Goal: Task Accomplishment & Management: Use online tool/utility

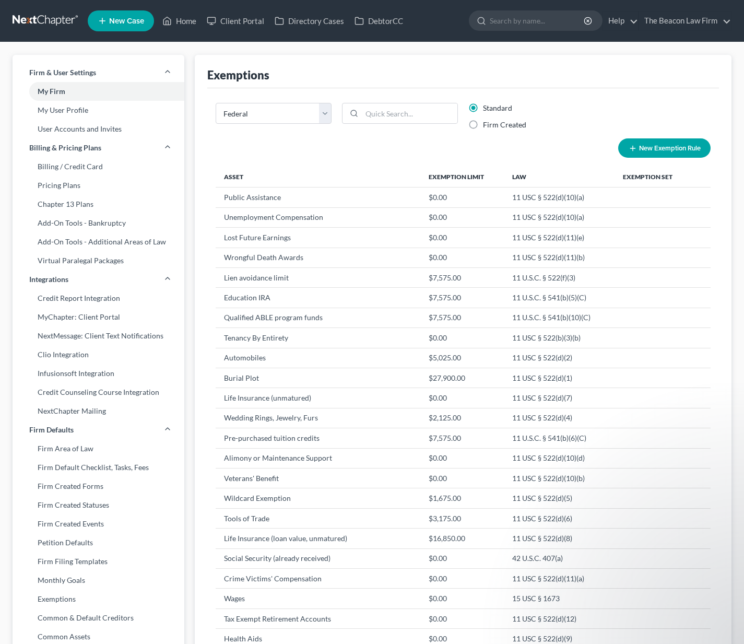
select select "0"
click at [708, 618] on div "Open Intercom Messenger" at bounding box center [720, 619] width 34 height 34
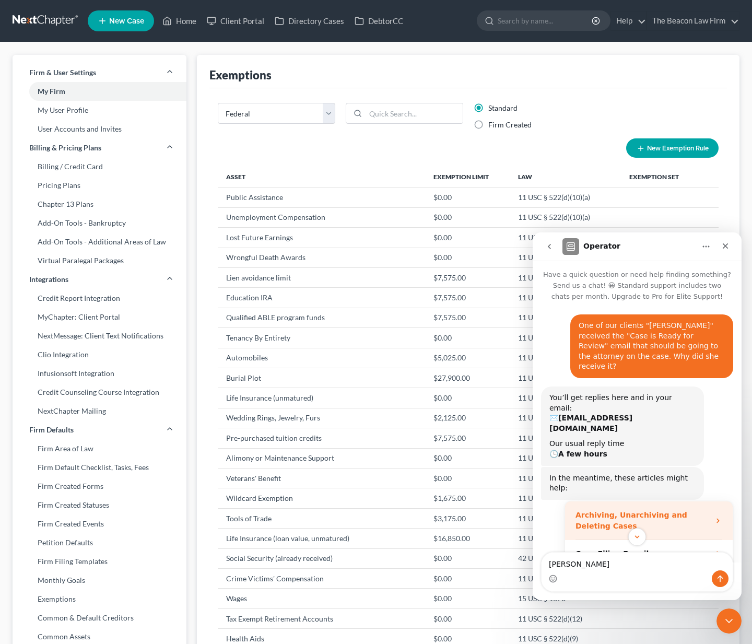
scroll to position [237, 0]
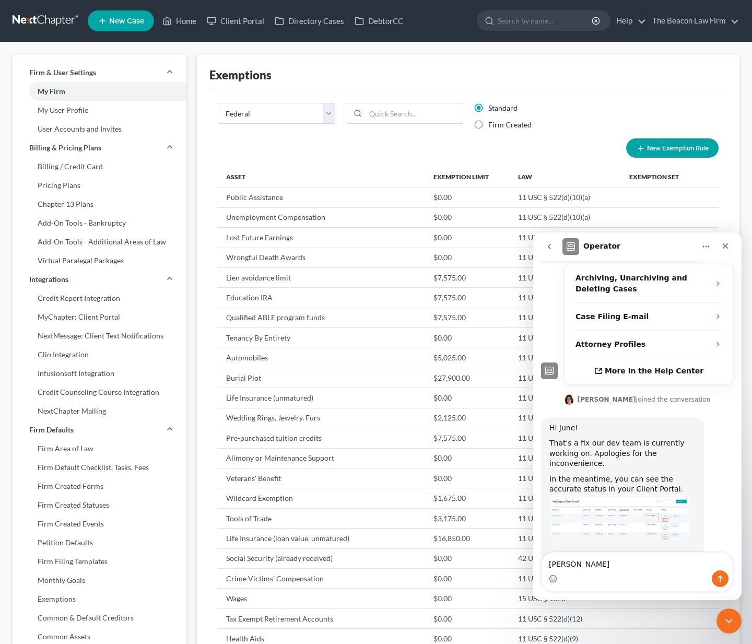
drag, startPoint x: 574, startPoint y: 566, endPoint x: 537, endPoint y: 556, distance: 38.3
click at [537, 556] on div "[PERSON_NAME] [PERSON_NAME]" at bounding box center [637, 572] width 209 height 40
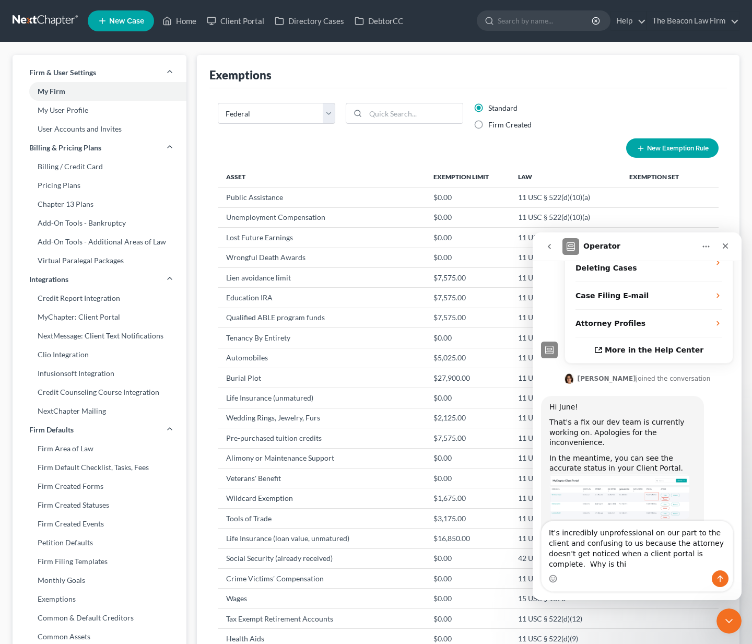
scroll to position [269, 0]
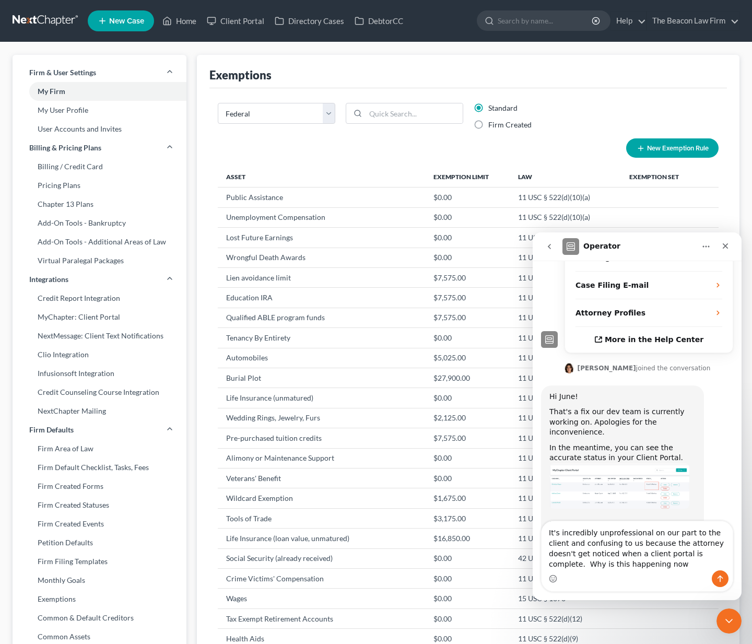
type textarea "It's incredibly unprofessional on our part to the client and confusing to us be…"
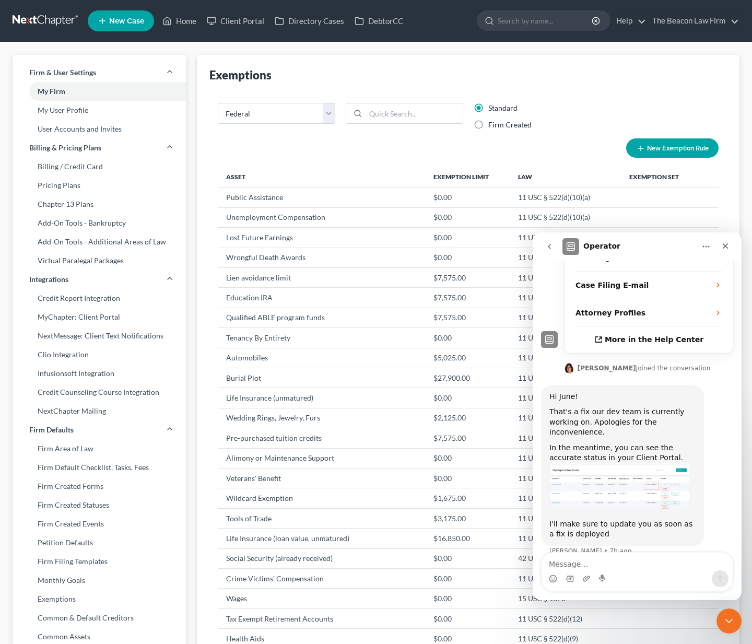
scroll to position [308, 0]
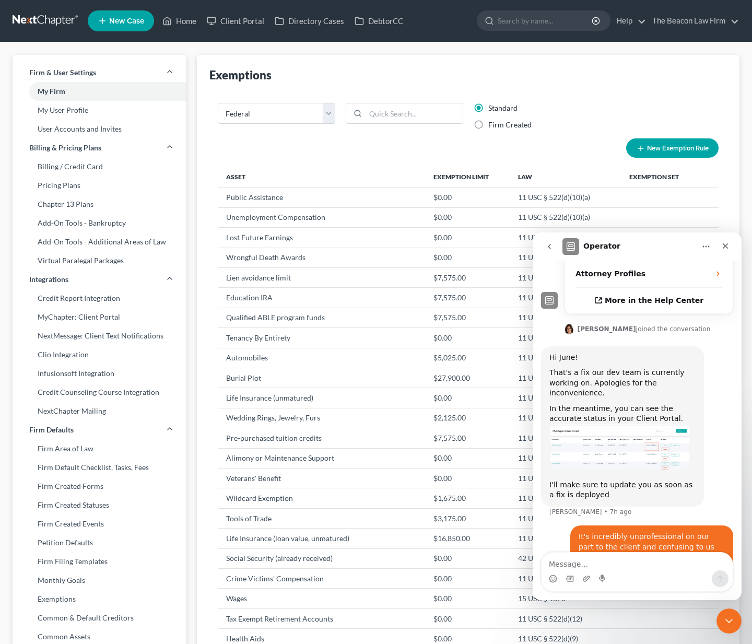
drag, startPoint x: 449, startPoint y: 63, endPoint x: 386, endPoint y: 61, distance: 63.2
click at [448, 63] on div "Exemptions" at bounding box center [468, 71] width 518 height 33
click at [255, 24] on link "Client Portal" at bounding box center [236, 20] width 68 height 19
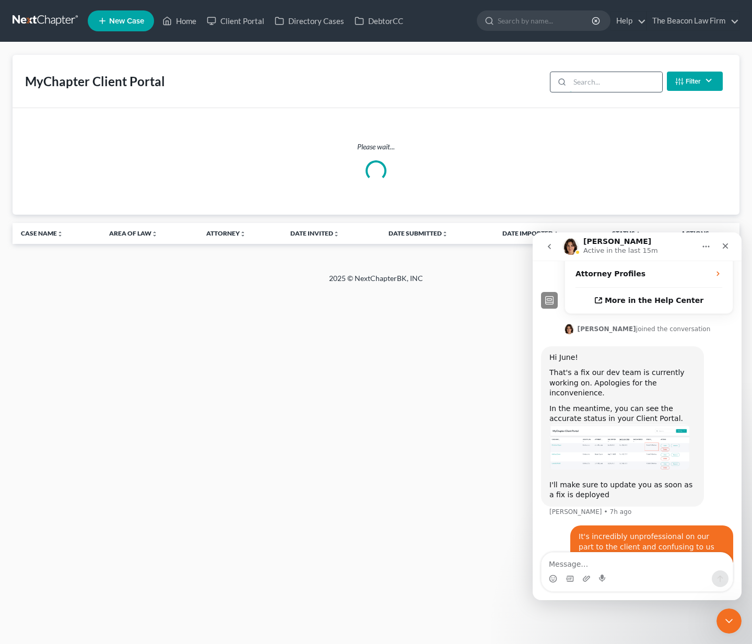
click at [645, 82] on input "search" at bounding box center [616, 82] width 92 height 20
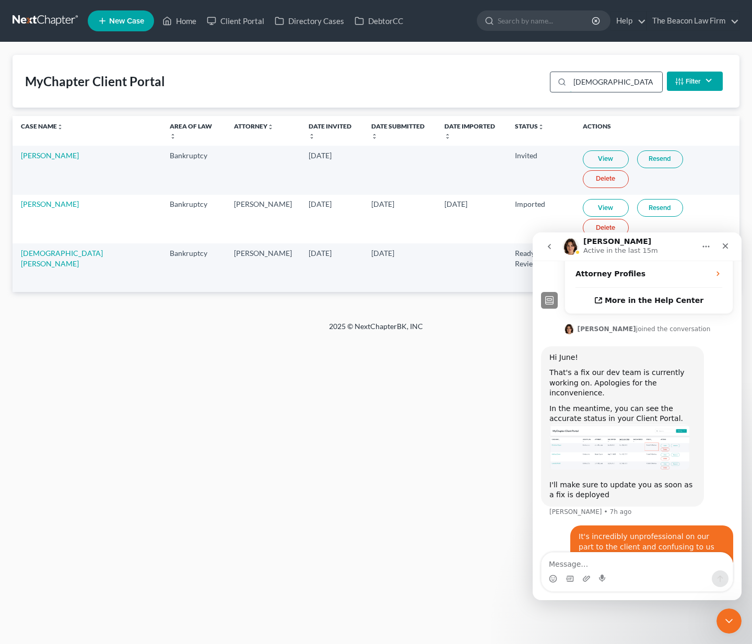
type input "pagan"
click at [583, 248] on link "View" at bounding box center [606, 257] width 46 height 18
click at [663, 575] on div "Intercom messenger" at bounding box center [637, 578] width 191 height 17
click at [666, 563] on textarea "Message…" at bounding box center [637, 562] width 191 height 18
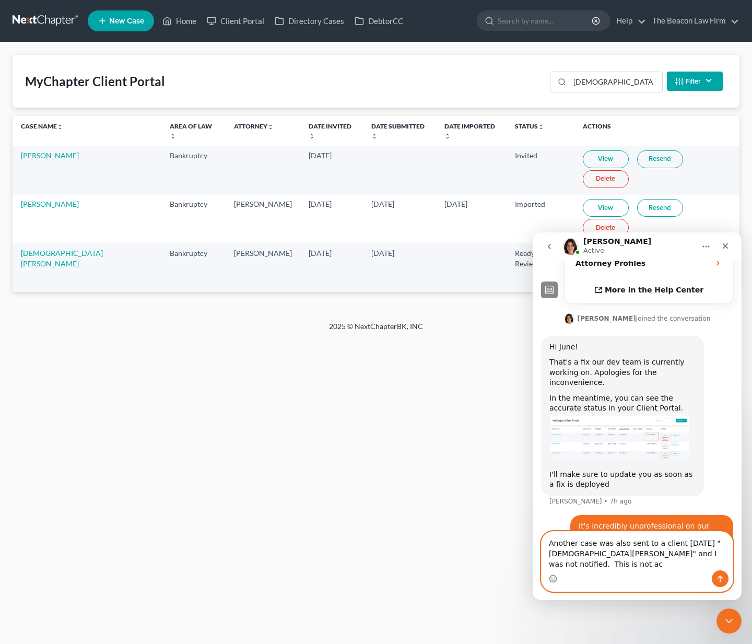
scroll to position [329, 0]
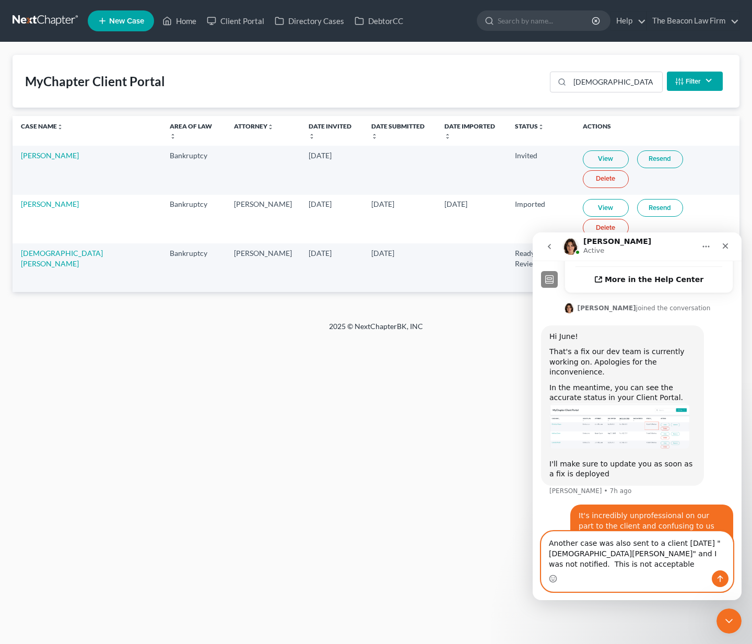
type textarea "Another case was also sent to a client today "Christian Pagan" and I was not no…"
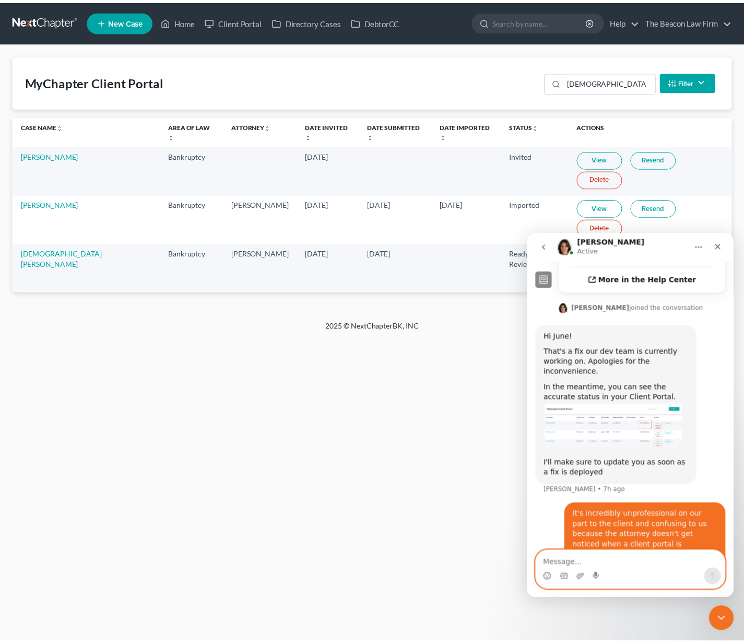
scroll to position [351, 0]
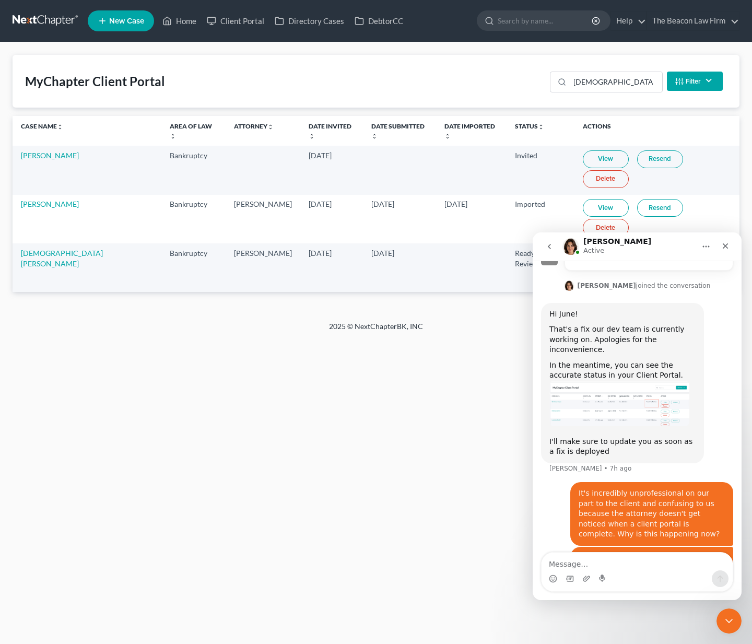
click at [118, 330] on div "Home New Case Client Portal Directory Cases DebtorCC The Beacon Law Firm june@b…" at bounding box center [376, 322] width 752 height 644
click at [52, 249] on link "Christian Pagan" at bounding box center [62, 258] width 82 height 19
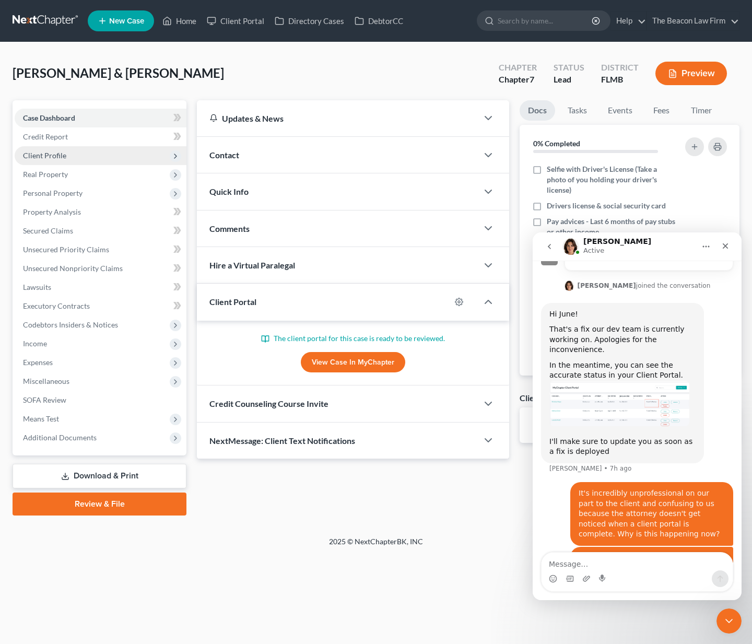
click at [62, 162] on span "Client Profile" at bounding box center [101, 155] width 172 height 19
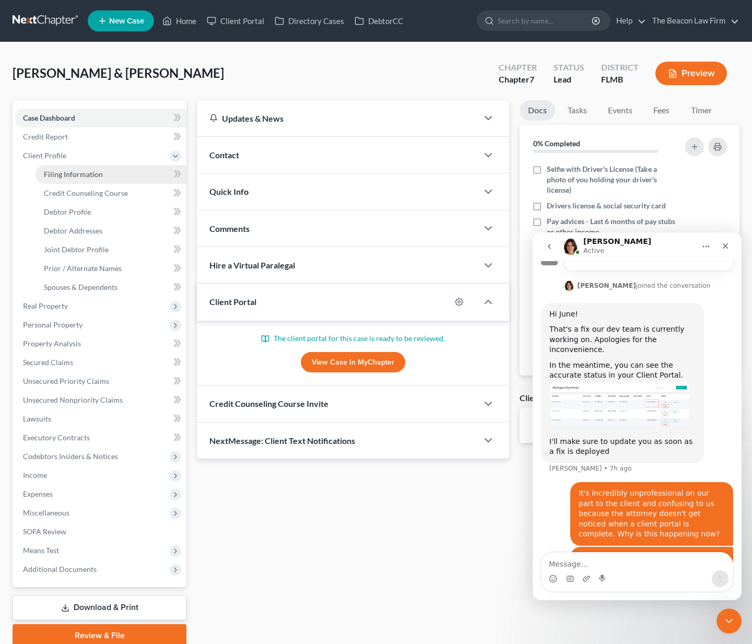
click at [64, 170] on span "Filing Information" at bounding box center [73, 174] width 59 height 9
select select "1"
select select "0"
select select "15"
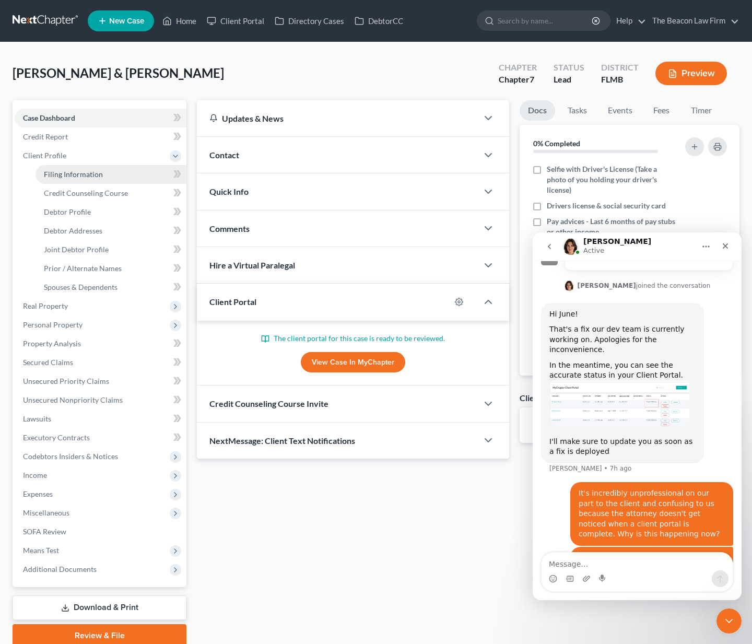
select select "9"
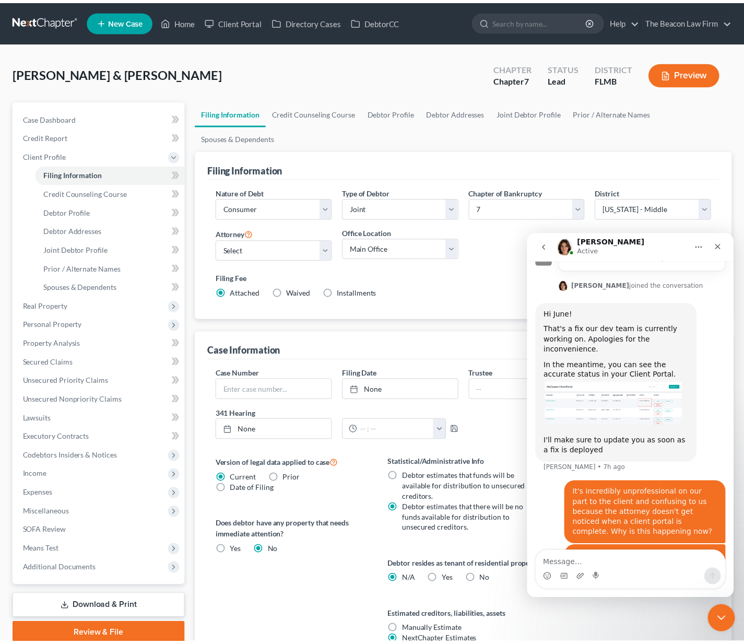
click at [728, 612] on div "Close Intercom Messenger" at bounding box center [720, 616] width 25 height 25
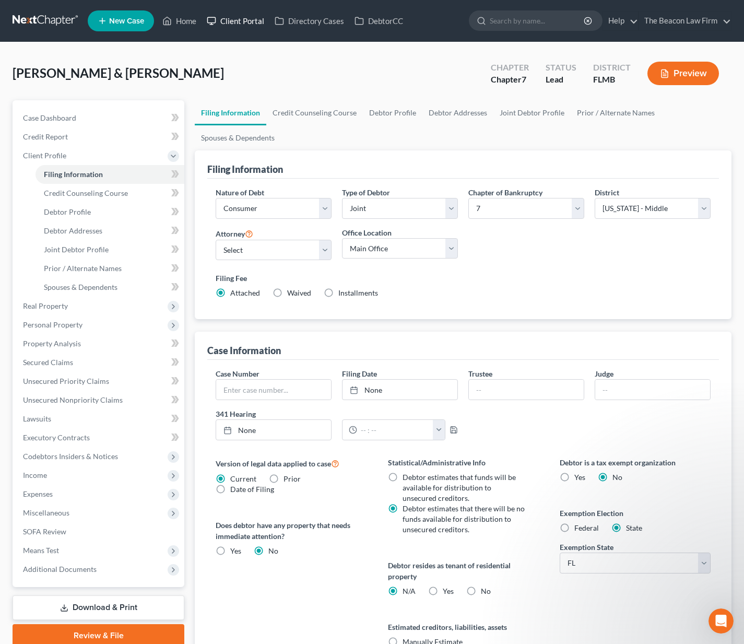
click at [244, 25] on link "Client Portal" at bounding box center [236, 20] width 68 height 19
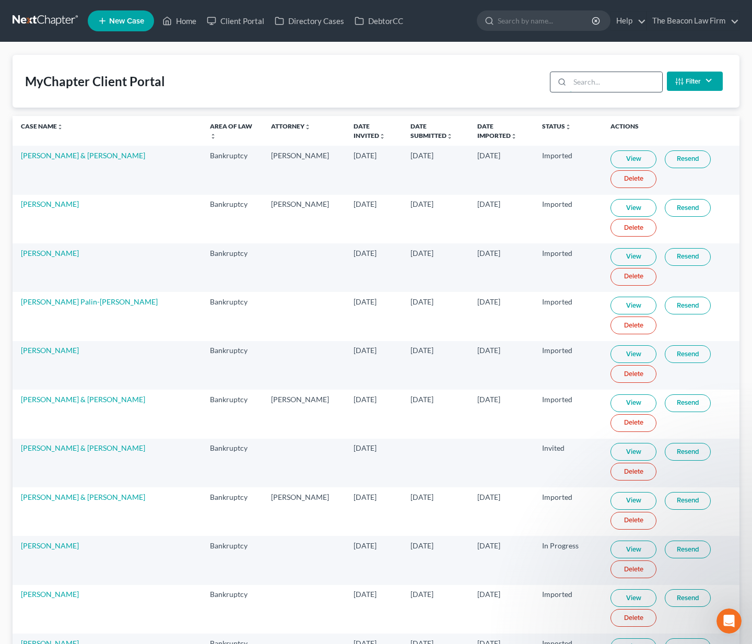
click at [590, 84] on input "search" at bounding box center [616, 82] width 92 height 20
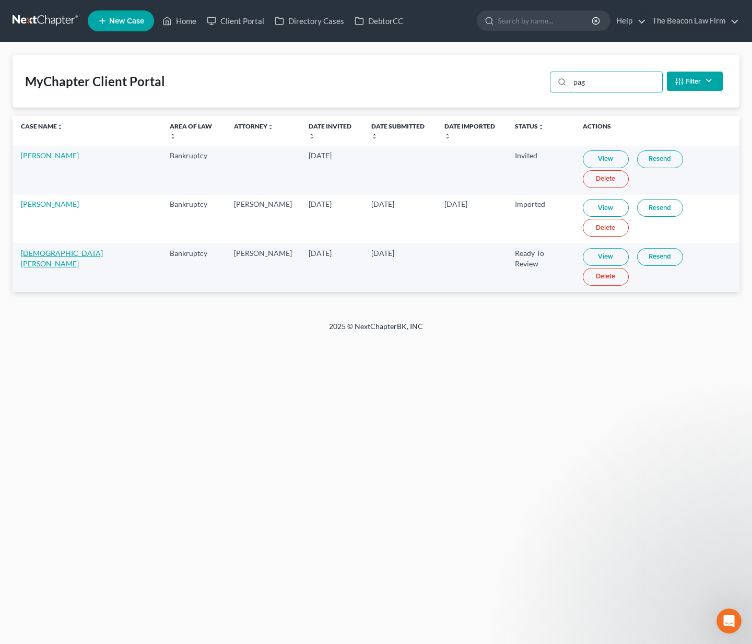
type input "pag"
click at [48, 249] on link "Christian Pagan" at bounding box center [62, 258] width 82 height 19
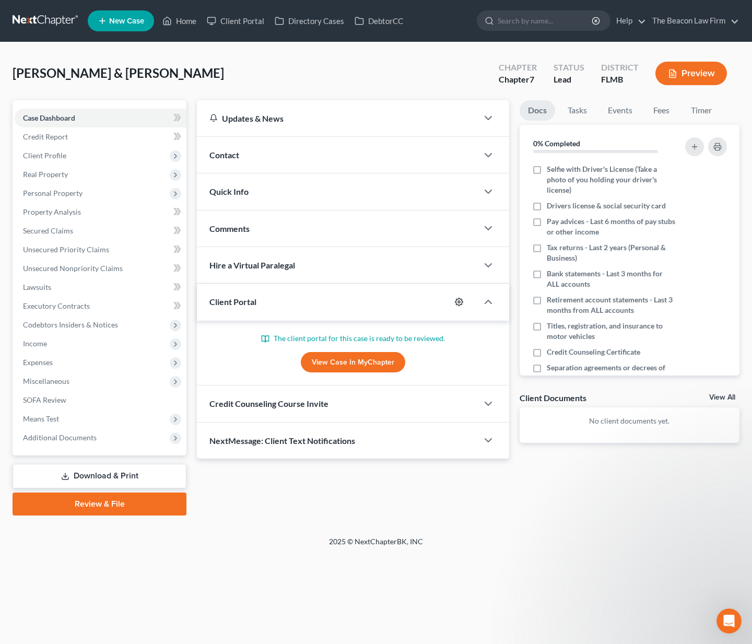
click at [459, 299] on icon "button" at bounding box center [459, 302] width 8 height 8
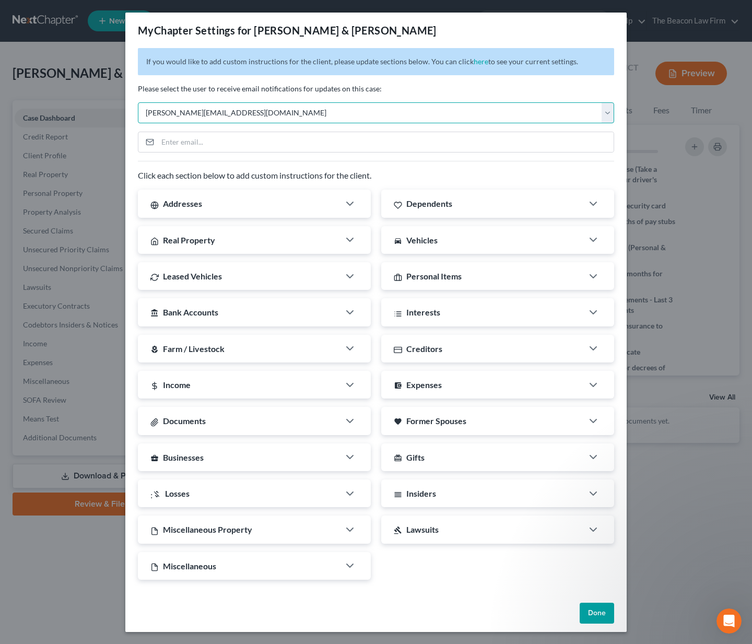
select select "2"
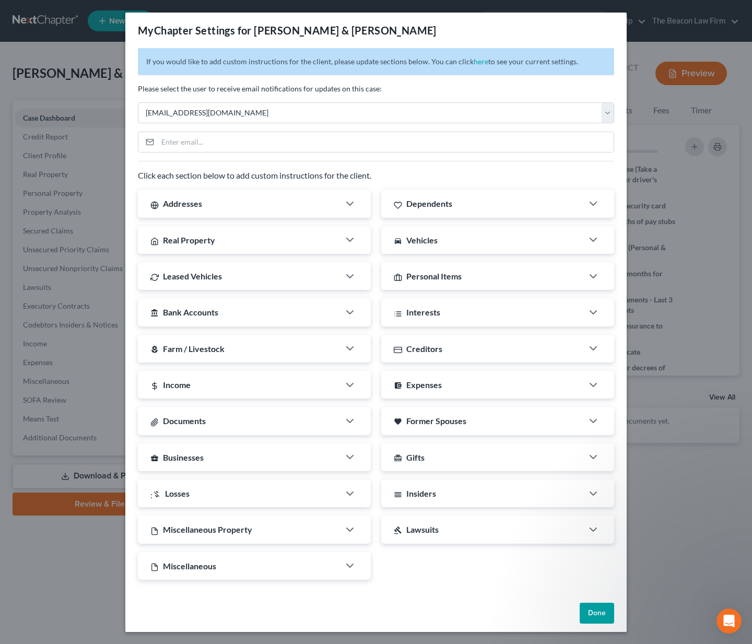
click at [604, 612] on button "Done" at bounding box center [597, 613] width 34 height 21
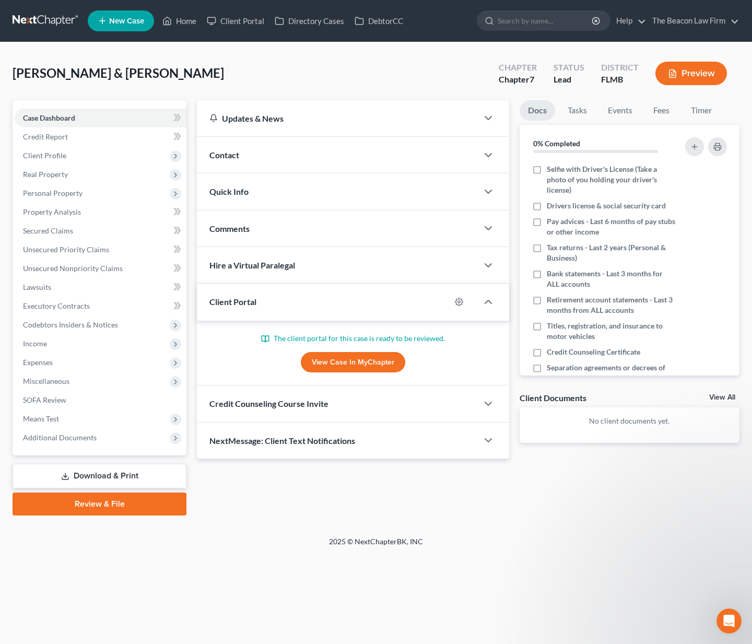
click at [464, 294] on div at bounding box center [464, 302] width 27 height 17
click at [463, 300] on icon "button" at bounding box center [459, 302] width 8 height 8
select select "2"
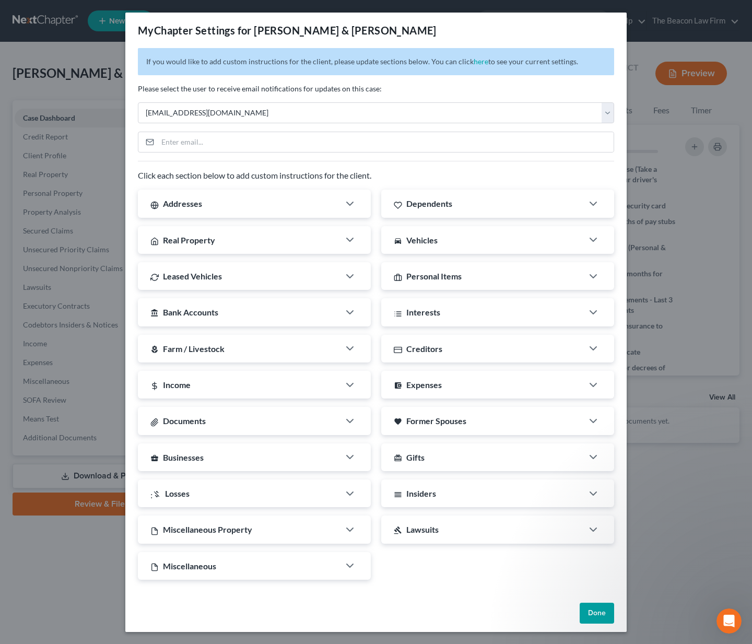
click at [122, 534] on div "MyChapter Settings for Pagan, Christian & Santiago, Ivonne If you would like to…" at bounding box center [376, 322] width 752 height 644
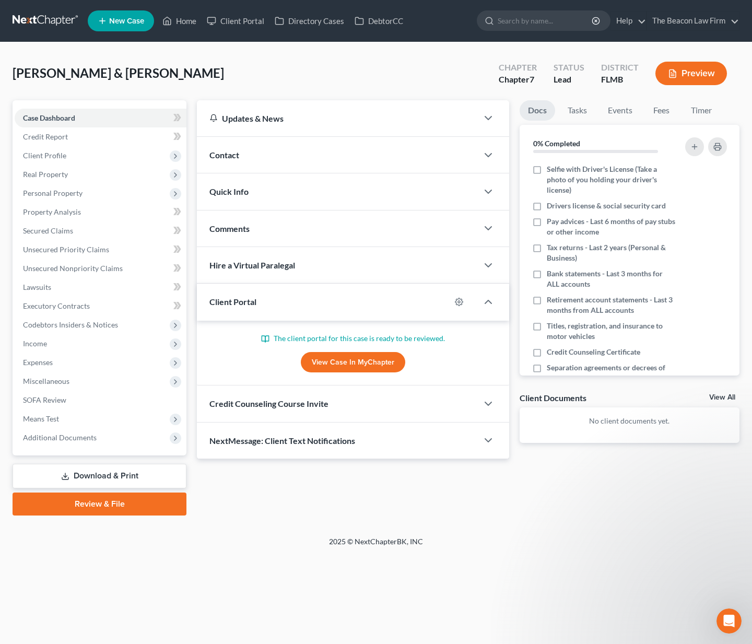
drag, startPoint x: 226, startPoint y: 75, endPoint x: 13, endPoint y: 75, distance: 213.1
click at [13, 75] on div "Pagan, Christian & Santiago, Ivonne Upgraded Chapter Chapter 7 Status Lead Dist…" at bounding box center [376, 77] width 727 height 45
copy span "[PERSON_NAME] & [PERSON_NAME]"
click at [55, 18] on link at bounding box center [46, 20] width 67 height 19
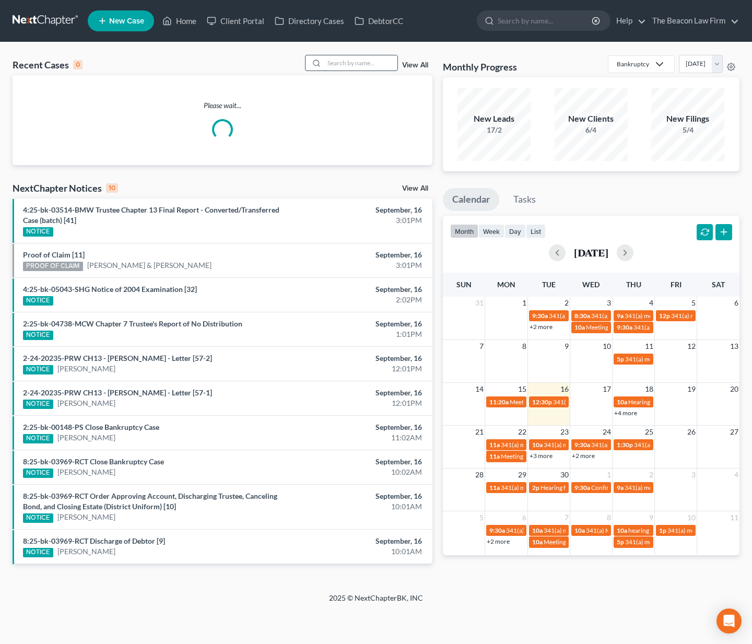
click at [348, 59] on input "search" at bounding box center [360, 62] width 73 height 15
type input "[PERSON_NAME]"
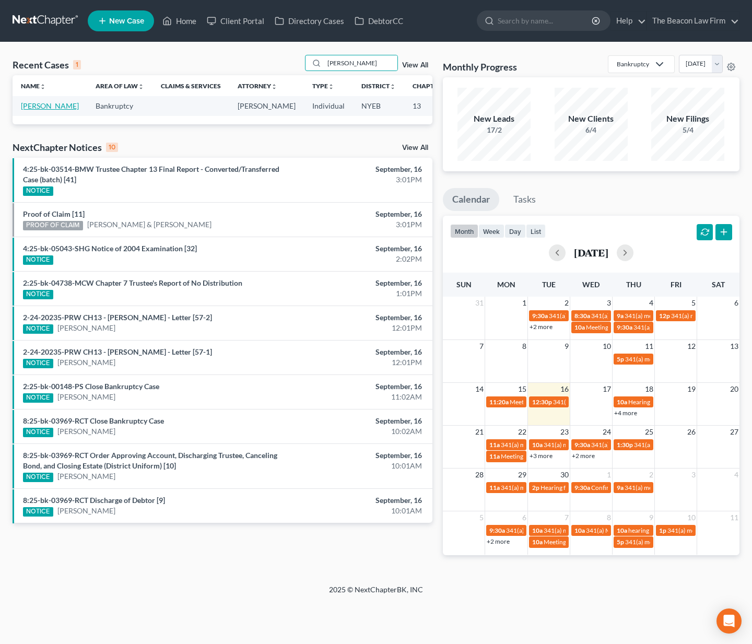
click at [37, 110] on link "[PERSON_NAME]" at bounding box center [50, 105] width 58 height 9
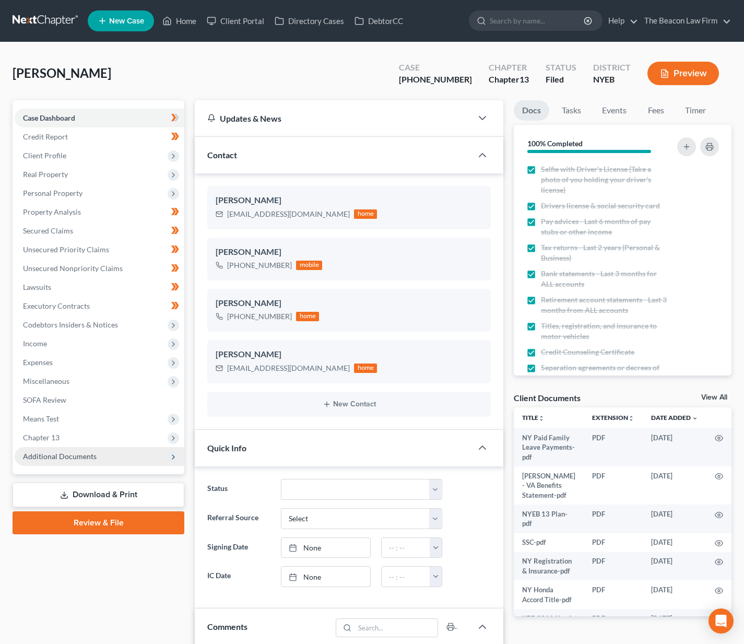
click at [68, 458] on span "Additional Documents" at bounding box center [60, 456] width 74 height 9
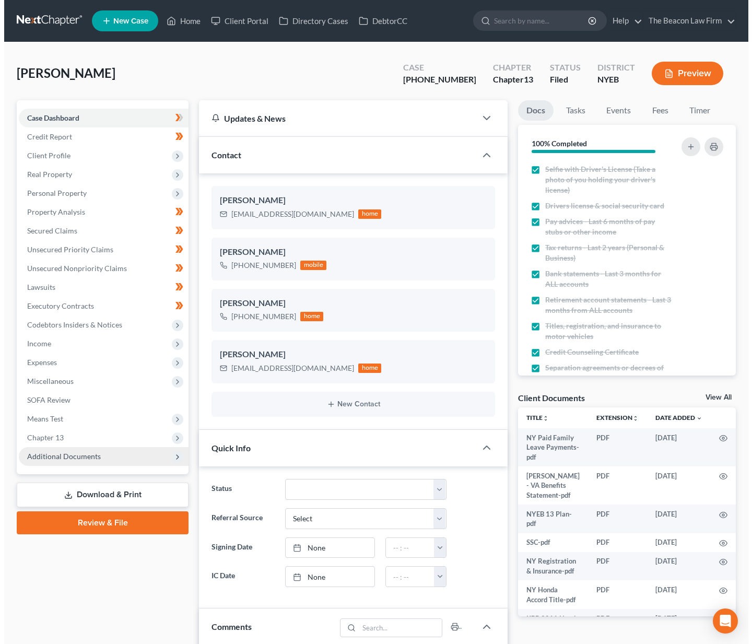
scroll to position [261, 0]
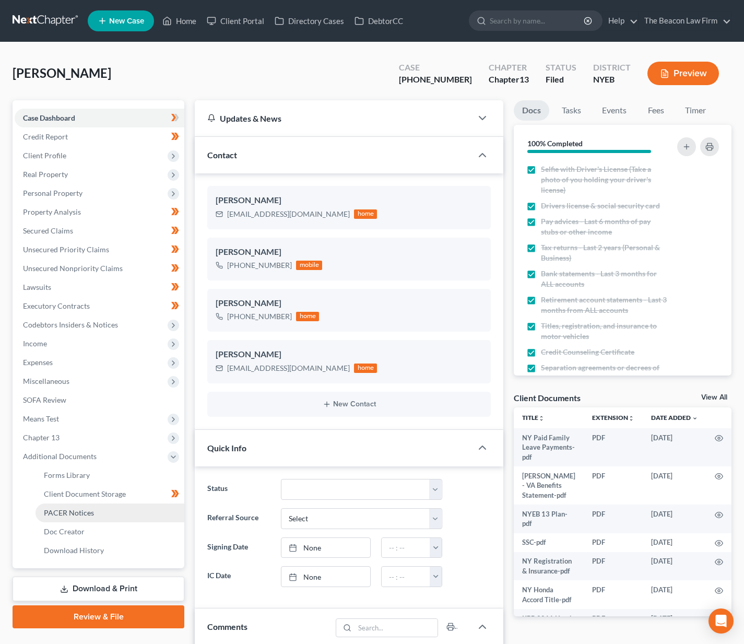
click at [78, 510] on span "PACER Notices" at bounding box center [69, 512] width 50 height 9
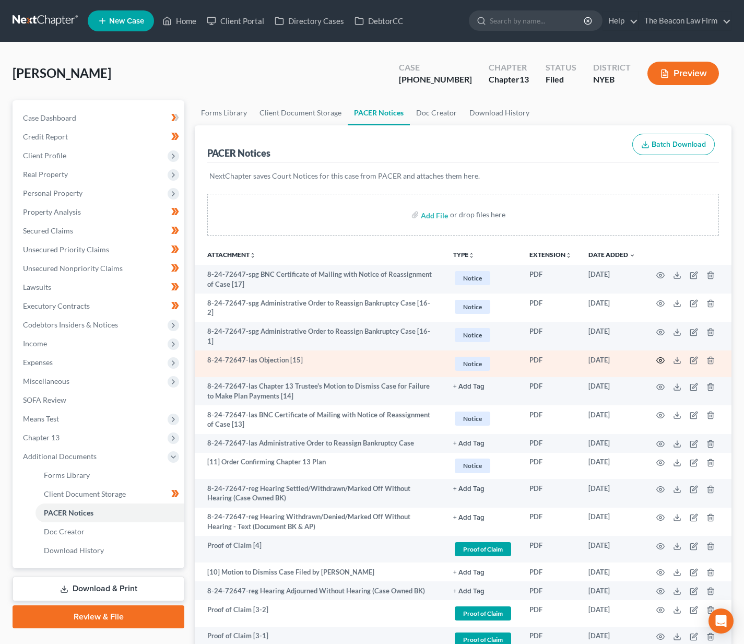
click at [662, 359] on circle "button" at bounding box center [661, 360] width 2 height 2
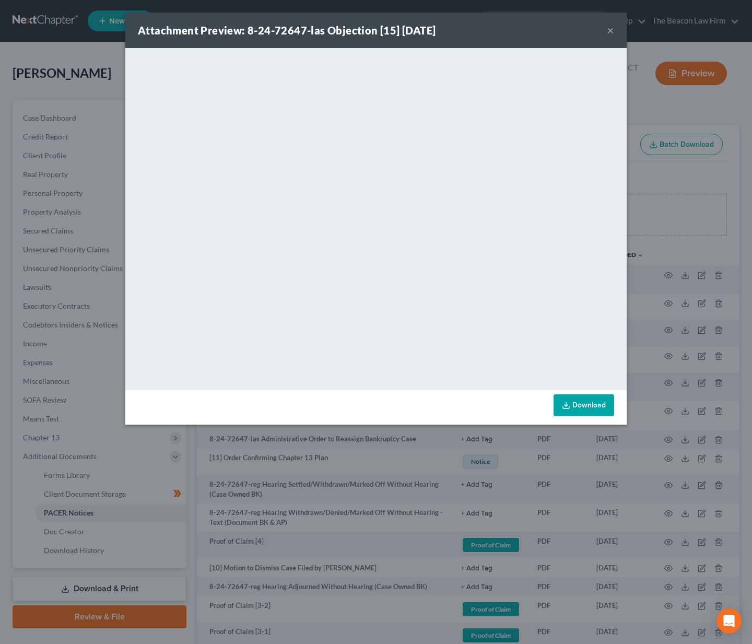
click at [613, 32] on button "×" at bounding box center [610, 30] width 7 height 13
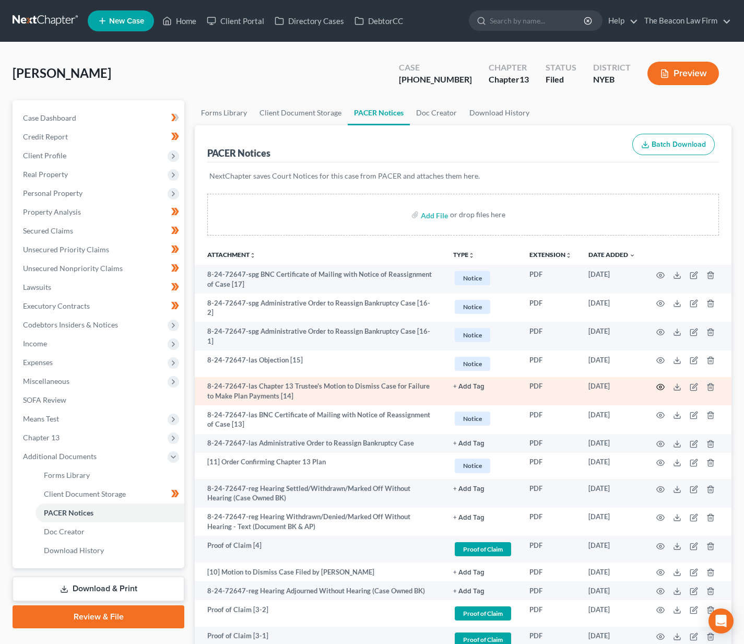
click at [659, 383] on icon "button" at bounding box center [661, 387] width 8 height 8
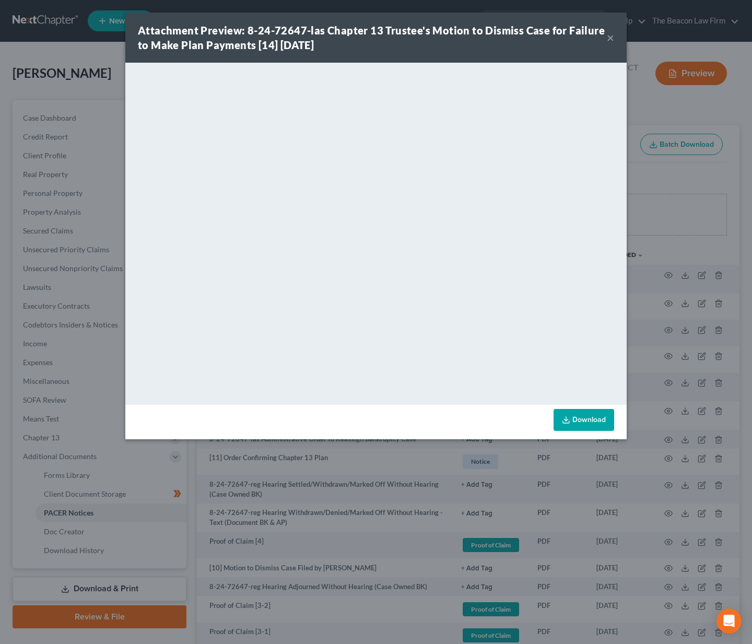
drag, startPoint x: 488, startPoint y: 93, endPoint x: 608, endPoint y: 39, distance: 131.6
click at [608, 39] on button "×" at bounding box center [610, 37] width 7 height 13
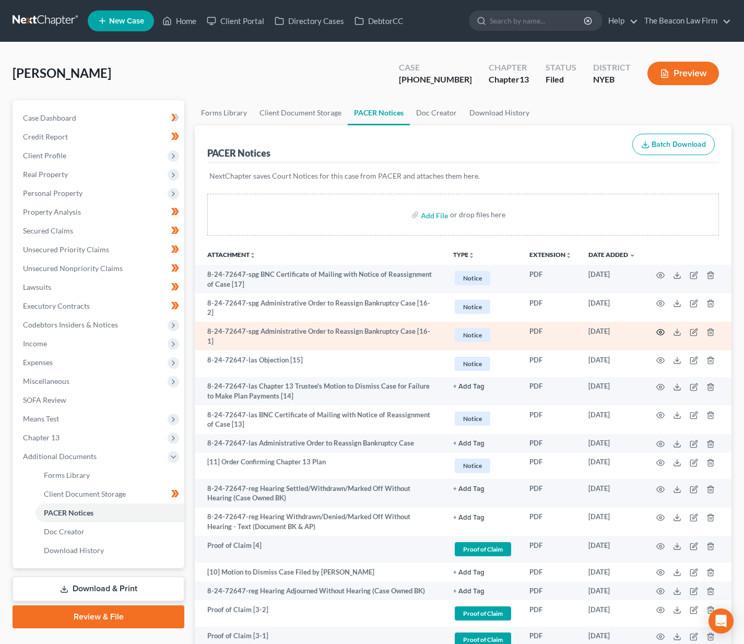
click at [659, 328] on icon "button" at bounding box center [661, 332] width 8 height 8
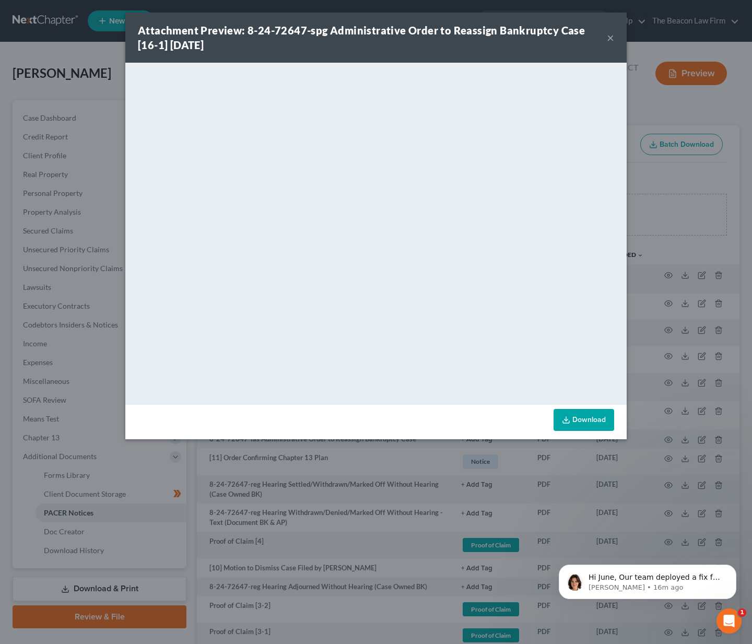
click at [608, 39] on button "×" at bounding box center [610, 37] width 7 height 13
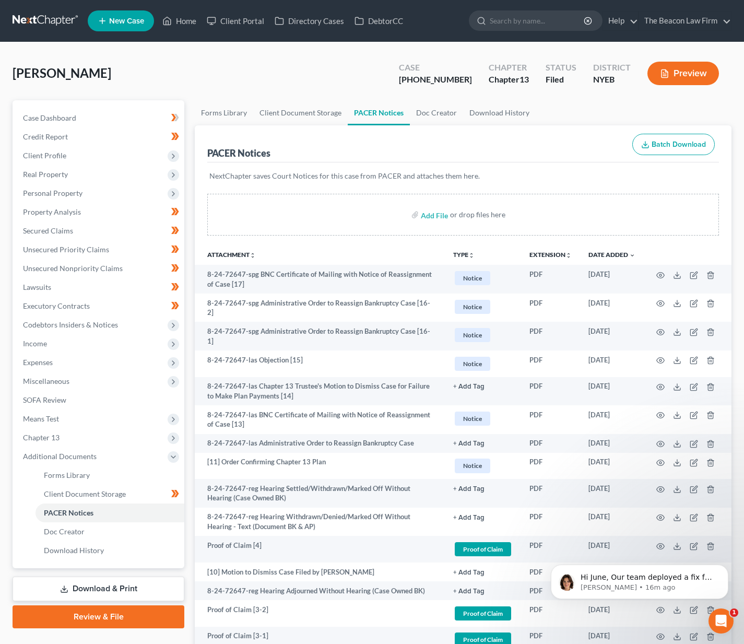
click at [57, 16] on link at bounding box center [46, 20] width 67 height 19
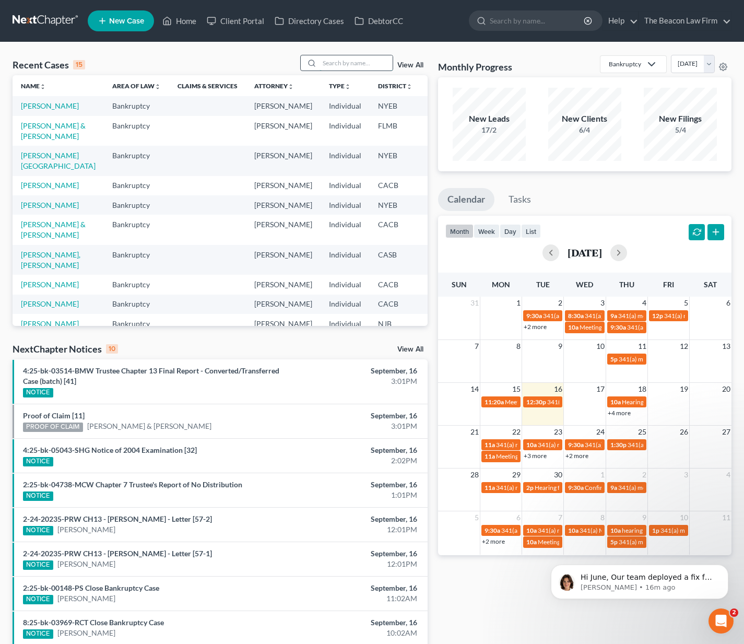
click at [355, 63] on input "search" at bounding box center [356, 62] width 73 height 15
type input "tameka scott"
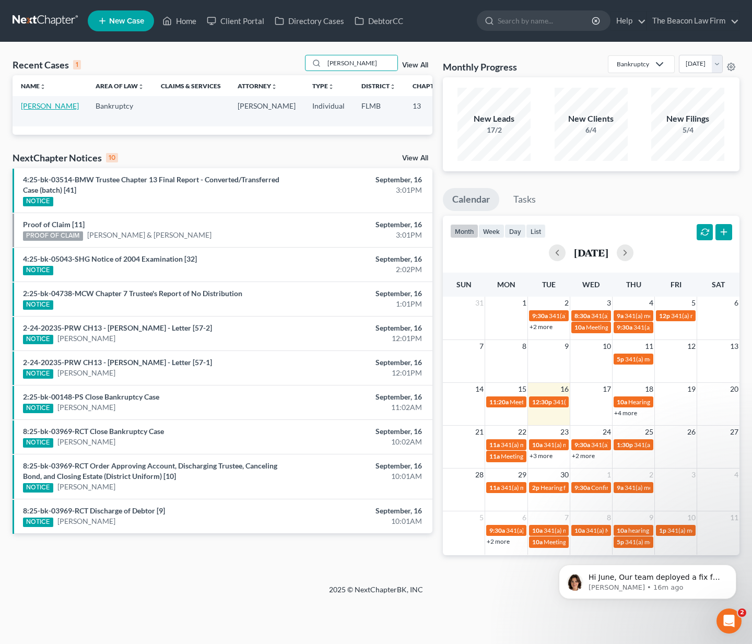
click at [37, 110] on link "[PERSON_NAME]" at bounding box center [50, 105] width 58 height 9
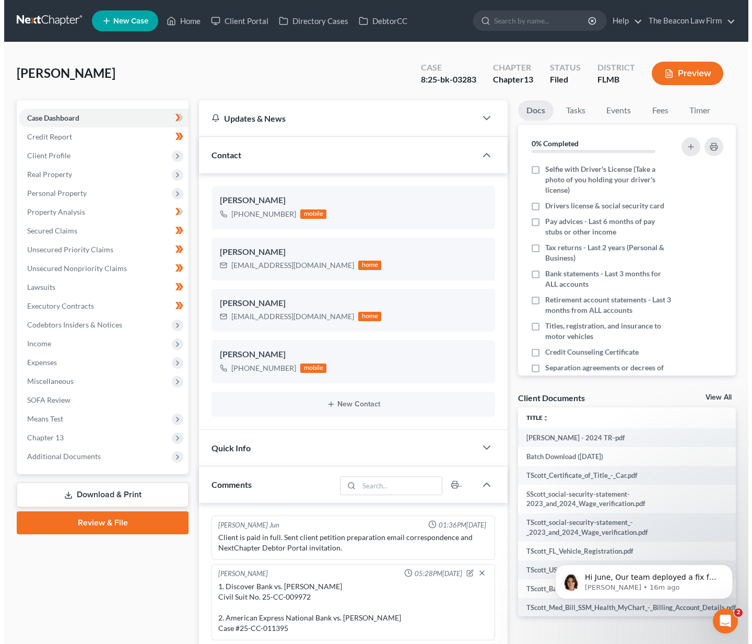
scroll to position [314, 0]
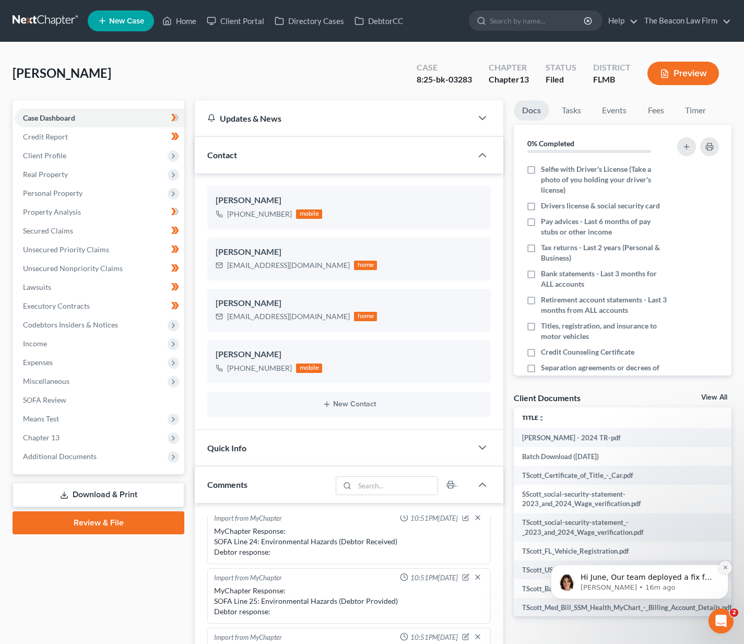
click at [725, 568] on icon "Dismiss notification" at bounding box center [726, 568] width 6 height 6
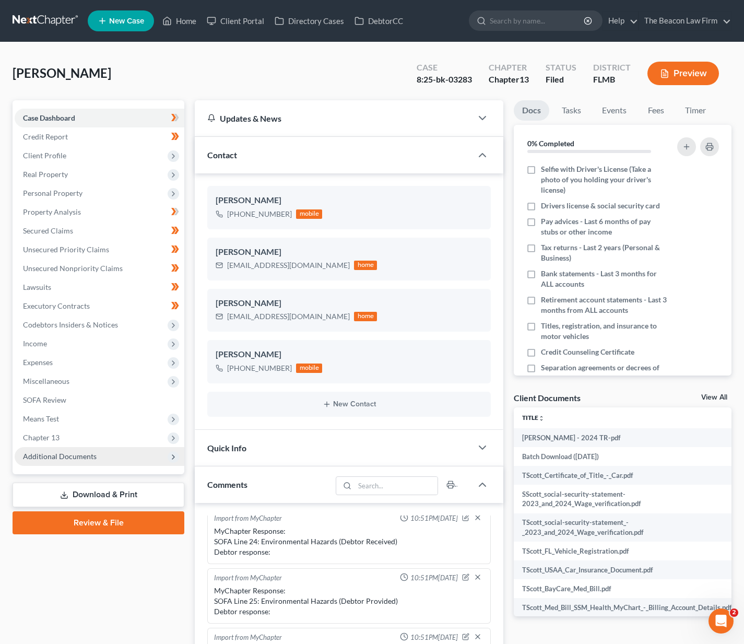
click at [54, 454] on span "Additional Documents" at bounding box center [60, 456] width 74 height 9
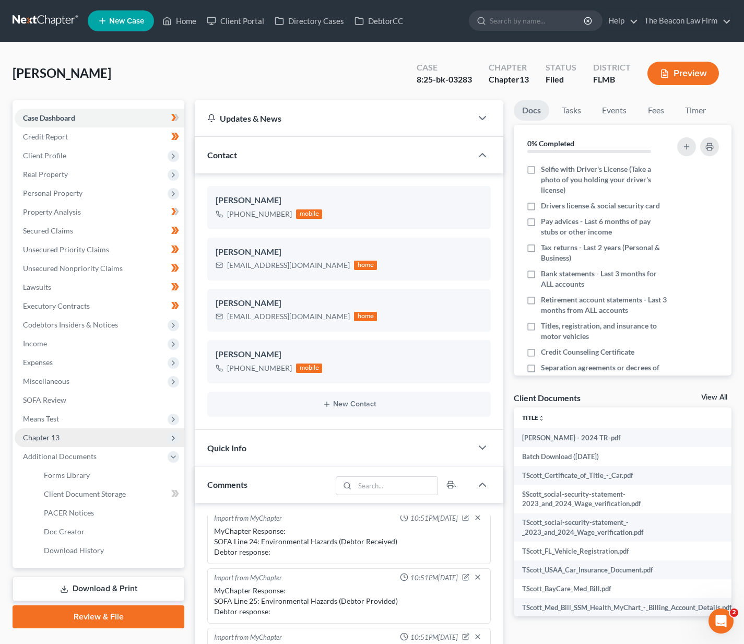
click at [57, 442] on span "Chapter 13" at bounding box center [100, 437] width 170 height 19
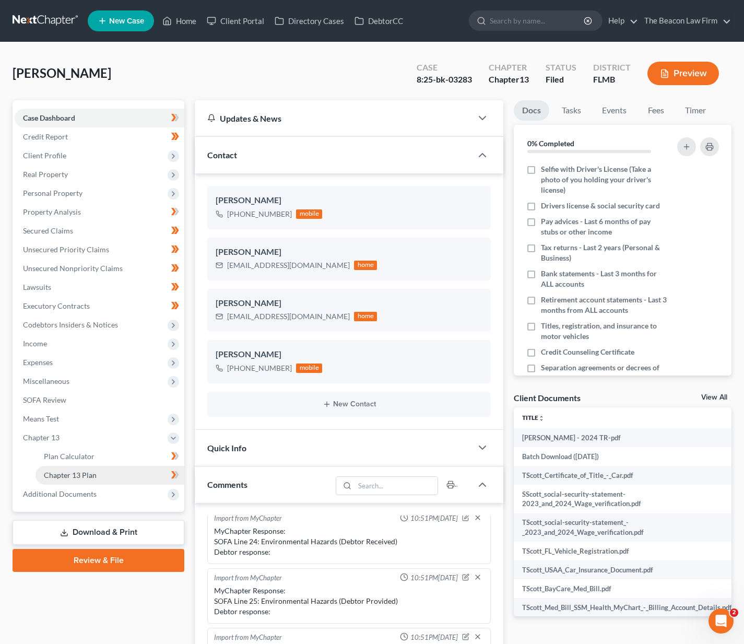
click at [66, 477] on span "Chapter 13 Plan" at bounding box center [70, 475] width 53 height 9
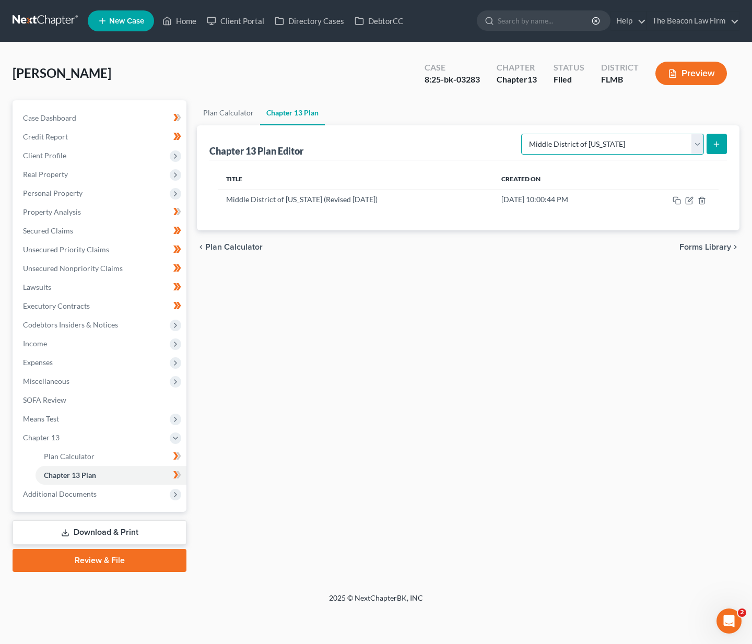
select select "2"
click at [718, 146] on icon "submit" at bounding box center [717, 144] width 8 height 8
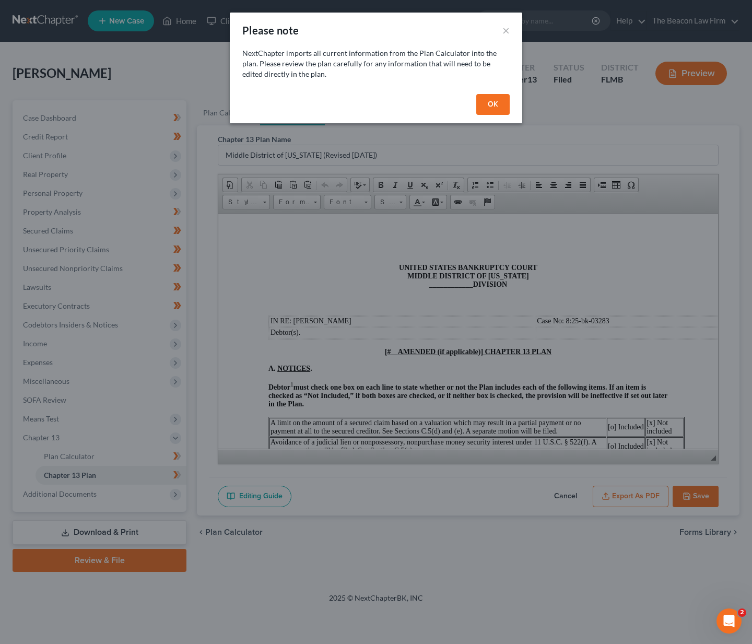
click at [500, 105] on button "OK" at bounding box center [492, 104] width 33 height 21
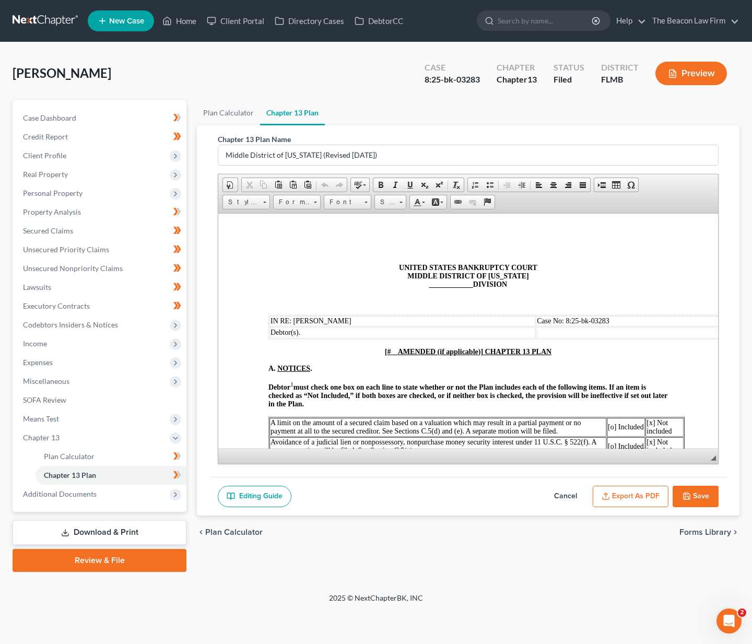
click at [394, 352] on span at bounding box center [394, 351] width 7 height 8
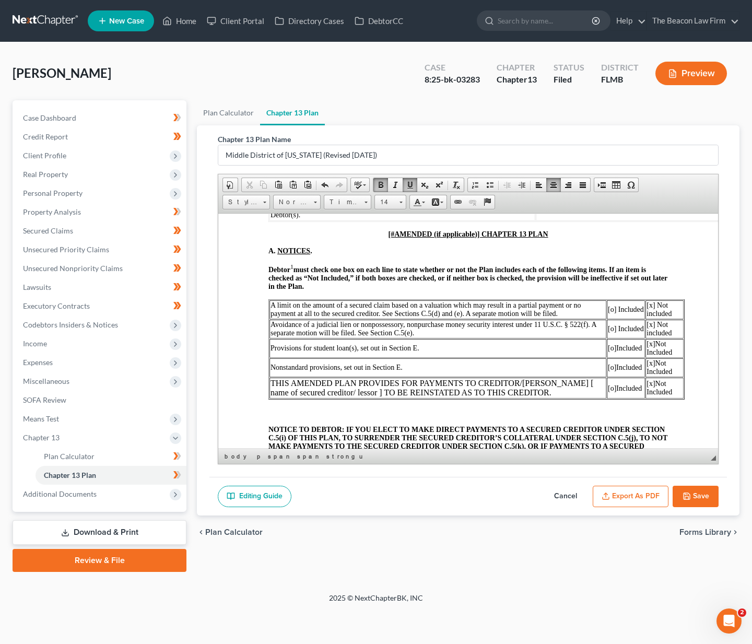
scroll to position [339, 0]
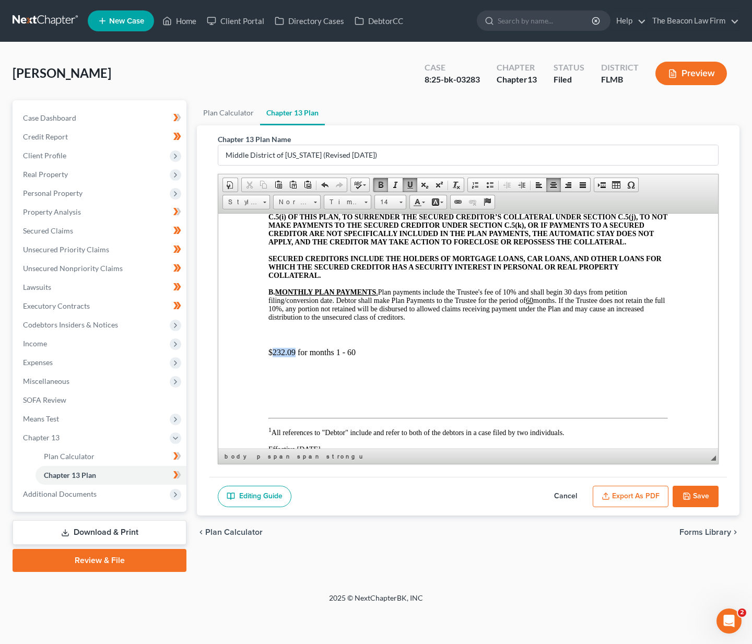
drag, startPoint x: 296, startPoint y: 360, endPoint x: 274, endPoint y: 359, distance: 22.0
click at [274, 357] on p "$232.09 for months 1 - 60" at bounding box center [469, 351] width 400 height 9
drag, startPoint x: 357, startPoint y: 365, endPoint x: 338, endPoint y: 362, distance: 19.5
click at [383, 374] on p "$850 for months 5-56" at bounding box center [469, 369] width 400 height 8
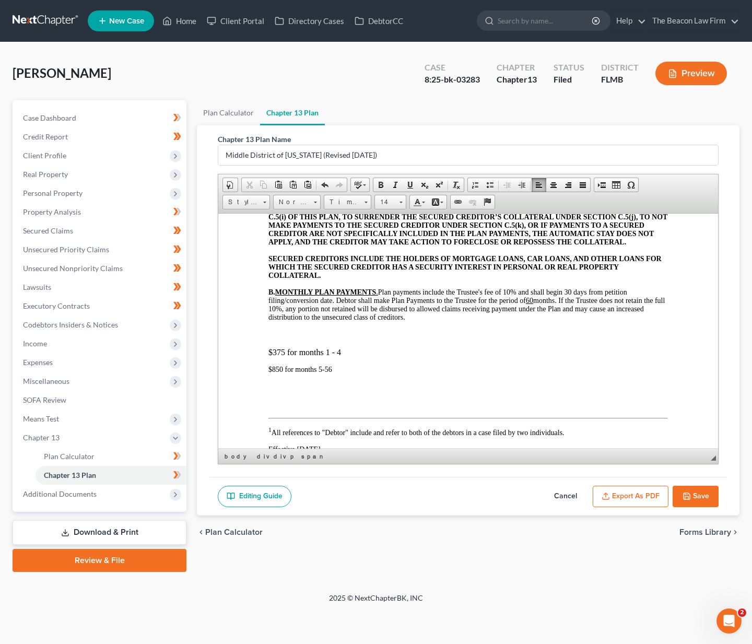
click at [375, 374] on p "$850 for months 5-56" at bounding box center [469, 369] width 400 height 8
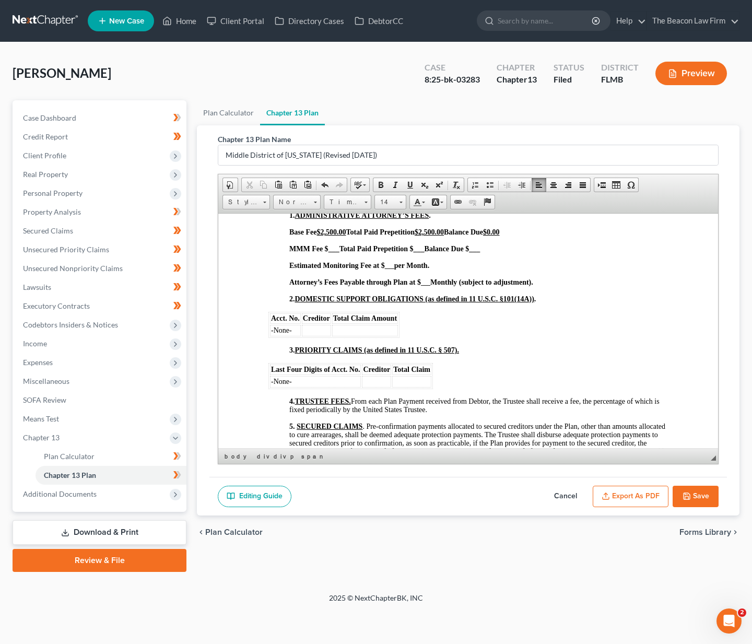
scroll to position [611, 0]
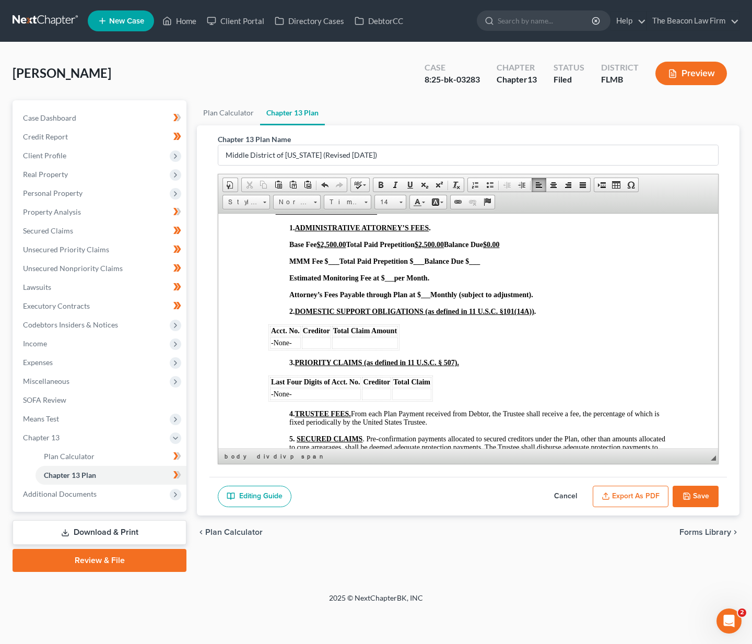
drag, startPoint x: 330, startPoint y: 251, endPoint x: 346, endPoint y: 256, distance: 17.0
click at [330, 248] on u "$2,500.00" at bounding box center [331, 244] width 29 height 8
click at [439, 248] on u "$2,500.00" at bounding box center [429, 244] width 29 height 8
click at [500, 248] on u "$0.00" at bounding box center [491, 244] width 17 height 8
click at [496, 265] on p "MMM Fee $ ___ Total Paid Prepetition $ ___ Balance Due $ ___" at bounding box center [478, 261] width 379 height 8
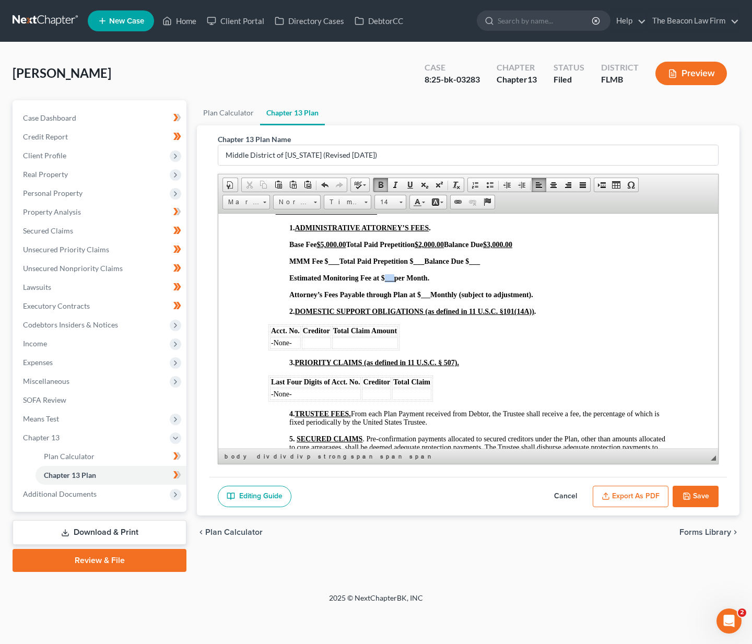
drag, startPoint x: 386, startPoint y: 288, endPoint x: 395, endPoint y: 287, distance: 8.9
click at [395, 282] on span "Estimated Monitoring Fee at $ ___ per Month." at bounding box center [359, 278] width 140 height 8
click at [473, 282] on p "Estimated Monitoring Fee at $ 50 per Month." at bounding box center [478, 278] width 379 height 8
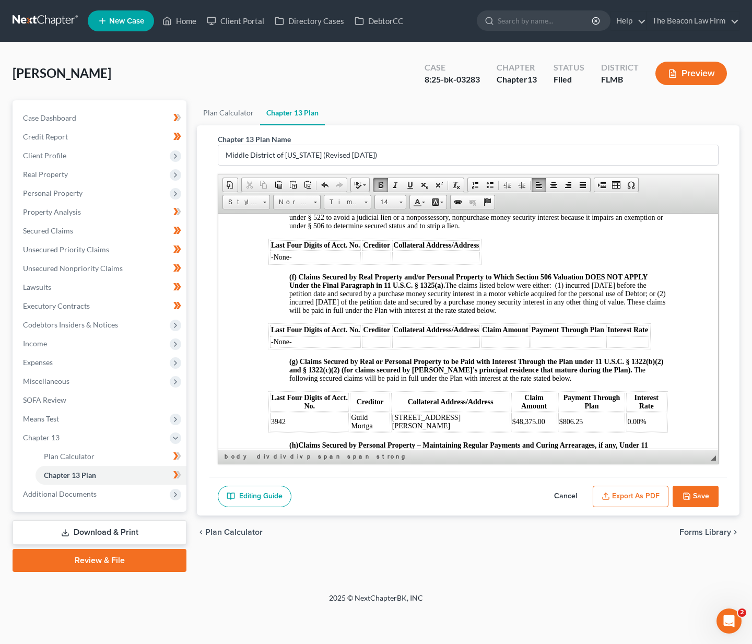
scroll to position [1448, 0]
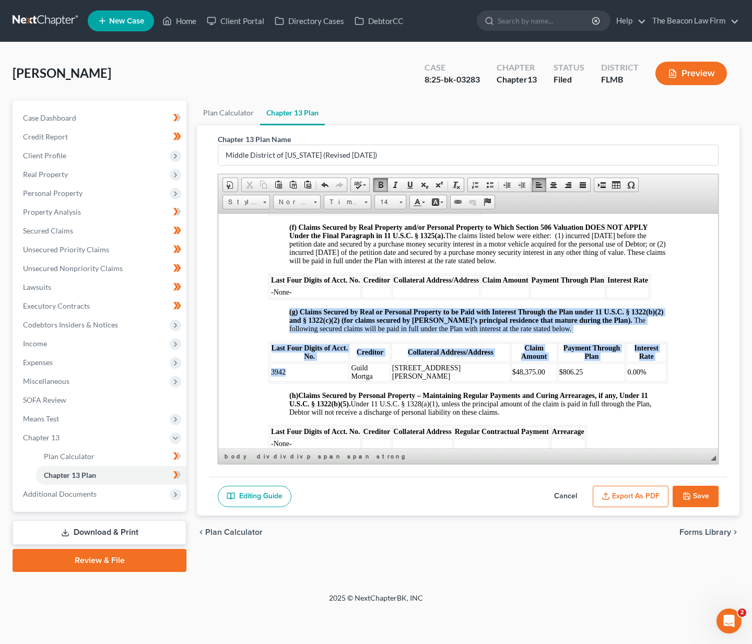
drag, startPoint x: 311, startPoint y: 383, endPoint x: 265, endPoint y: 380, distance: 46.1
click at [265, 380] on html "UNITED STATES BANKRUPTCY COURT MIDDLE DISTRICT OF FLORIDA ____________ DIVISION…" at bounding box center [468, 170] width 500 height 2811
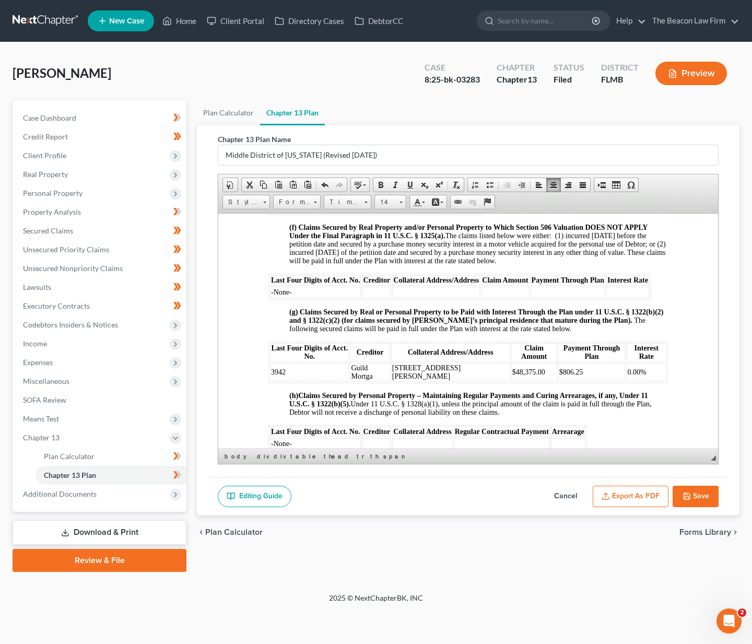
drag, startPoint x: 433, startPoint y: 391, endPoint x: 406, endPoint y: 386, distance: 27.1
click at [428, 381] on td "564 Eiler Street in St. Louis, MO 63111" at bounding box center [450, 372] width 119 height 19
drag, startPoint x: 416, startPoint y: 387, endPoint x: 395, endPoint y: 378, distance: 22.7
click at [395, 378] on td "564 Eiler Street in St. Louis, MO 63111" at bounding box center [450, 372] width 119 height 19
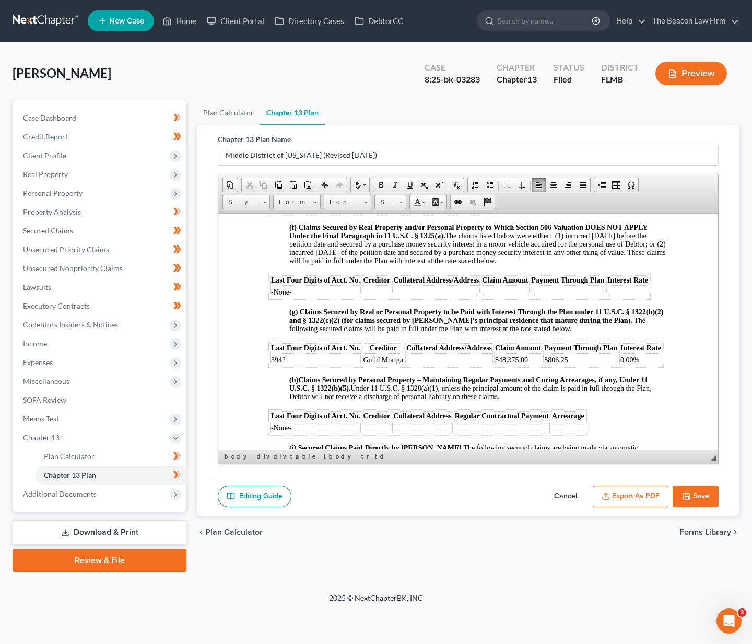
click at [513, 364] on span "$48,375.00" at bounding box center [511, 360] width 33 height 8
click at [531, 366] on td "$48,375.00" at bounding box center [518, 359] width 48 height 11
drag, startPoint x: 531, startPoint y: 383, endPoint x: 495, endPoint y: 382, distance: 35.5
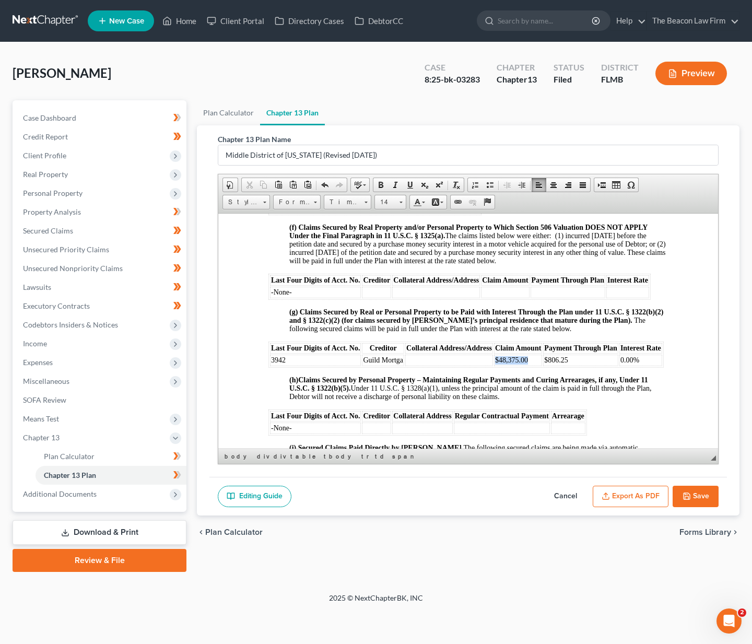
click at [495, 366] on td "$48,375.00" at bounding box center [518, 359] width 48 height 11
drag, startPoint x: 565, startPoint y: 382, endPoint x: 591, endPoint y: 387, distance: 26.5
click at [539, 366] on tr "3942 Guild Mortga $806.25 0.00%" at bounding box center [466, 359] width 392 height 11
drag, startPoint x: 639, startPoint y: 383, endPoint x: 609, endPoint y: 382, distance: 29.8
click at [609, 366] on tr "3942 Guild Mortga 0.00%" at bounding box center [466, 359] width 392 height 11
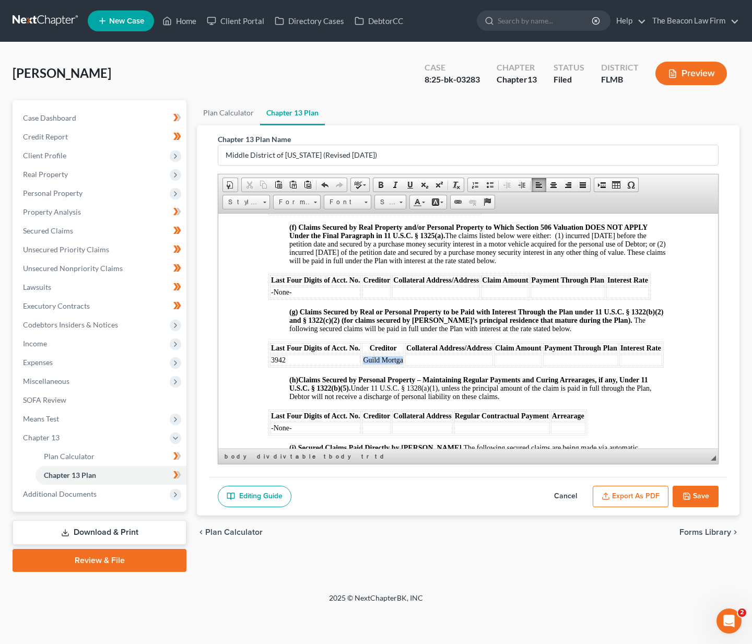
drag, startPoint x: 382, startPoint y: 385, endPoint x: 356, endPoint y: 380, distance: 26.1
click at [356, 366] on tr "3942 Guild Mortga" at bounding box center [466, 359] width 392 height 11
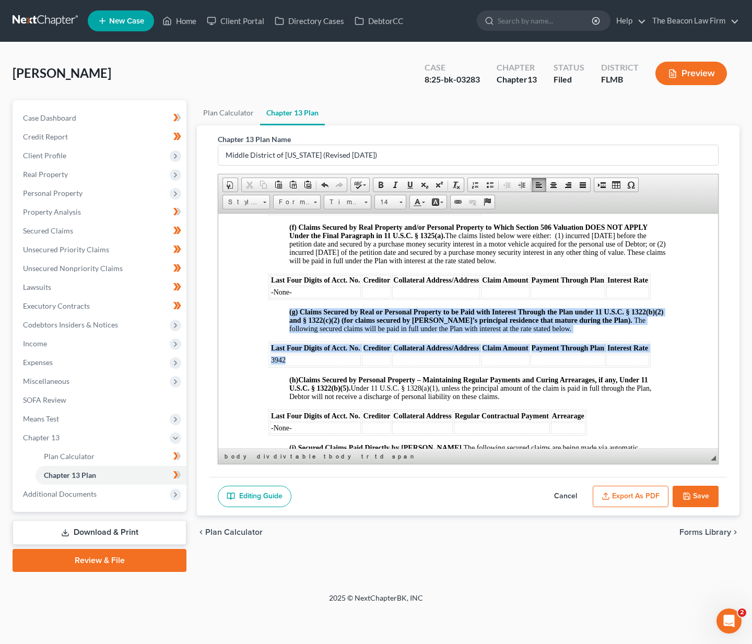
drag, startPoint x: 297, startPoint y: 371, endPoint x: 256, endPoint y: 369, distance: 40.8
click at [257, 367] on html "UNITED STATES BANKRUPTCY COURT MIDDLE DISTRICT OF FLORIDA ____________ DIVISION…" at bounding box center [468, 162] width 500 height 2795
click at [293, 366] on td "3942" at bounding box center [315, 359] width 91 height 11
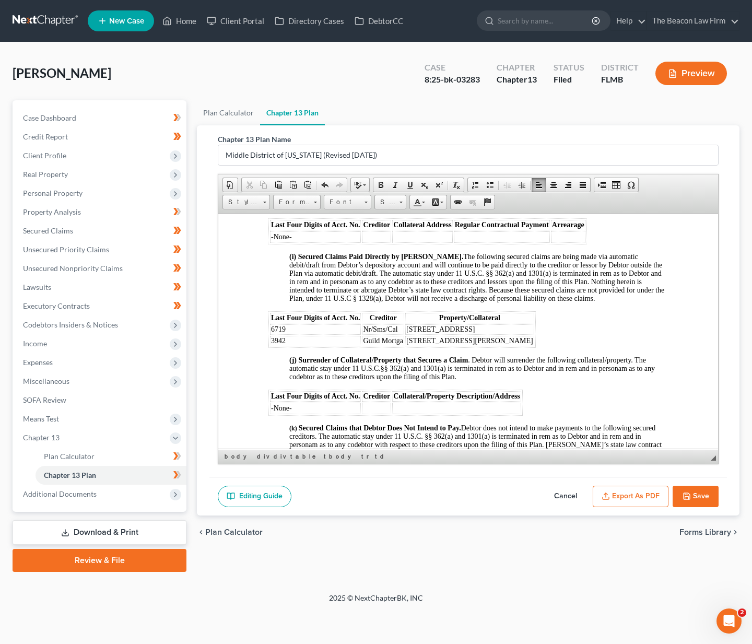
scroll to position [1637, 0]
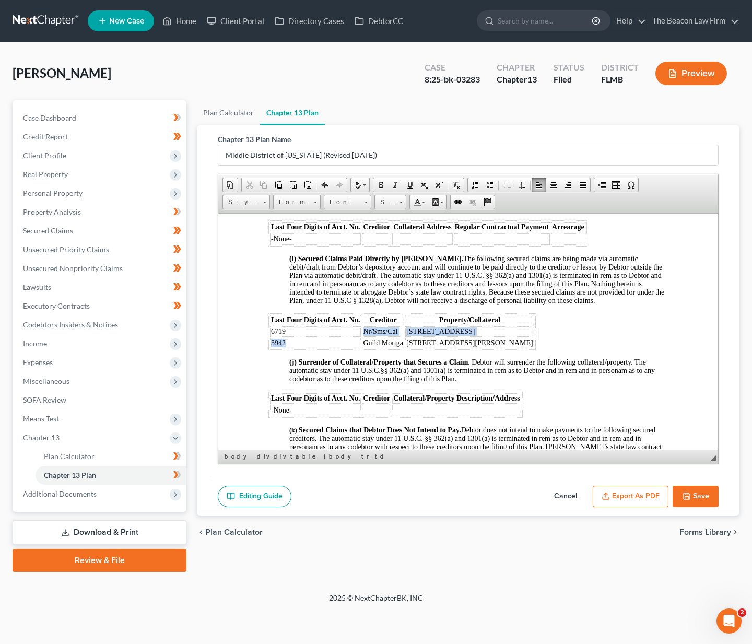
drag, startPoint x: 288, startPoint y: 352, endPoint x: 270, endPoint y: 352, distance: 18.8
click at [270, 349] on table "Last Four Digits of Acct. No. Creditor Property/Collateral 6719 Nr/Sms/Cal 7421…" at bounding box center [402, 331] width 267 height 37
click at [290, 348] on td "3942" at bounding box center [315, 342] width 91 height 10
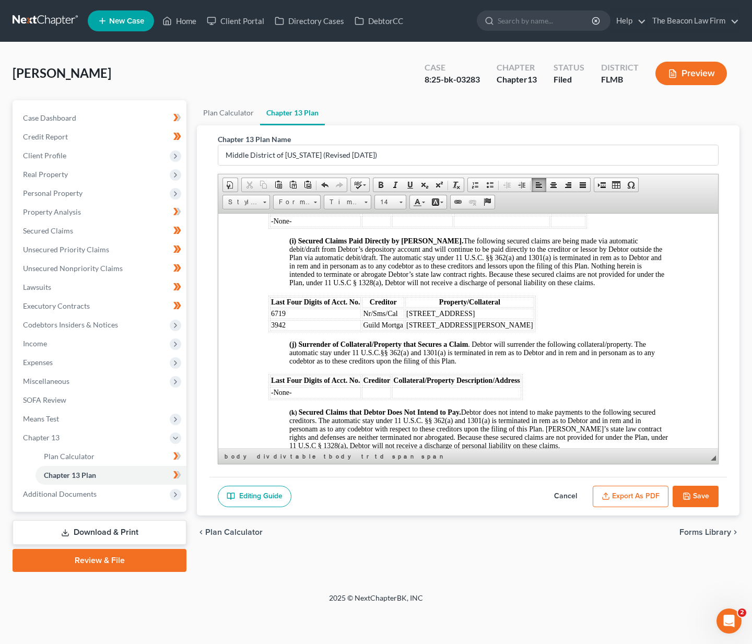
scroll to position [1660, 0]
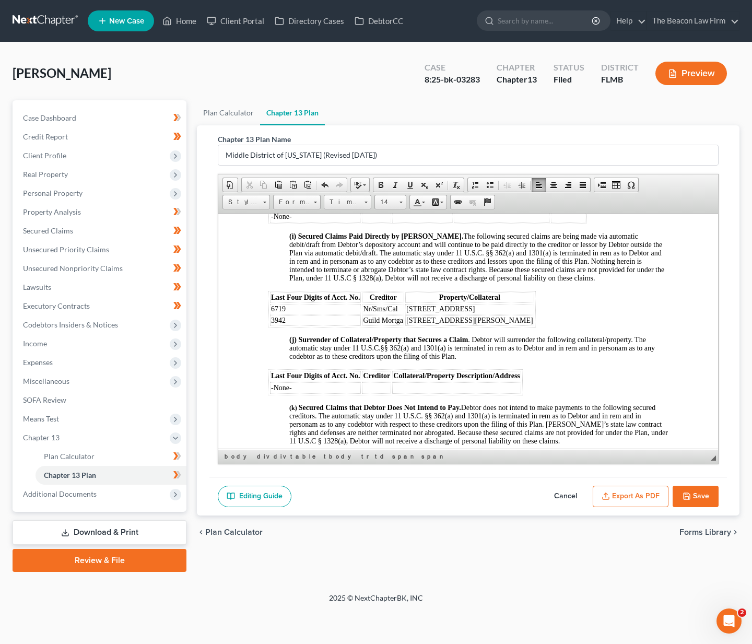
click at [694, 500] on button "Save" at bounding box center [696, 497] width 46 height 22
select select "2"
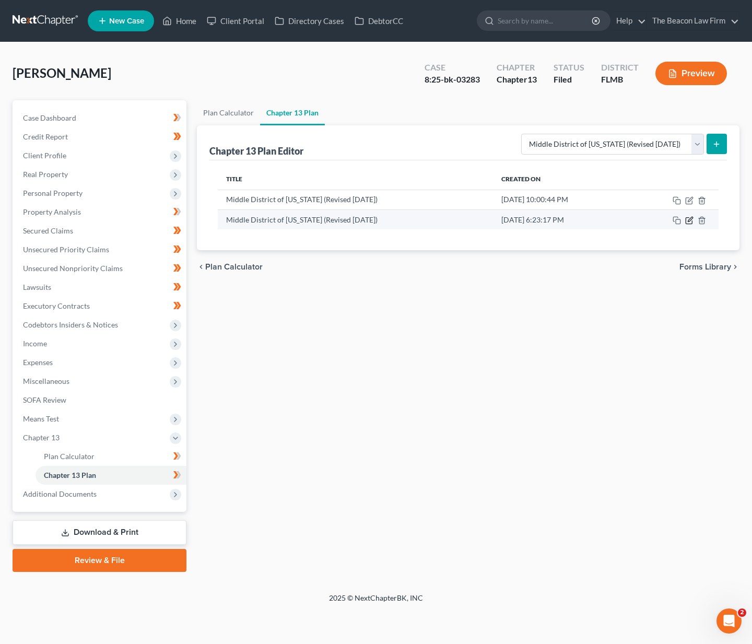
click at [691, 220] on icon "button" at bounding box center [690, 219] width 5 height 5
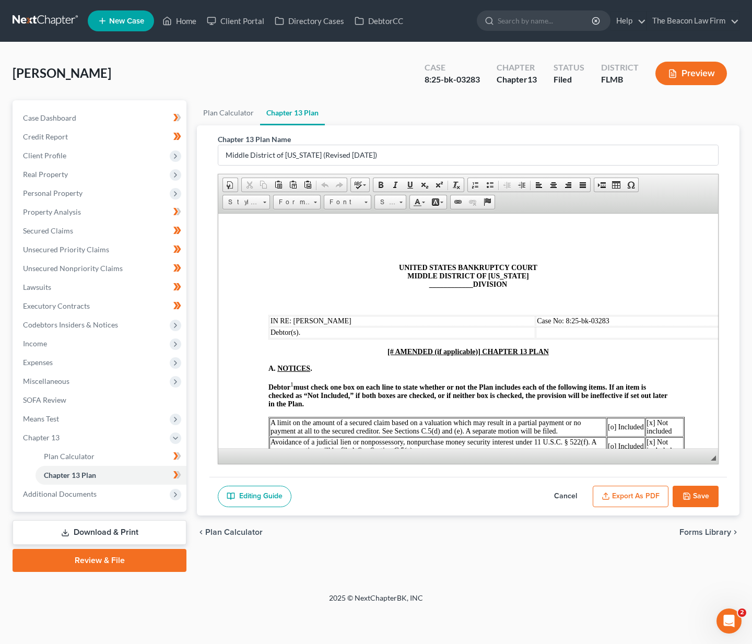
scroll to position [0, 0]
click at [646, 500] on button "Export as PDF" at bounding box center [631, 497] width 76 height 22
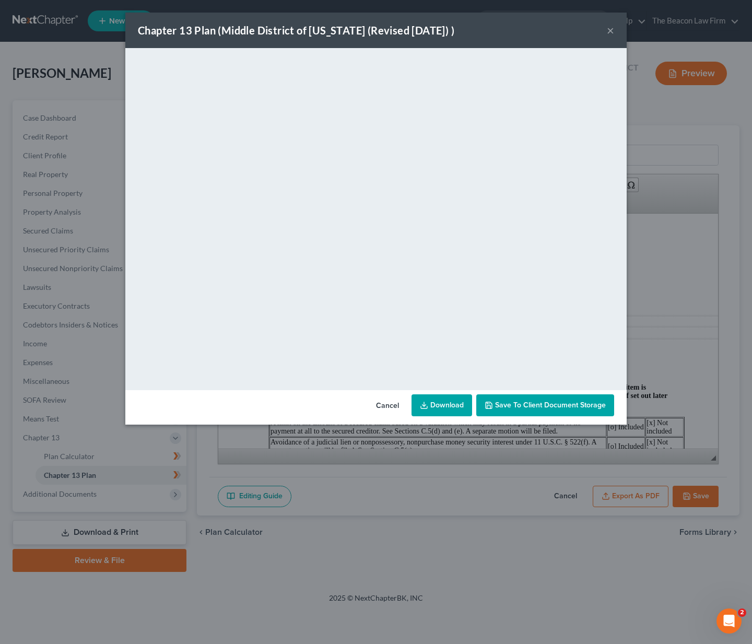
click at [611, 33] on button "×" at bounding box center [610, 30] width 7 height 13
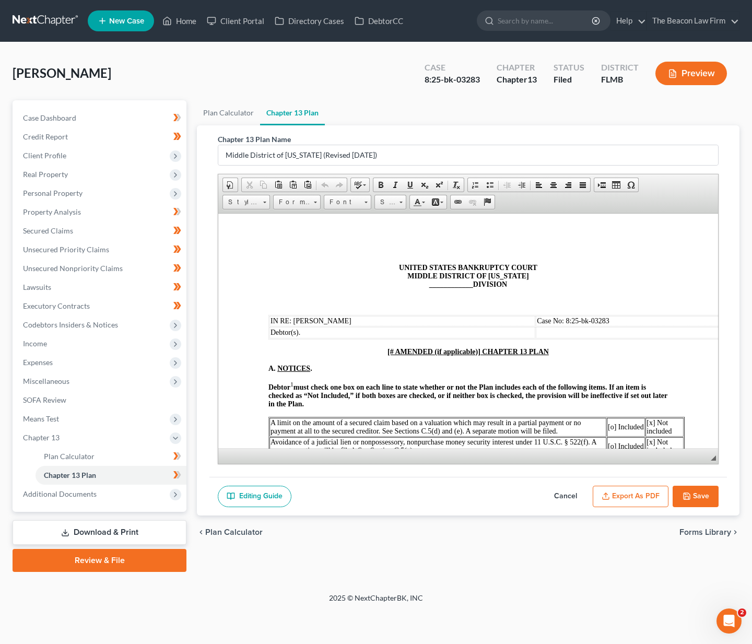
click at [439, 283] on span "____________" at bounding box center [451, 284] width 44 height 8
drag, startPoint x: 431, startPoint y: 352, endPoint x: 477, endPoint y: 354, distance: 46.0
click at [477, 354] on u "[# AMENDED (if applicable)] CHAPTER 13 PLAN" at bounding box center [468, 351] width 161 height 8
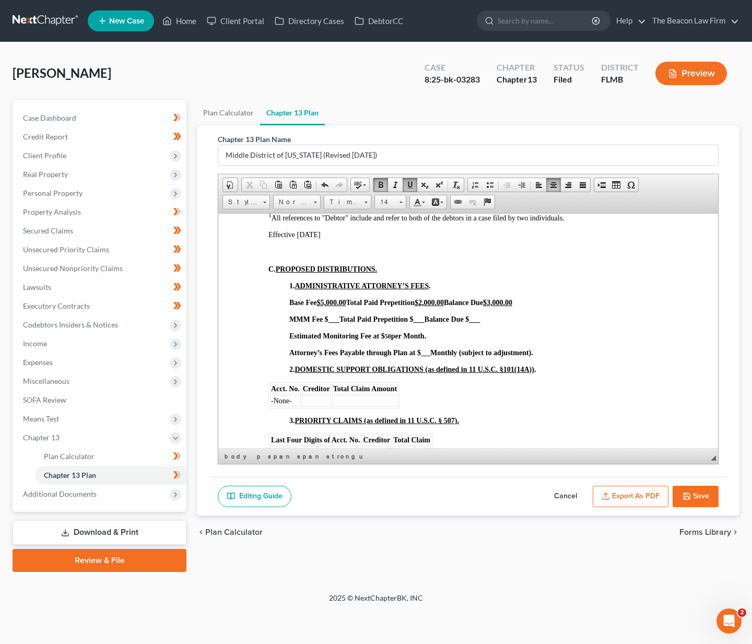
scroll to position [384, 0]
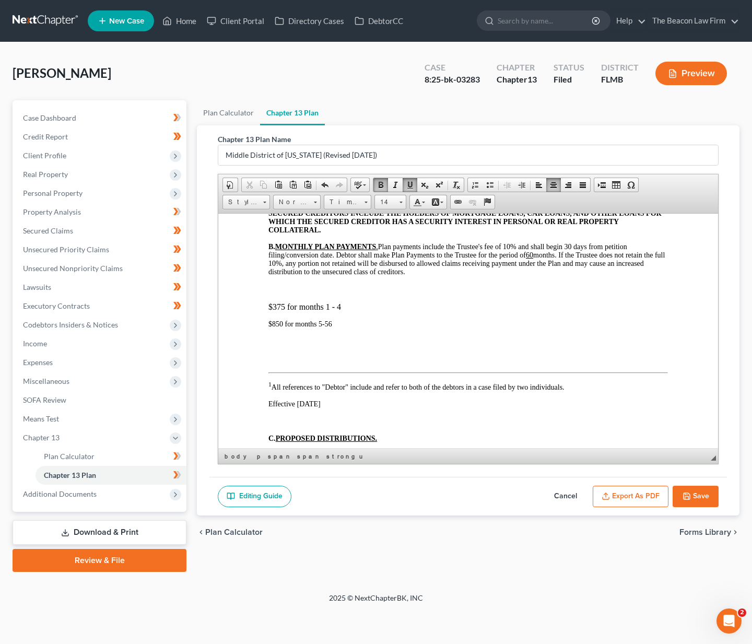
click at [697, 497] on button "Save" at bounding box center [696, 497] width 46 height 22
select select "2"
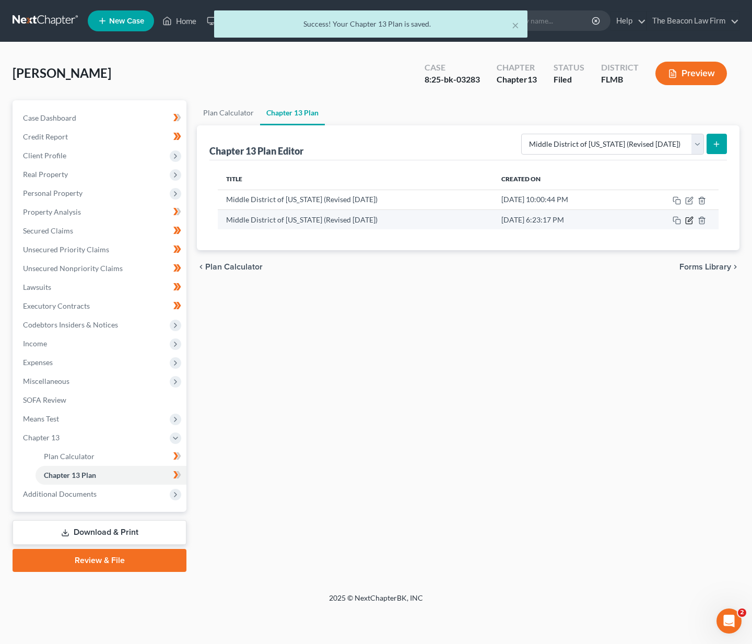
click at [690, 217] on icon "button" at bounding box center [689, 220] width 8 height 8
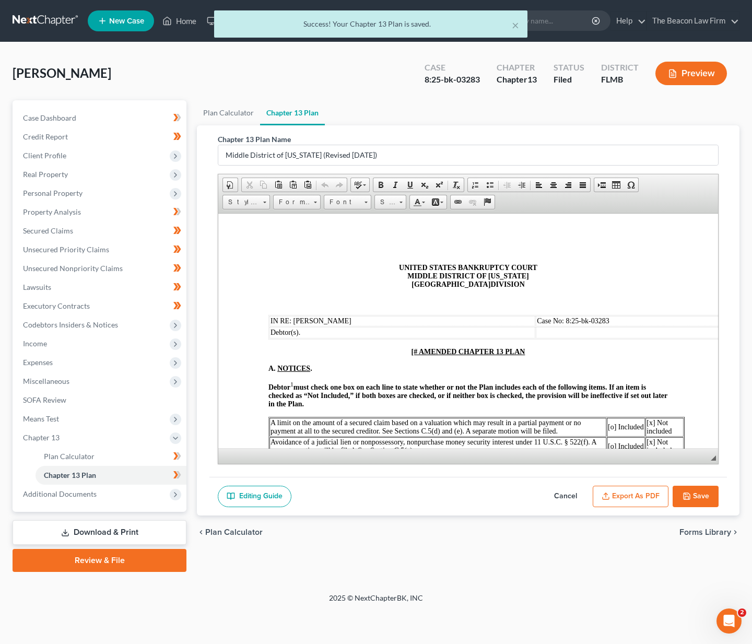
scroll to position [0, 0]
drag, startPoint x: 645, startPoint y: 493, endPoint x: 651, endPoint y: 492, distance: 6.8
click at [645, 493] on button "Export as PDF" at bounding box center [631, 497] width 76 height 22
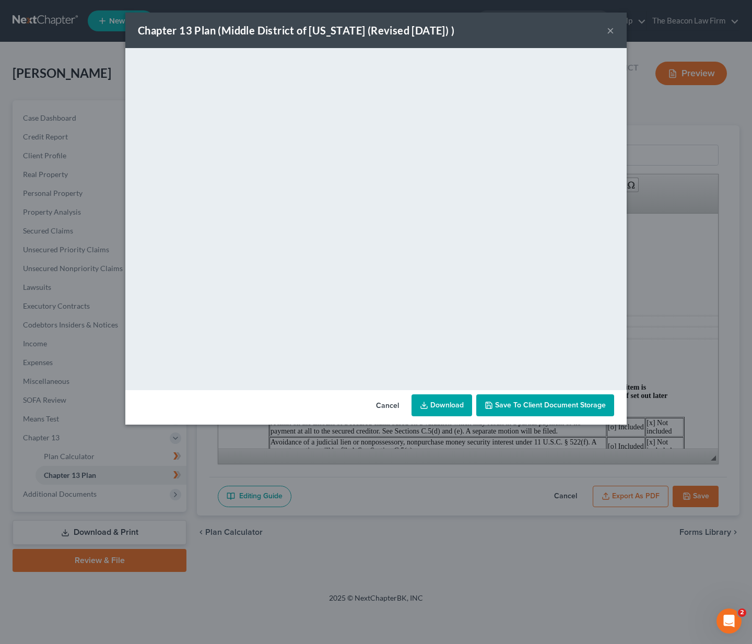
click at [431, 404] on link "Download" at bounding box center [442, 405] width 61 height 22
click at [609, 31] on button "×" at bounding box center [610, 30] width 7 height 13
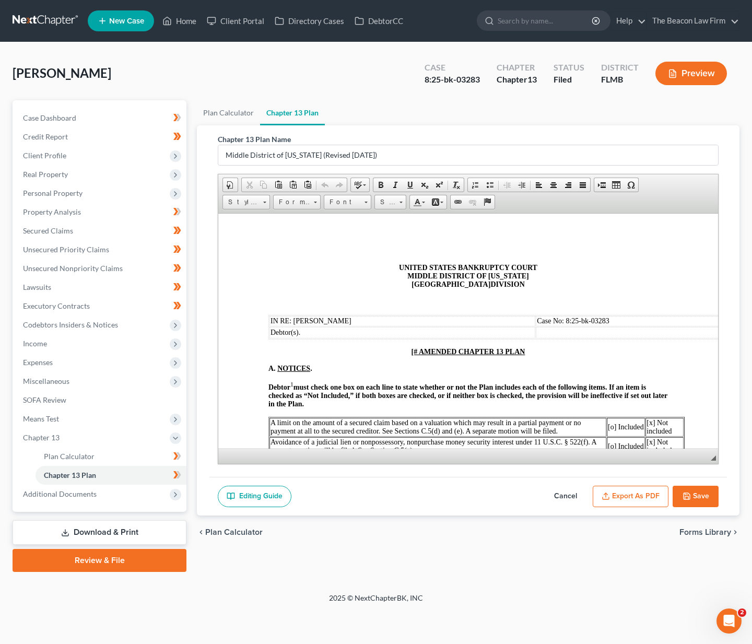
click at [58, 22] on link at bounding box center [46, 20] width 67 height 19
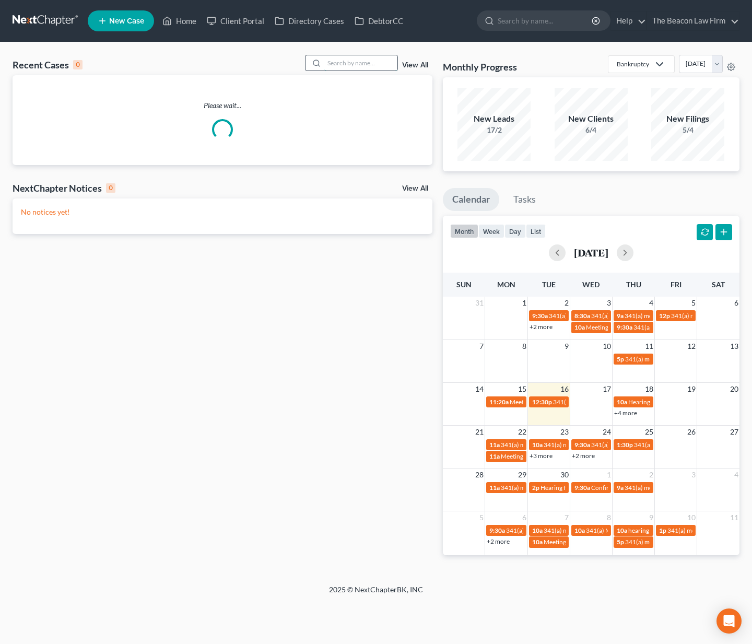
click at [349, 67] on input "search" at bounding box center [360, 62] width 73 height 15
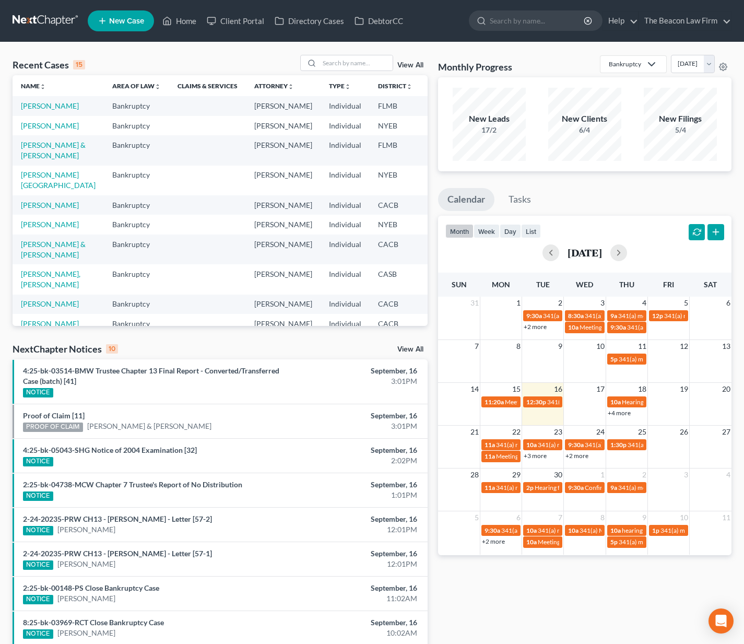
click at [410, 64] on link "View All" at bounding box center [411, 65] width 26 height 7
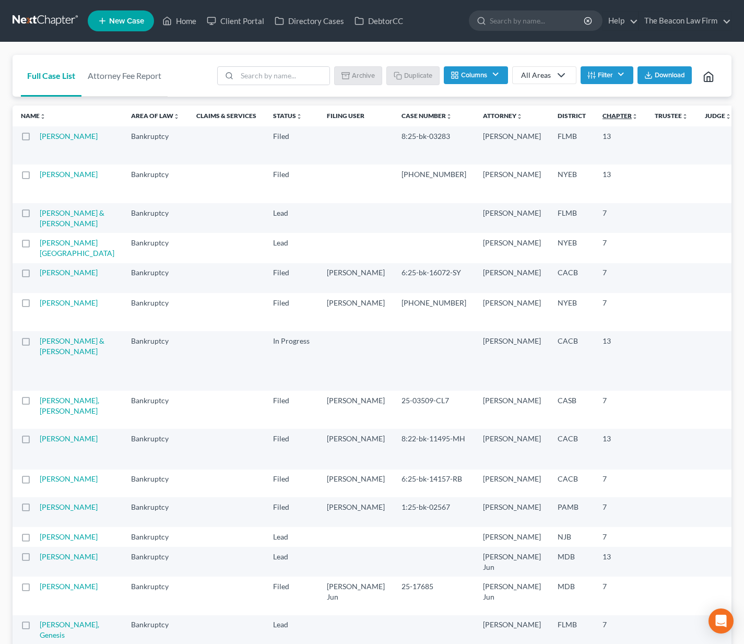
click at [603, 118] on link "Chapter unfold_more expand_more expand_less" at bounding box center [621, 116] width 36 height 8
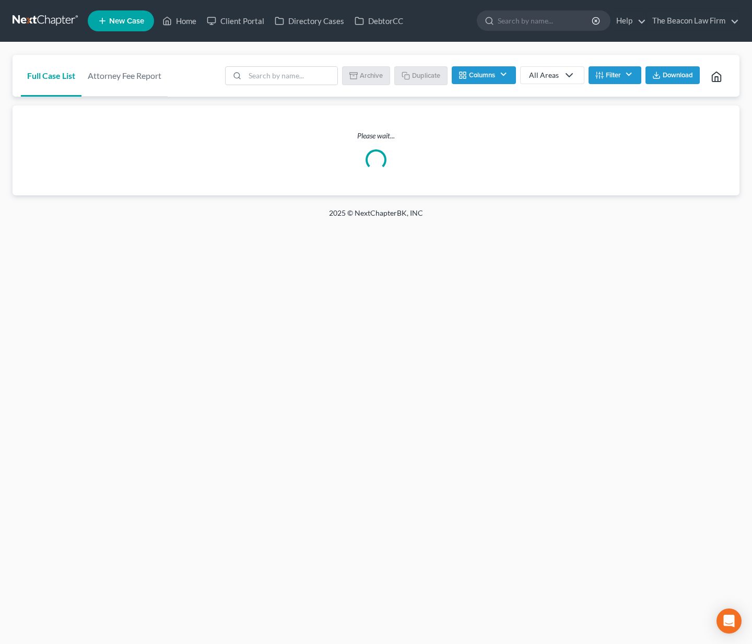
click at [557, 75] on div "All Areas" at bounding box center [544, 75] width 30 height 10
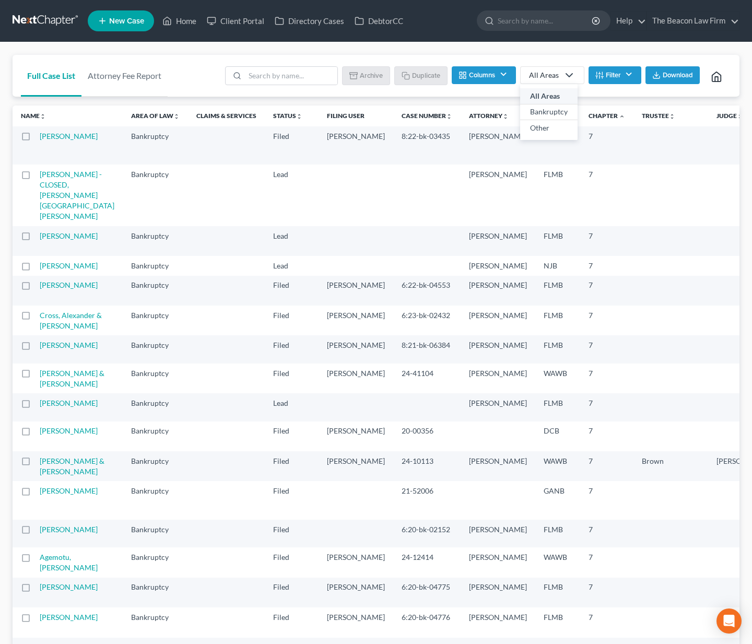
click at [612, 70] on button "Filter" at bounding box center [615, 75] width 53 height 18
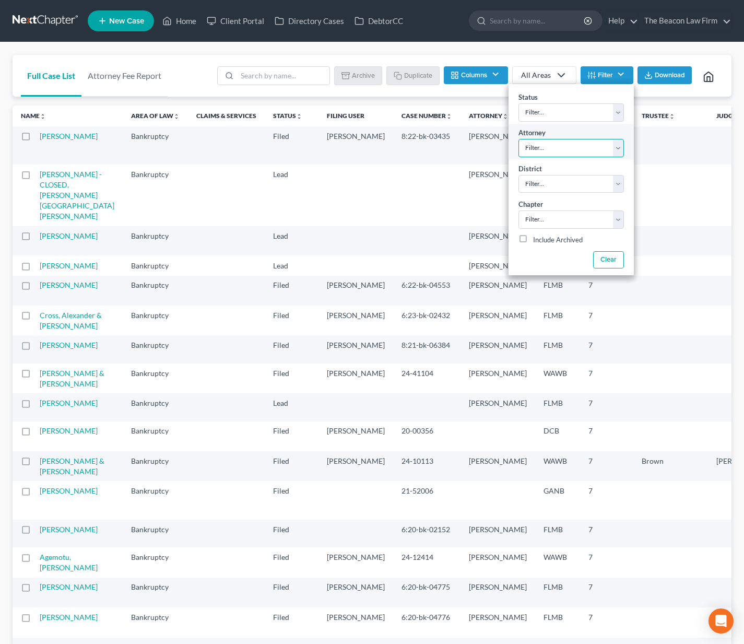
select select "2"
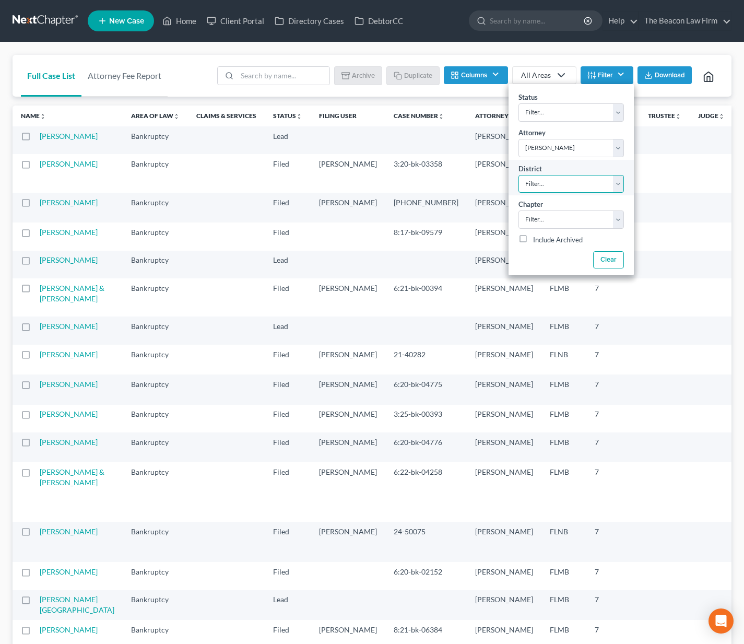
select select "15"
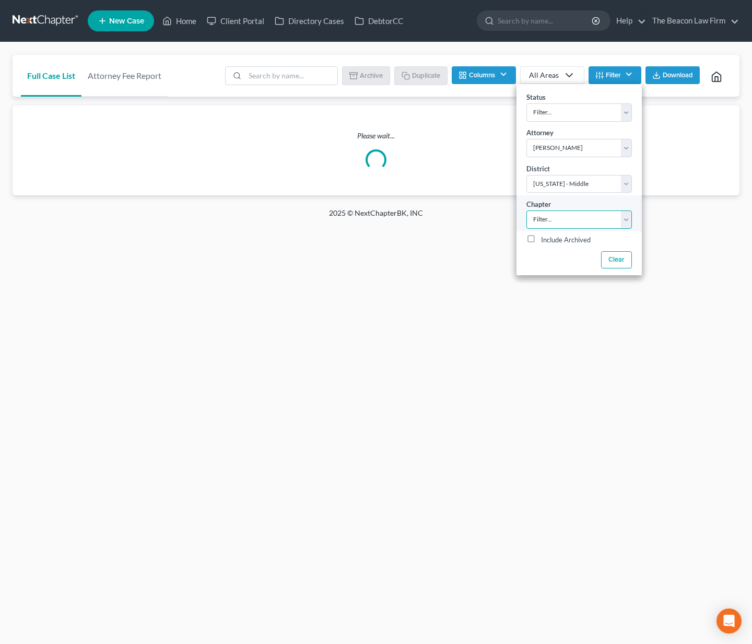
select select "2"
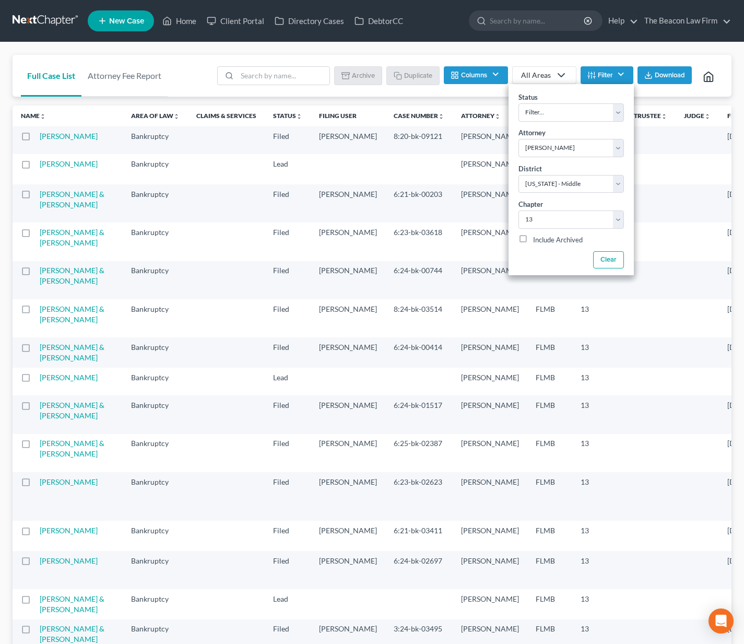
click at [646, 96] on div "Batch Download Archive Un-archive Duplicate Columns Attorney Case Number Area O…" at bounding box center [467, 76] width 512 height 42
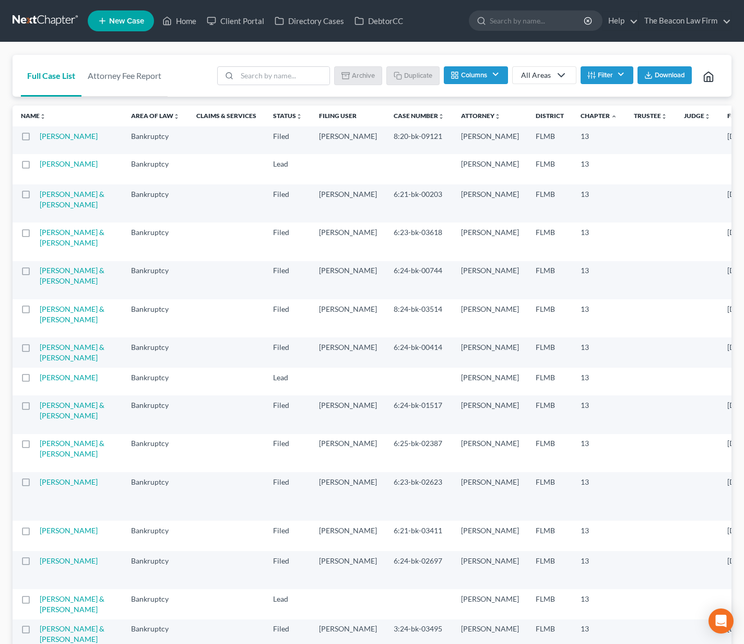
click at [53, 142] on td "[PERSON_NAME]" at bounding box center [81, 140] width 83 height 28
click at [61, 143] on td "[PERSON_NAME]" at bounding box center [81, 140] width 83 height 28
click at [63, 138] on link "[PERSON_NAME]" at bounding box center [69, 136] width 58 height 9
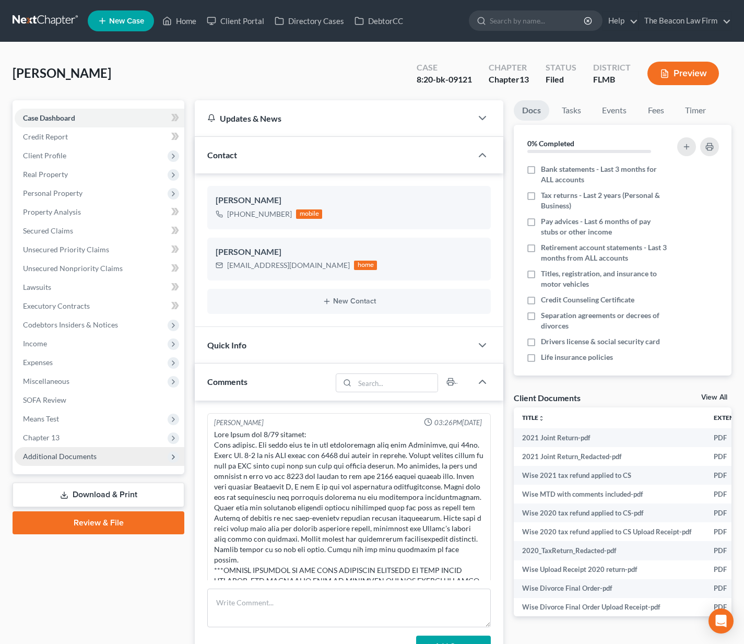
scroll to position [2762, 0]
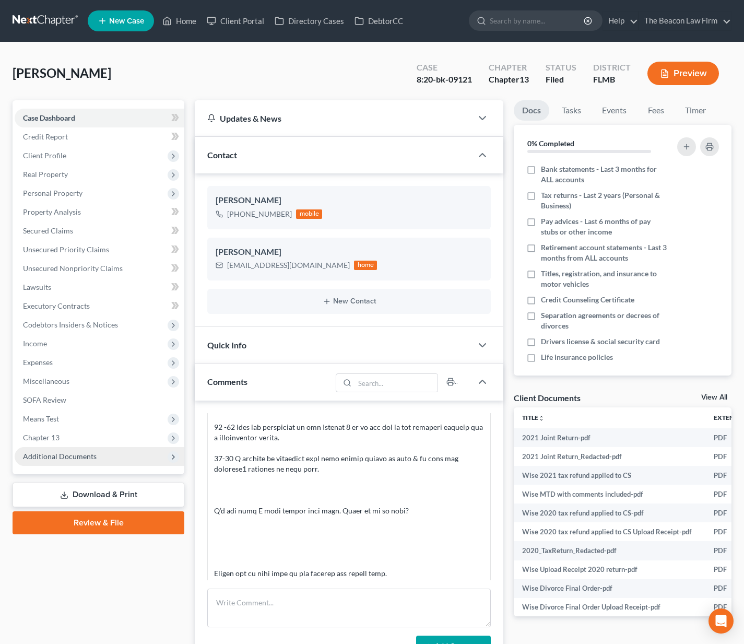
click at [87, 460] on span "Additional Documents" at bounding box center [60, 456] width 74 height 9
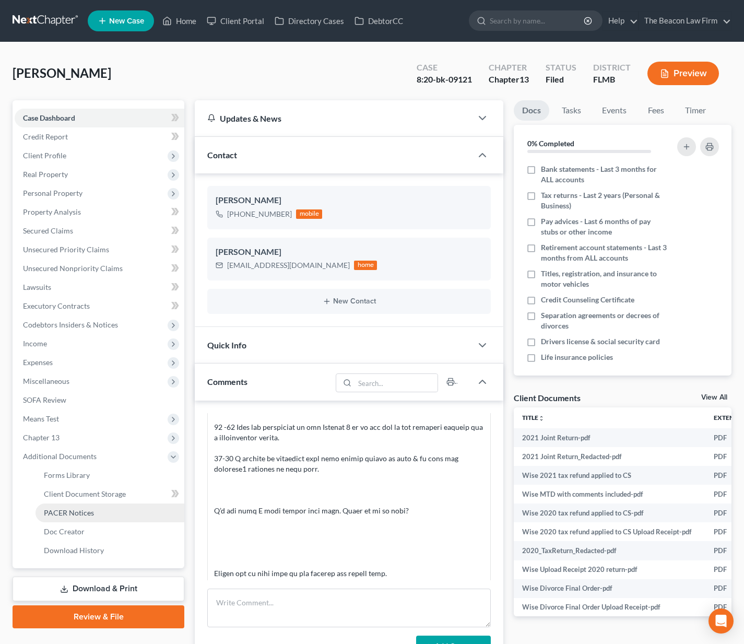
click at [104, 509] on link "PACER Notices" at bounding box center [110, 513] width 149 height 19
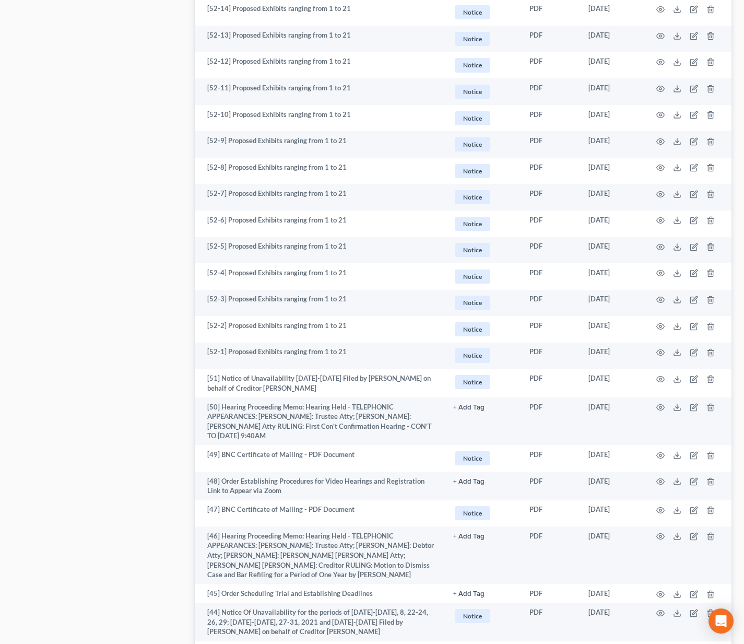
scroll to position [1973, 0]
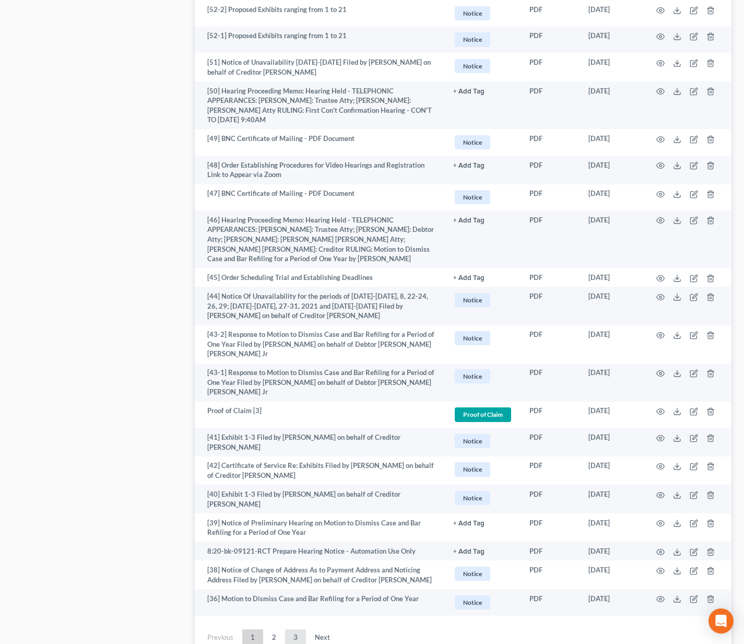
click at [291, 629] on link "3" at bounding box center [295, 637] width 21 height 17
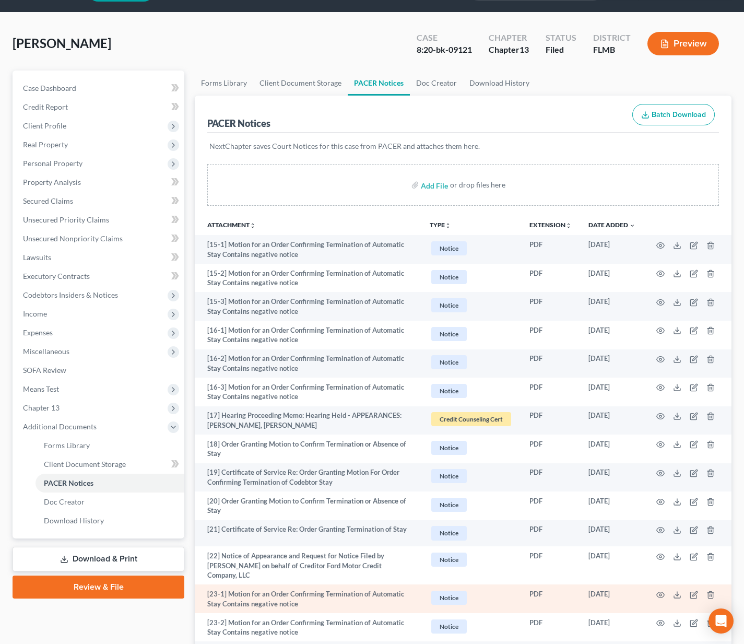
scroll to position [602, 0]
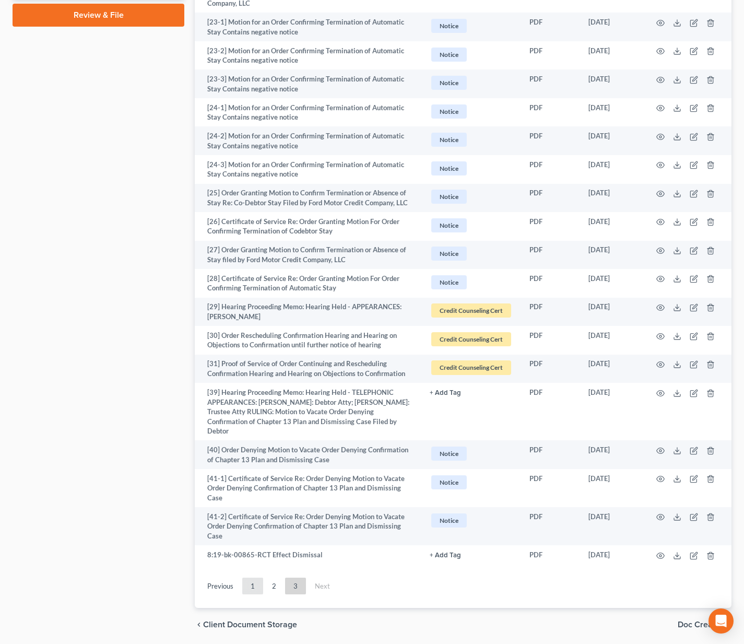
click at [248, 578] on link "1" at bounding box center [252, 586] width 21 height 17
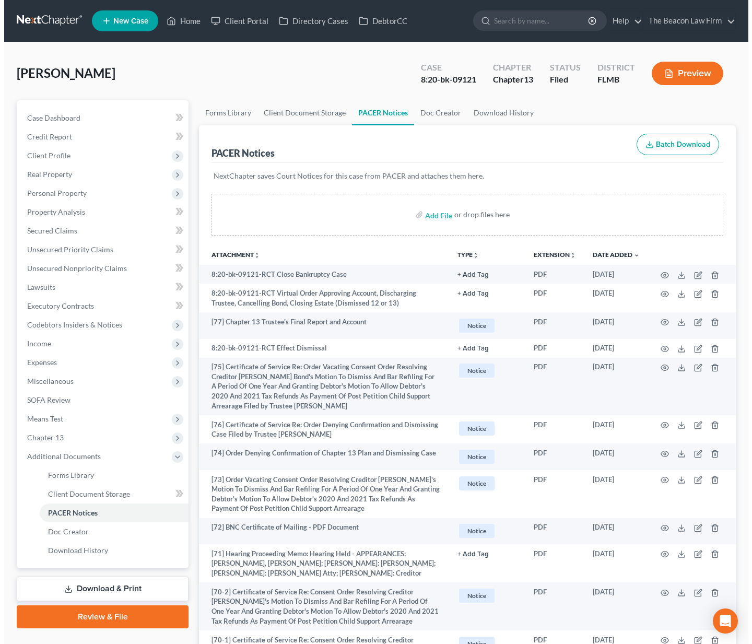
scroll to position [490, 0]
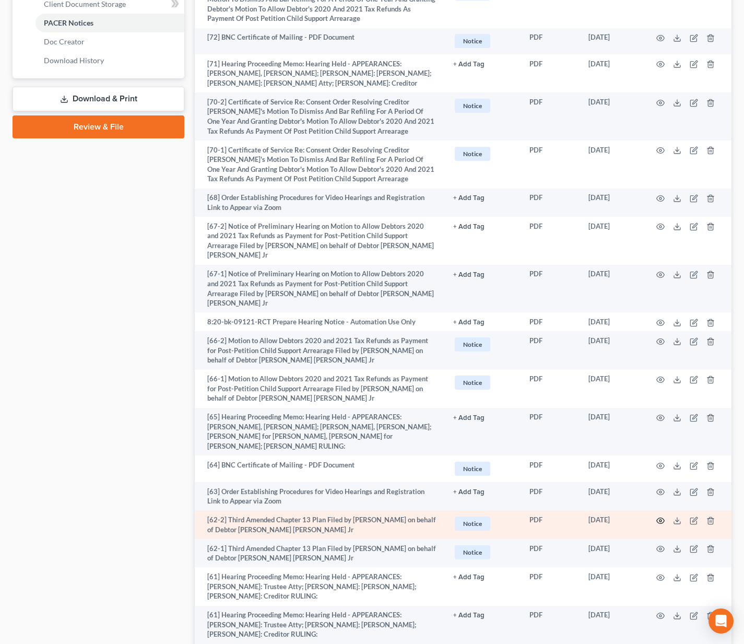
click at [660, 517] on icon "button" at bounding box center [661, 521] width 8 height 8
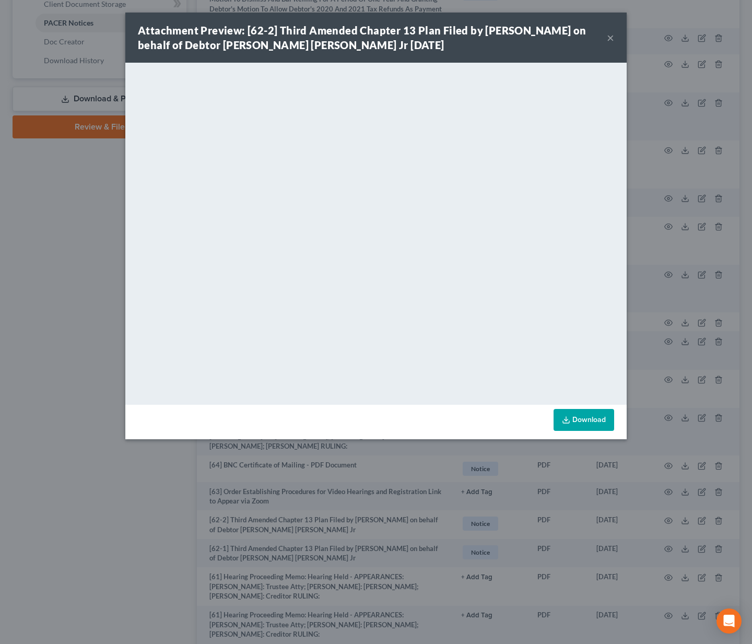
click at [608, 39] on button "×" at bounding box center [610, 37] width 7 height 13
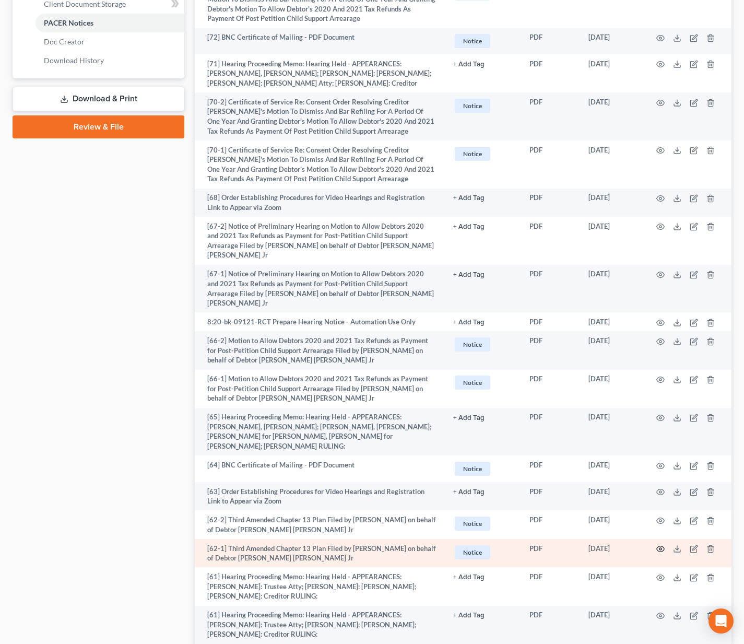
click at [662, 545] on icon "button" at bounding box center [661, 549] width 8 height 8
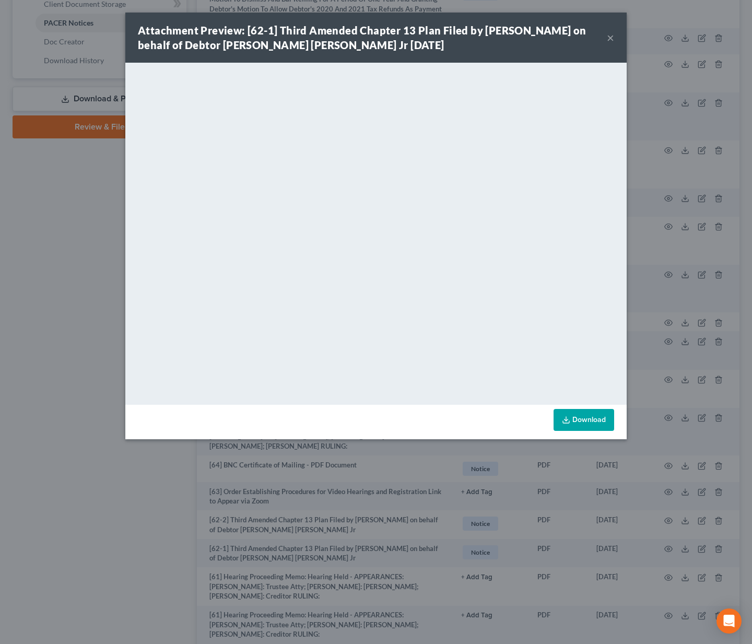
click at [611, 40] on button "×" at bounding box center [610, 37] width 7 height 13
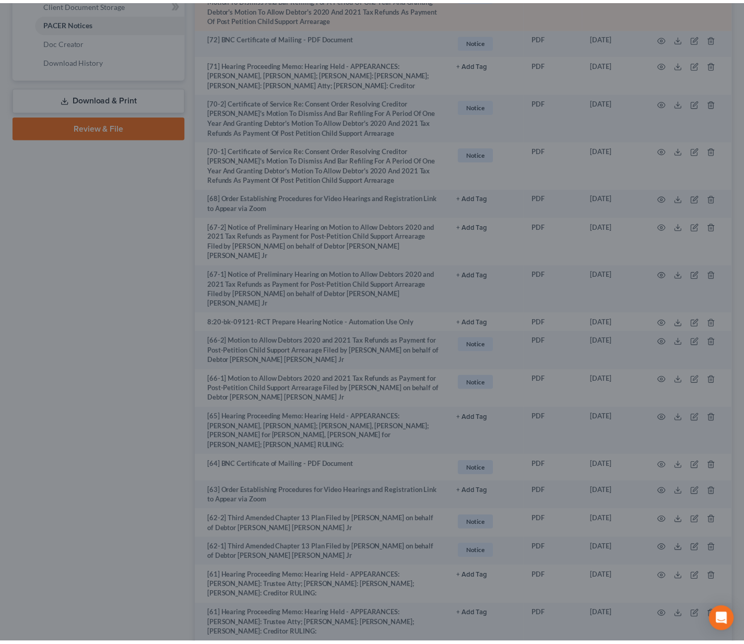
scroll to position [468, 0]
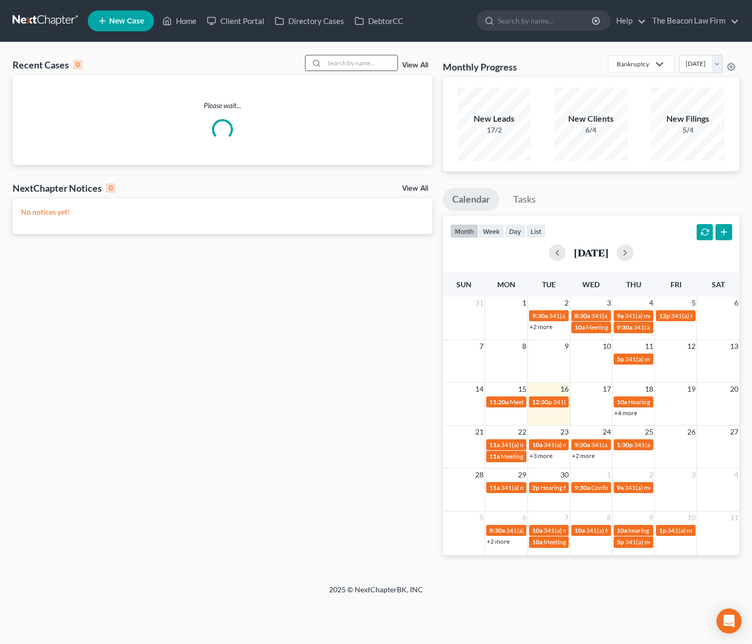
click at [342, 64] on input "search" at bounding box center [360, 62] width 73 height 15
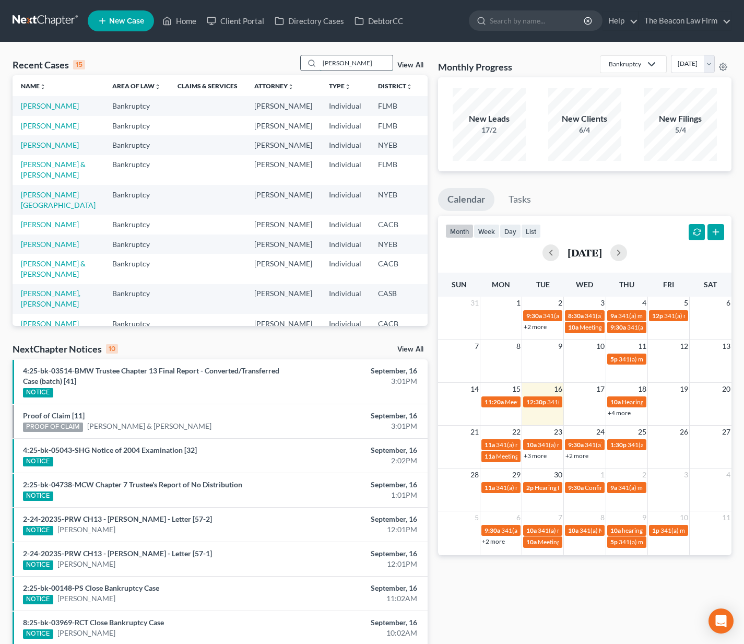
type input "[PERSON_NAME]"
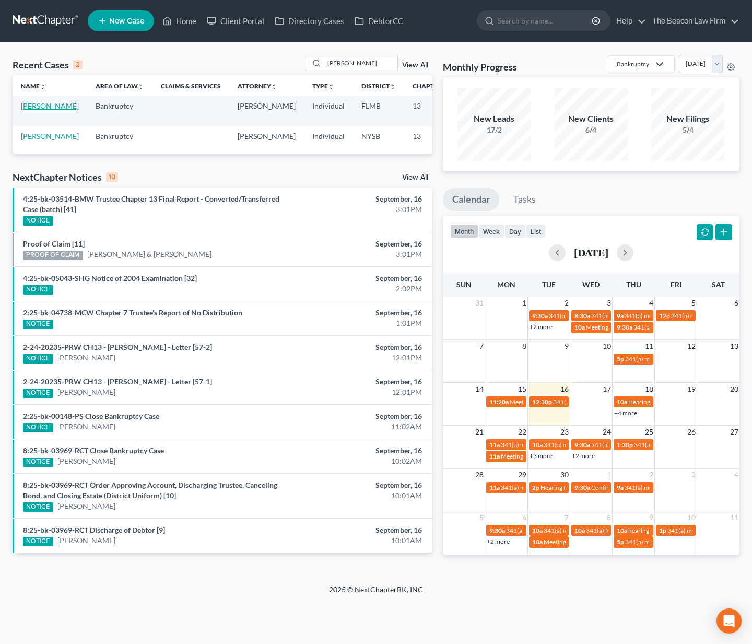
click at [32, 110] on link "[PERSON_NAME]" at bounding box center [50, 105] width 58 height 9
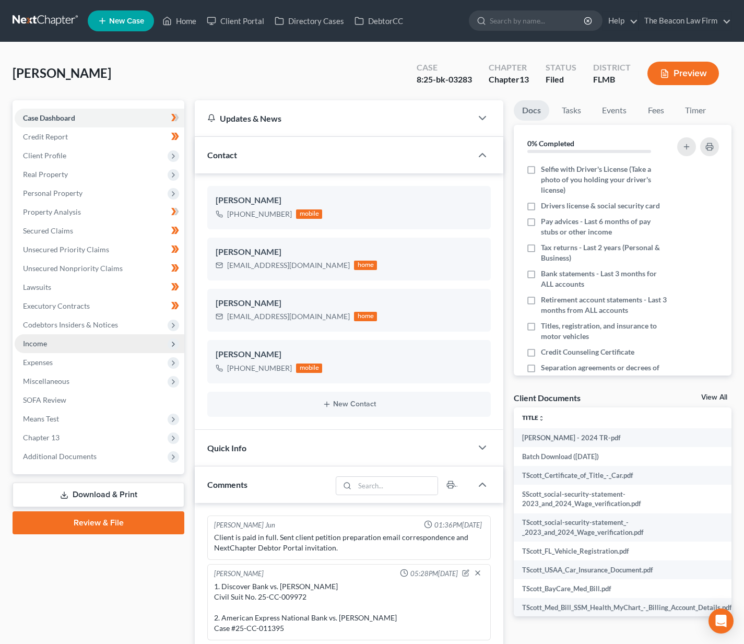
scroll to position [314, 0]
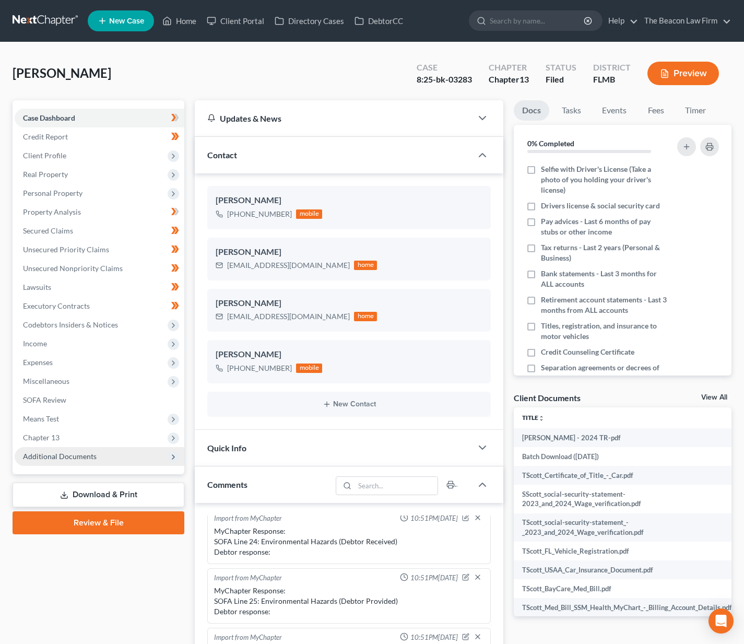
click at [77, 456] on span "Additional Documents" at bounding box center [60, 456] width 74 height 9
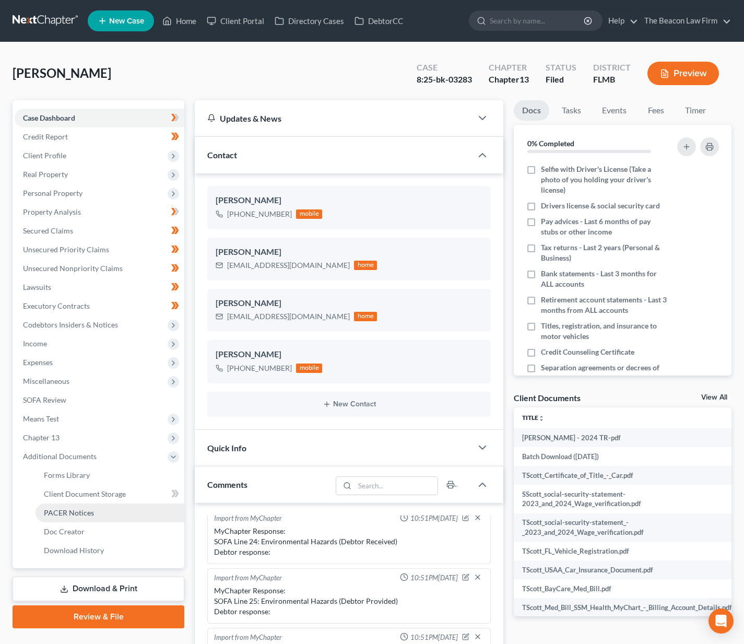
click at [87, 517] on link "PACER Notices" at bounding box center [110, 513] width 149 height 19
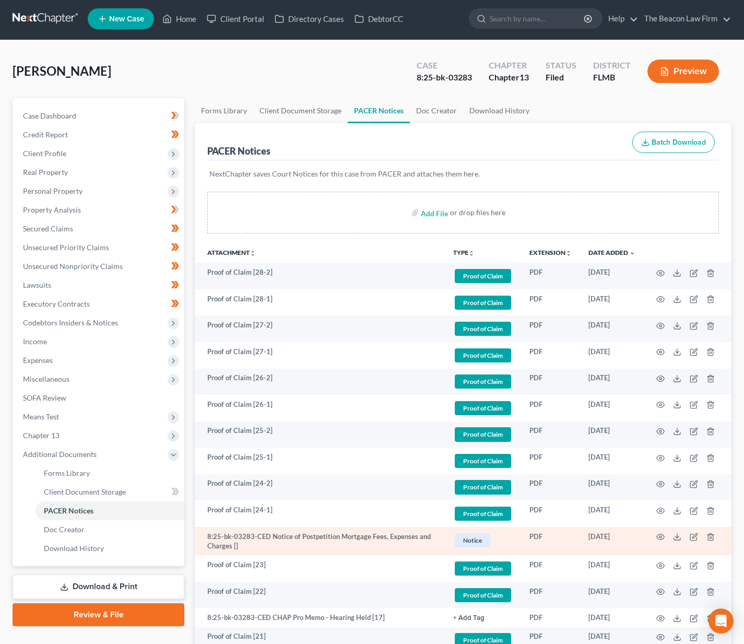
scroll to position [17, 0]
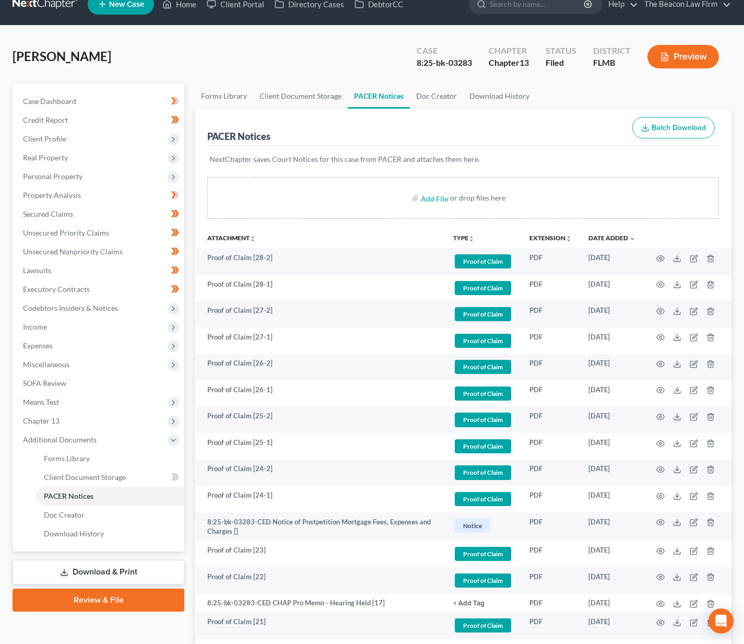
click at [116, 576] on link "Download & Print" at bounding box center [99, 572] width 172 height 25
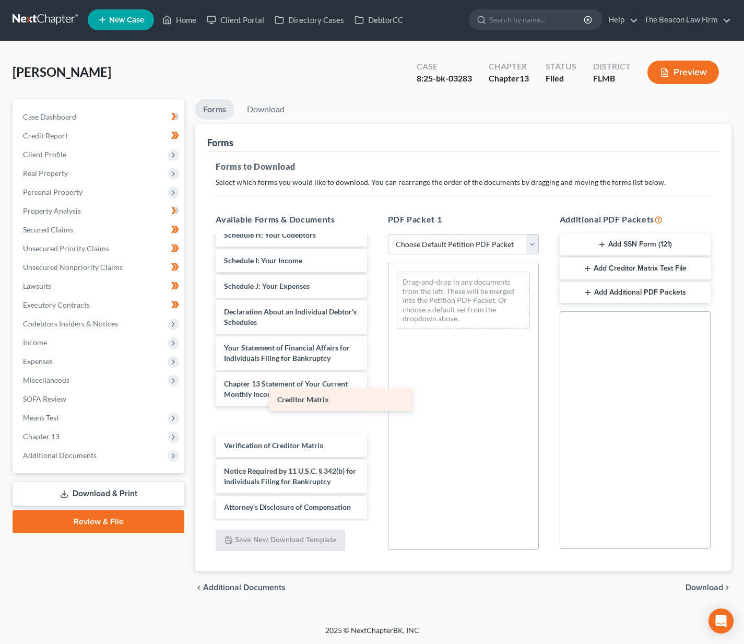
scroll to position [2266, 0]
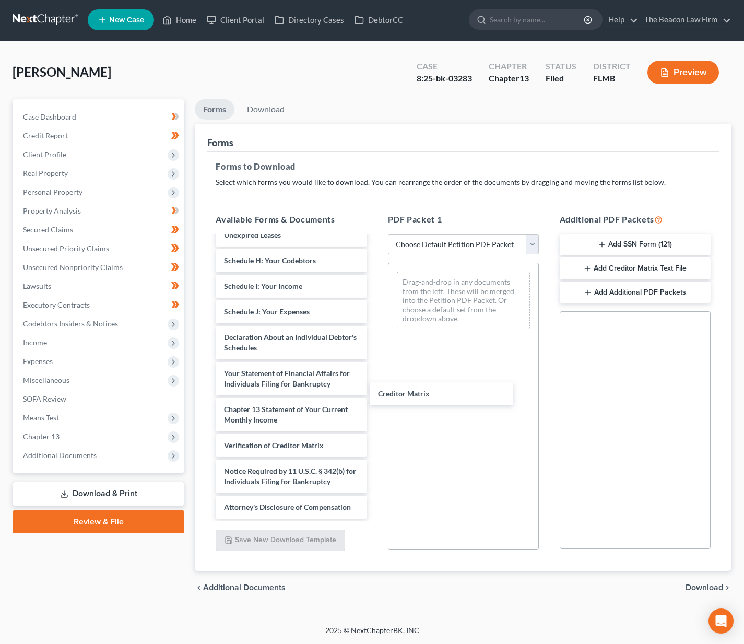
drag, startPoint x: 267, startPoint y: 414, endPoint x: 422, endPoint y: 404, distance: 155.5
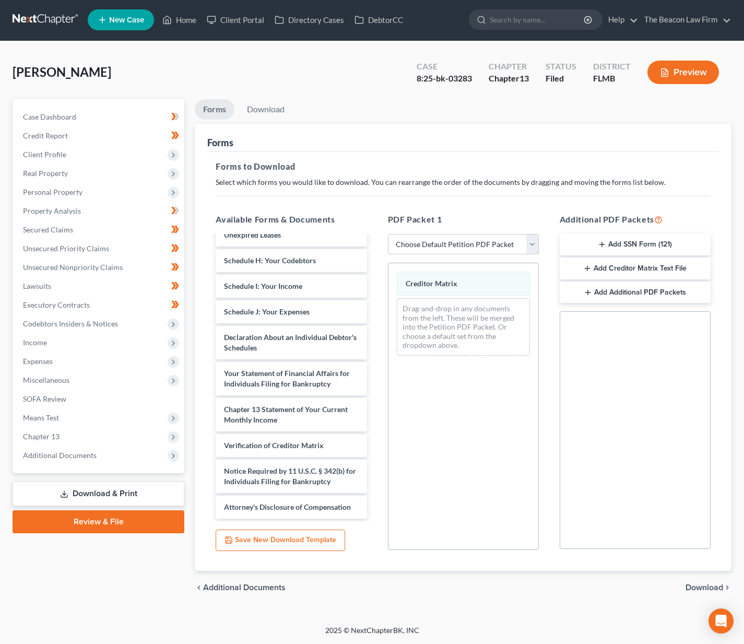
click at [712, 591] on span "Download" at bounding box center [705, 587] width 38 height 8
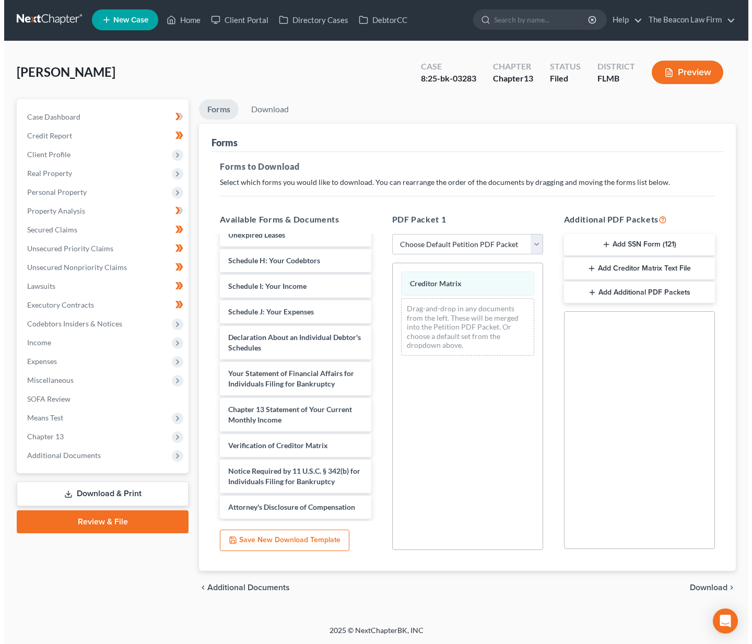
scroll to position [0, 0]
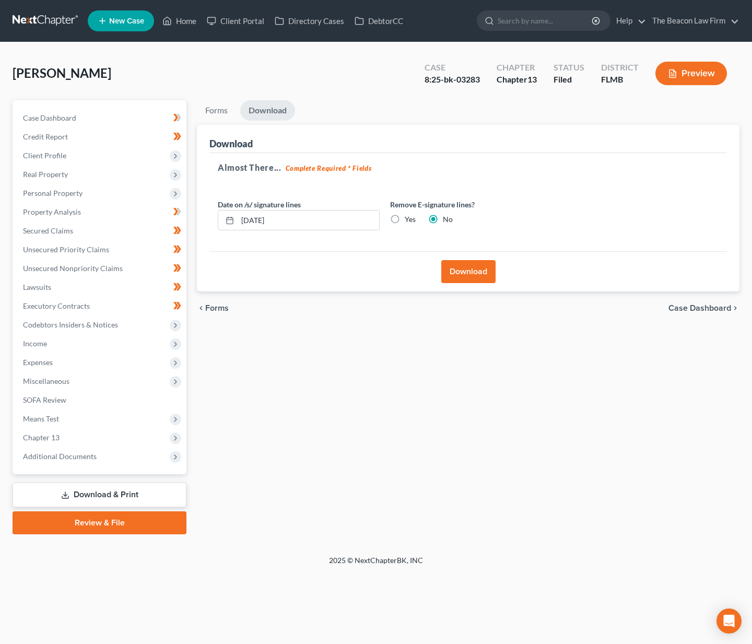
click at [474, 273] on button "Download" at bounding box center [468, 271] width 54 height 23
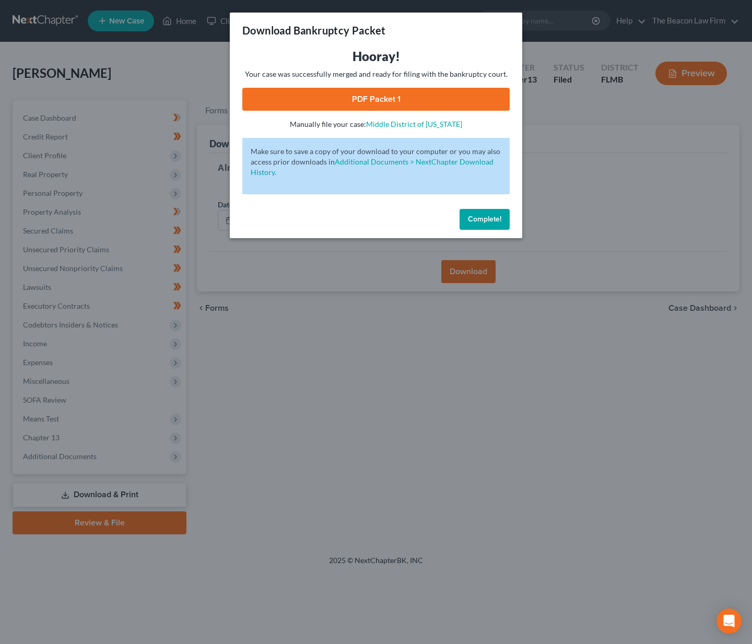
click at [452, 103] on link "PDF Packet 1" at bounding box center [375, 99] width 267 height 23
click at [482, 218] on span "Complete!" at bounding box center [484, 219] width 33 height 9
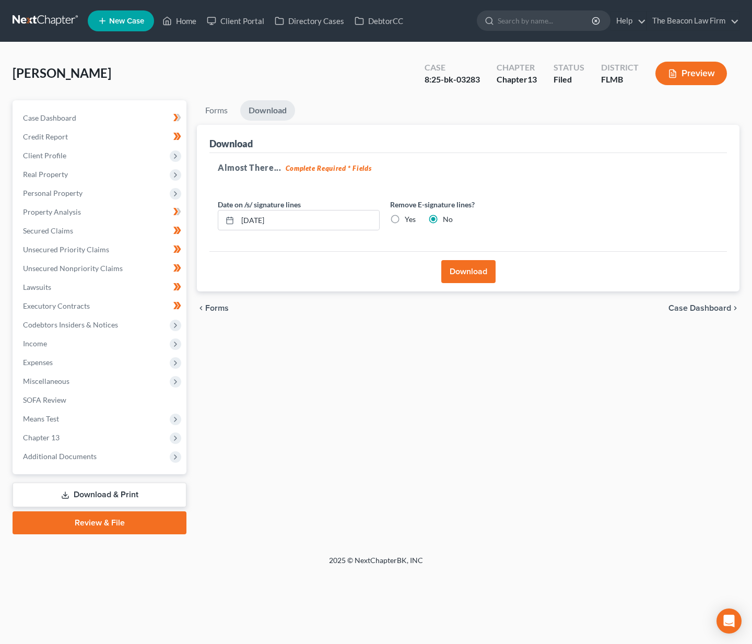
click at [36, 26] on link at bounding box center [46, 20] width 67 height 19
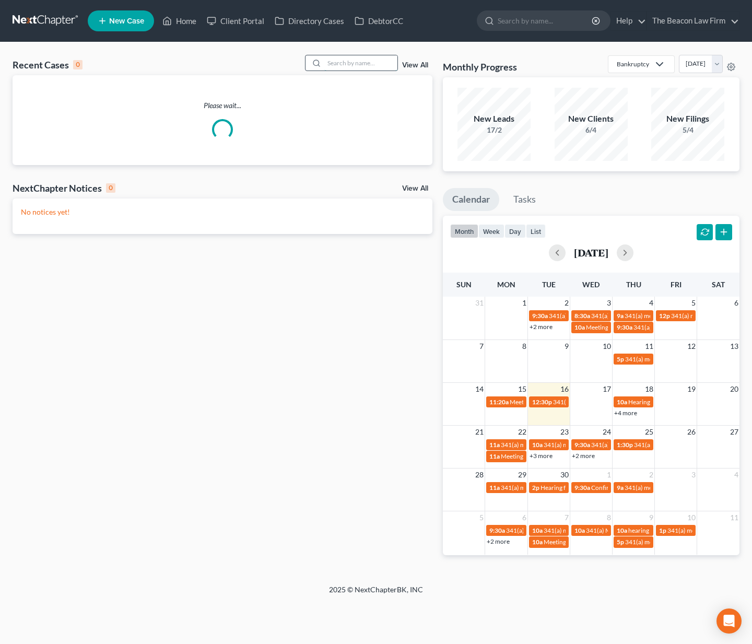
click at [347, 66] on input "search" at bounding box center [360, 62] width 73 height 15
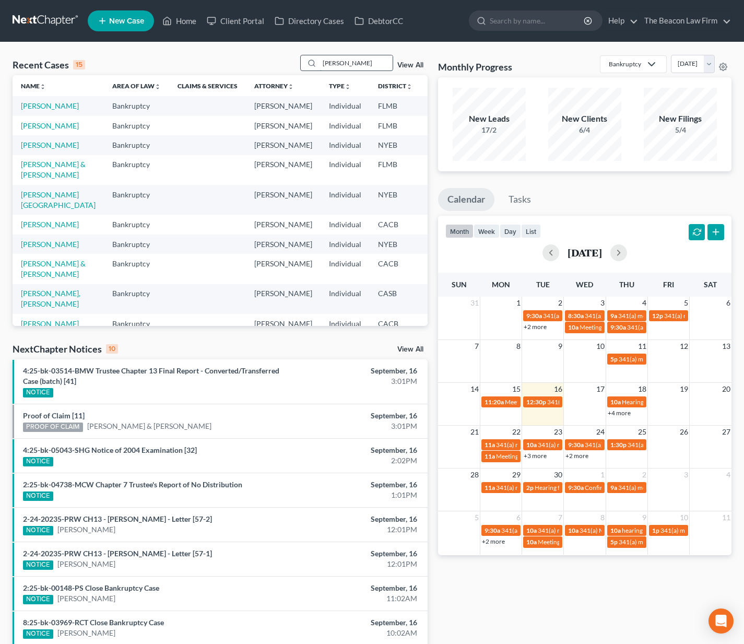
type input "[PERSON_NAME]"
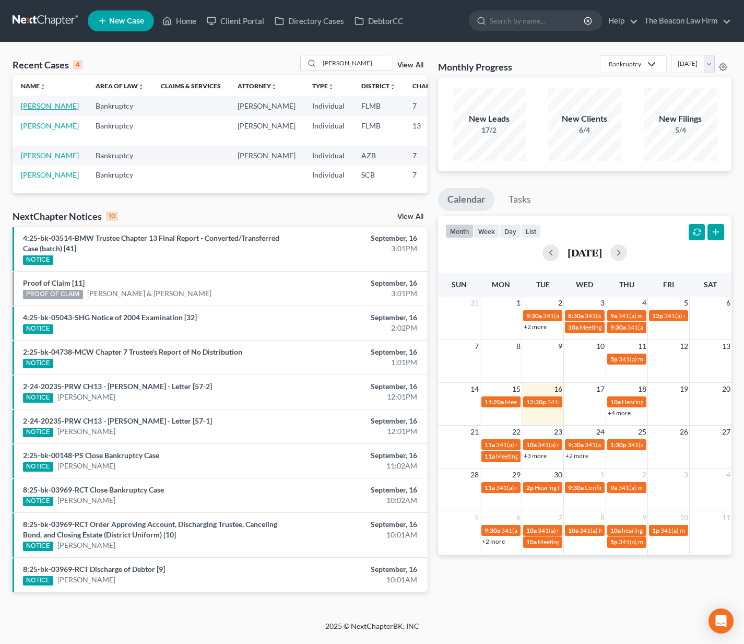
click at [29, 110] on link "[PERSON_NAME]" at bounding box center [50, 105] width 58 height 9
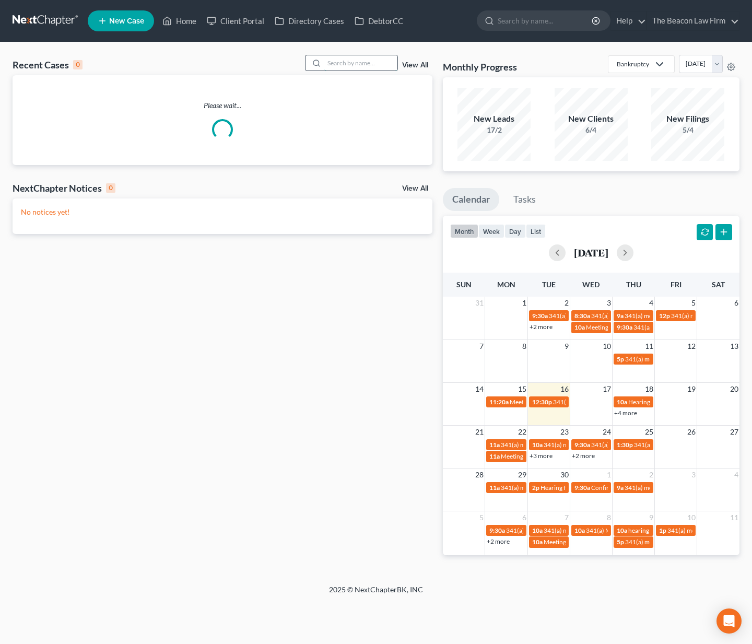
click at [381, 66] on input "search" at bounding box center [360, 62] width 73 height 15
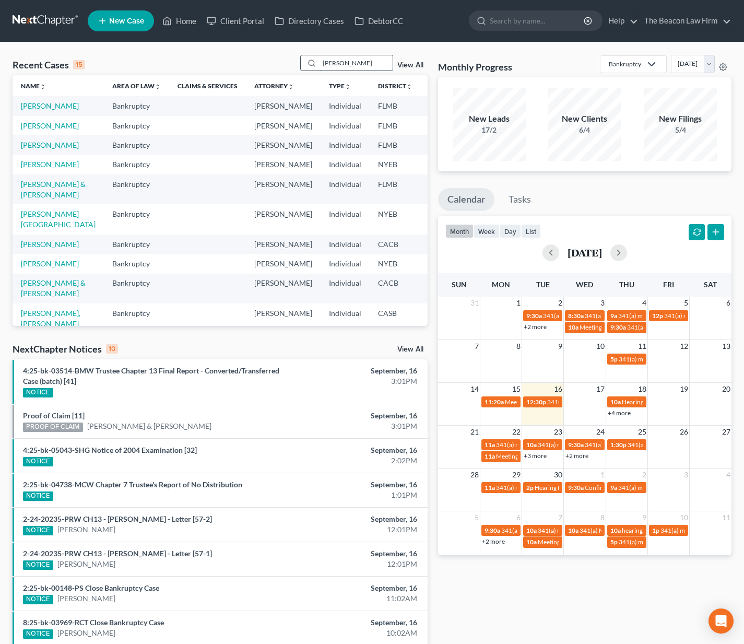
type input "[PERSON_NAME]"
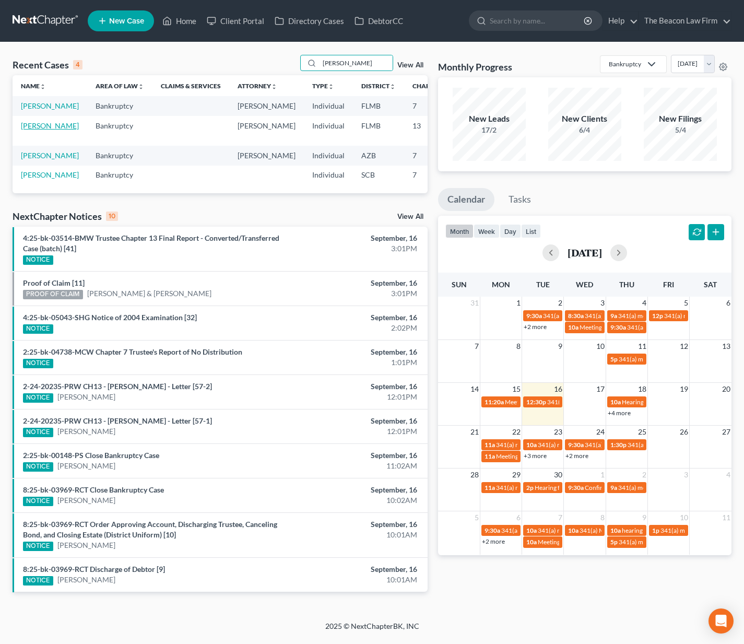
click at [36, 130] on link "[PERSON_NAME]" at bounding box center [50, 125] width 58 height 9
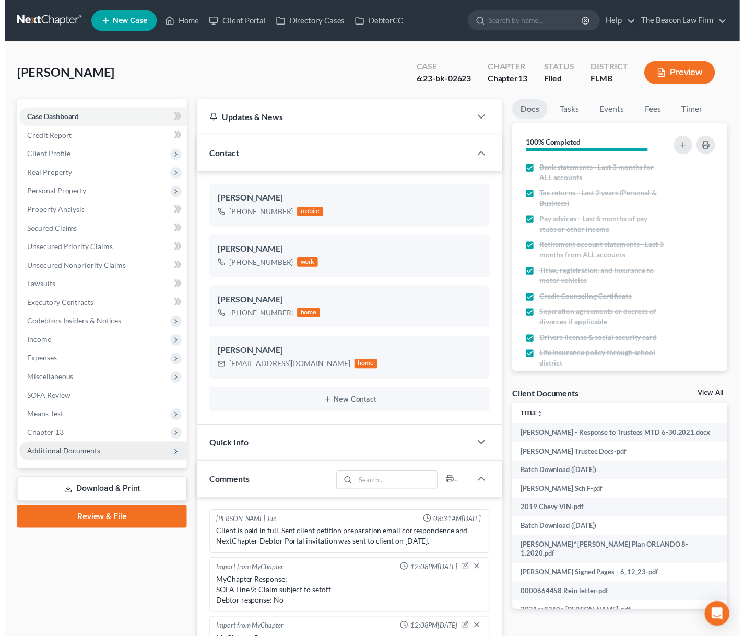
scroll to position [2048, 0]
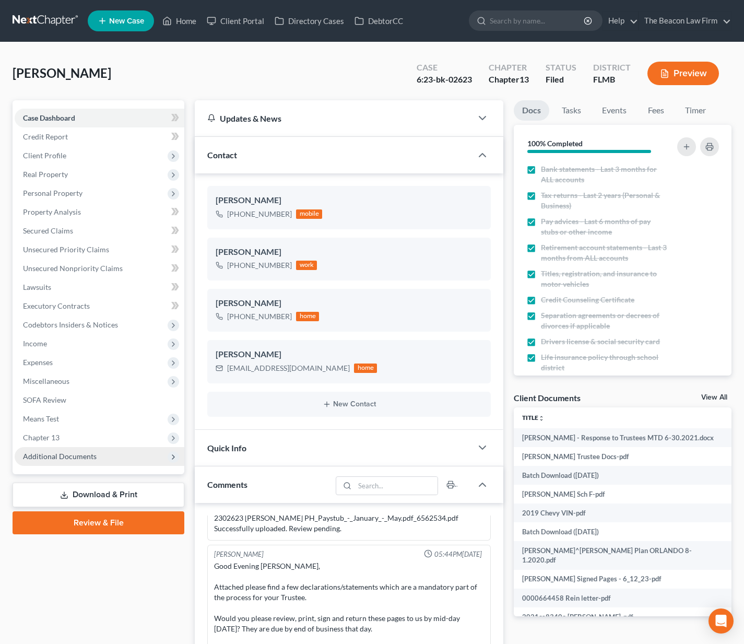
click at [98, 457] on span "Additional Documents" at bounding box center [100, 456] width 170 height 19
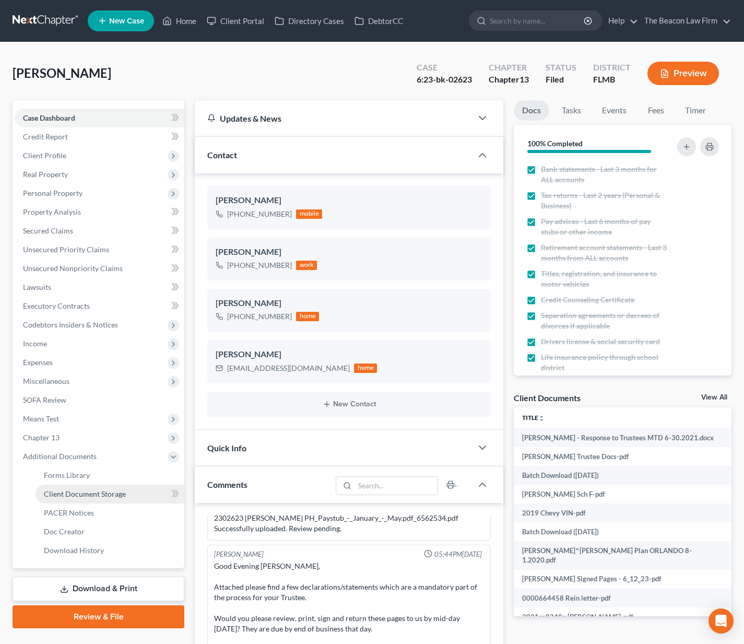
drag, startPoint x: 101, startPoint y: 498, endPoint x: 161, endPoint y: 493, distance: 59.8
click at [107, 497] on span "Client Document Storage" at bounding box center [85, 493] width 82 height 9
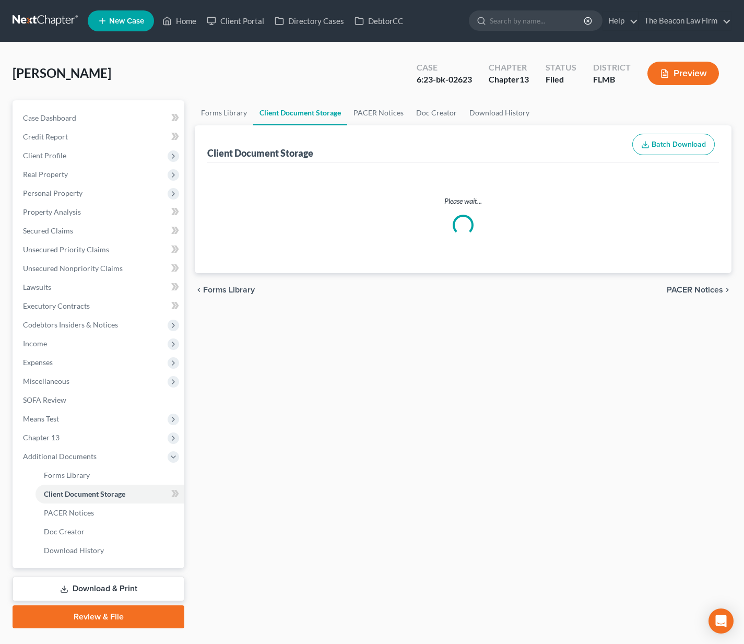
select select "9"
select select "12"
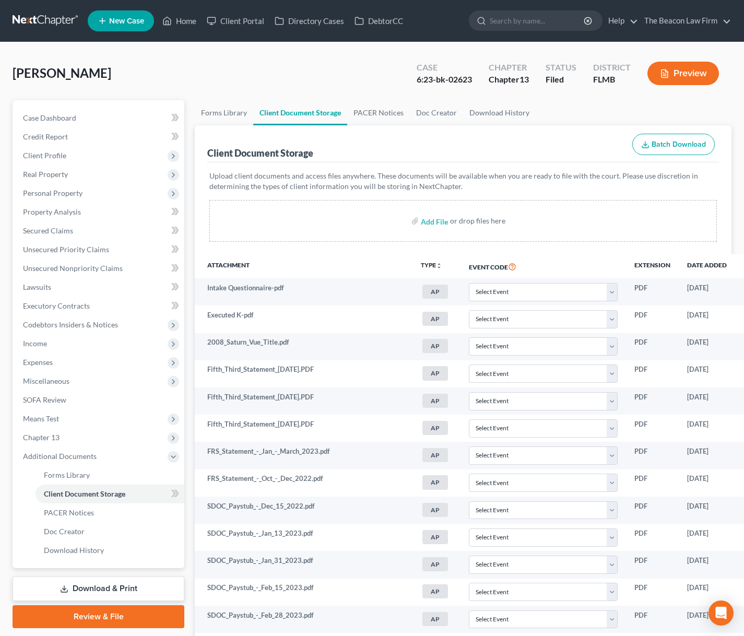
select select "9"
select select "12"
click at [59, 23] on link at bounding box center [46, 20] width 67 height 19
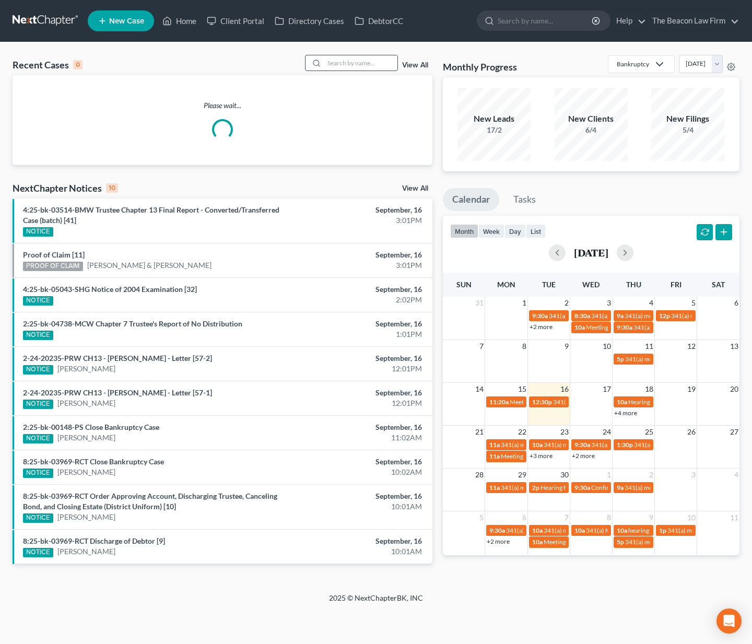
click at [367, 65] on input "search" at bounding box center [360, 62] width 73 height 15
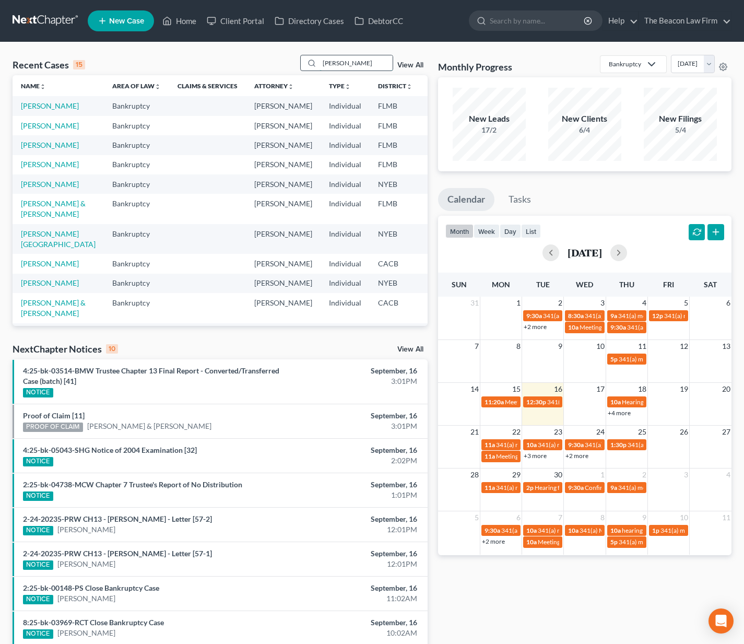
type input "Scott gordon"
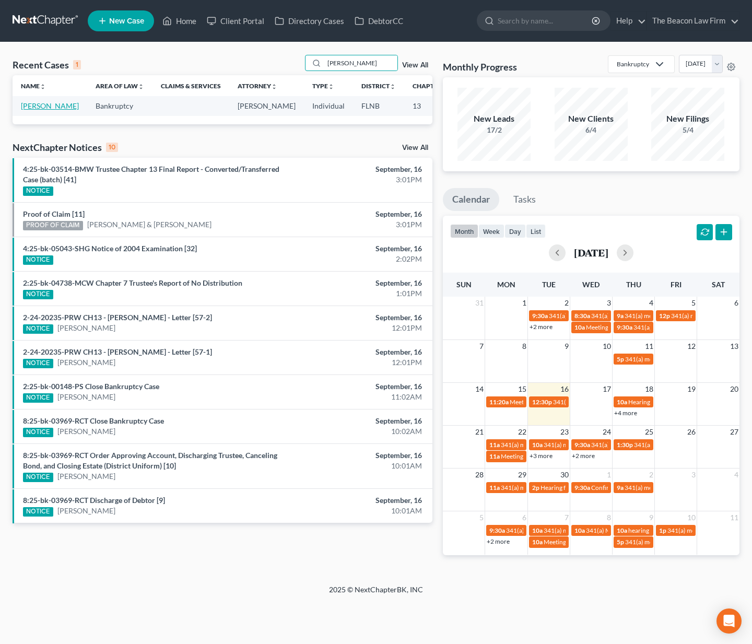
click at [27, 110] on link "[PERSON_NAME]" at bounding box center [50, 105] width 58 height 9
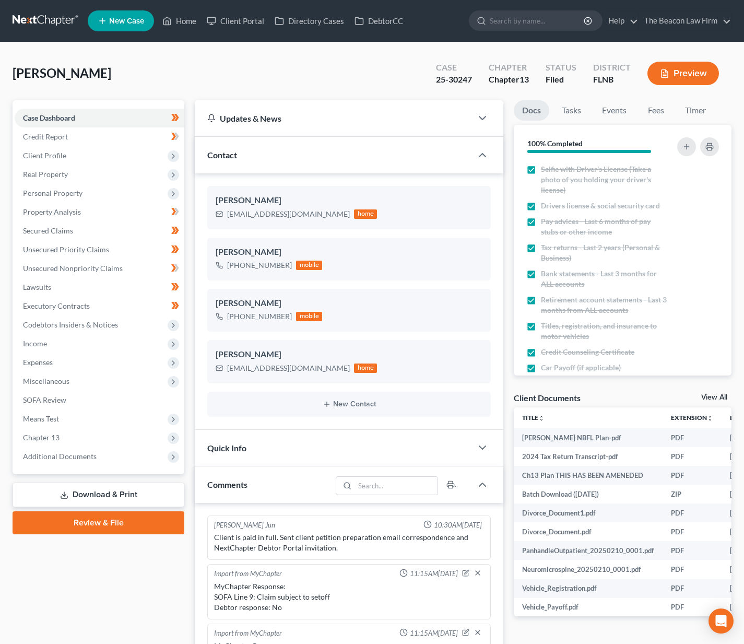
scroll to position [234, 0]
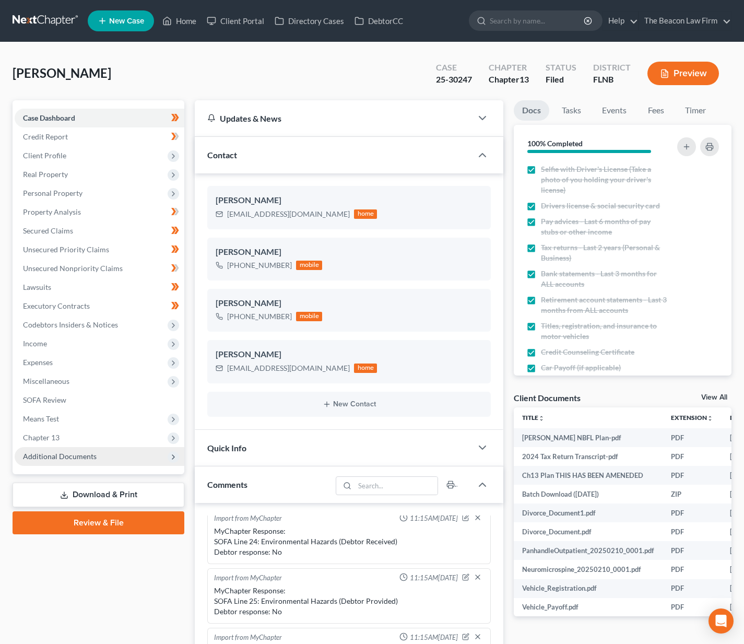
click at [72, 454] on span "Additional Documents" at bounding box center [60, 456] width 74 height 9
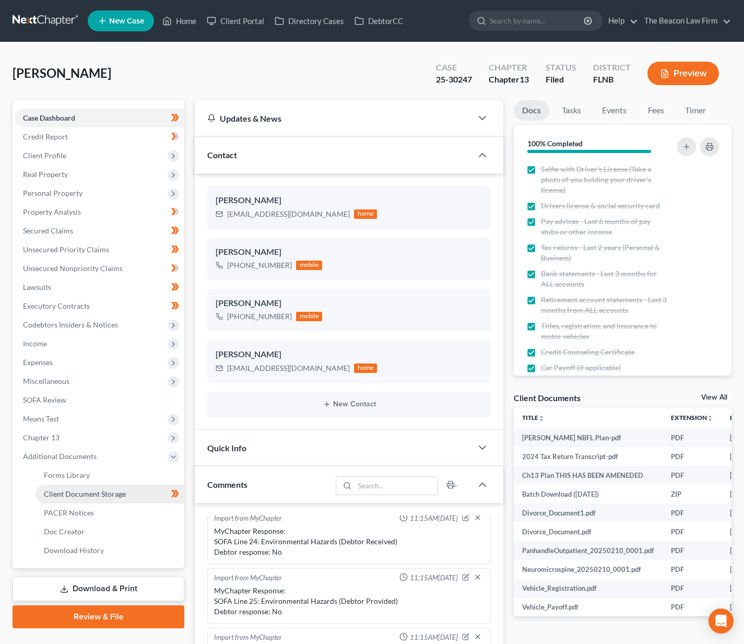
drag, startPoint x: 76, startPoint y: 511, endPoint x: 148, endPoint y: 494, distance: 73.6
click at [77, 511] on span "PACER Notices" at bounding box center [69, 512] width 50 height 9
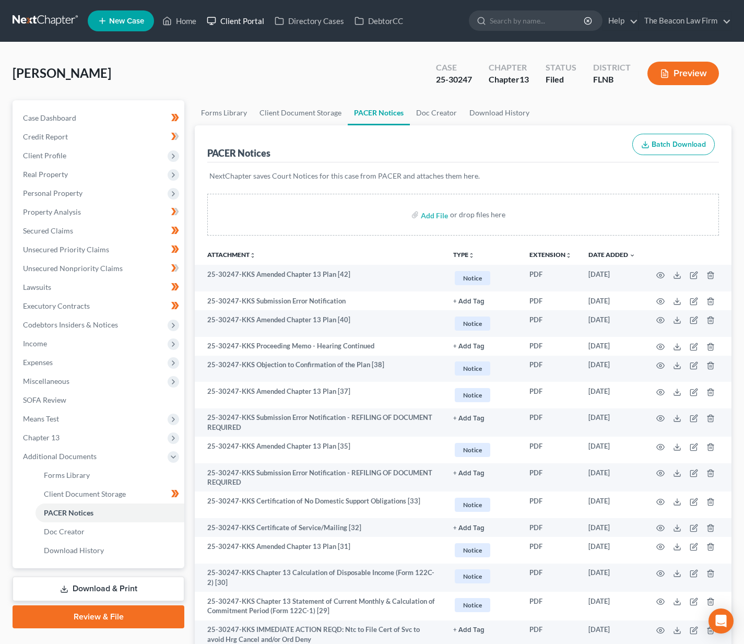
click at [231, 24] on link "Client Portal" at bounding box center [236, 20] width 68 height 19
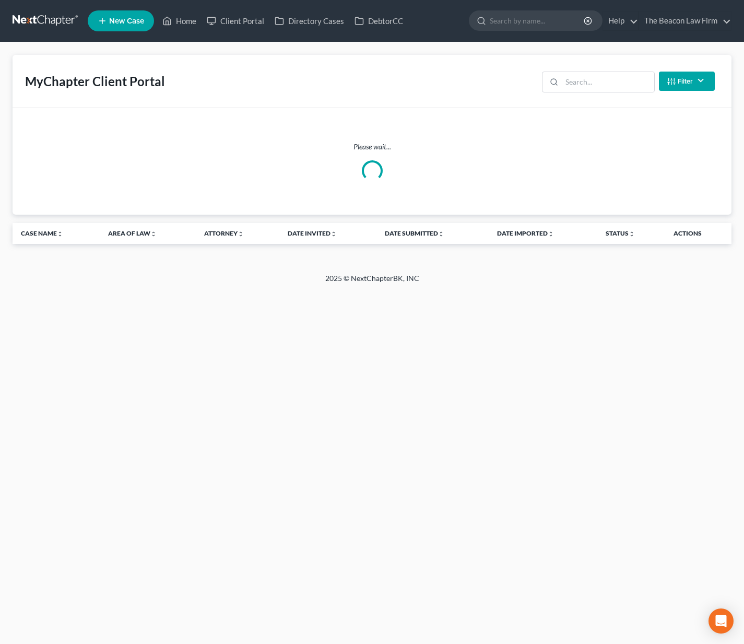
click at [56, 22] on link at bounding box center [46, 20] width 67 height 19
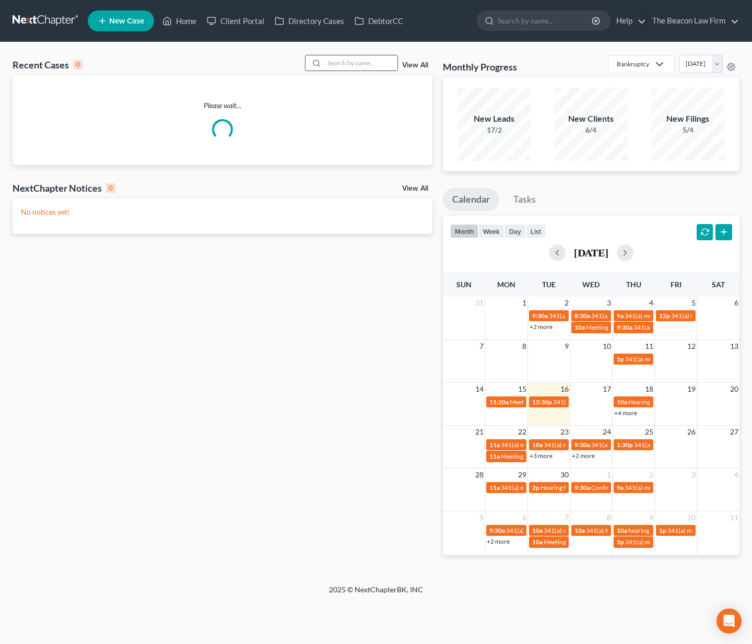
click at [347, 62] on input "search" at bounding box center [360, 62] width 73 height 15
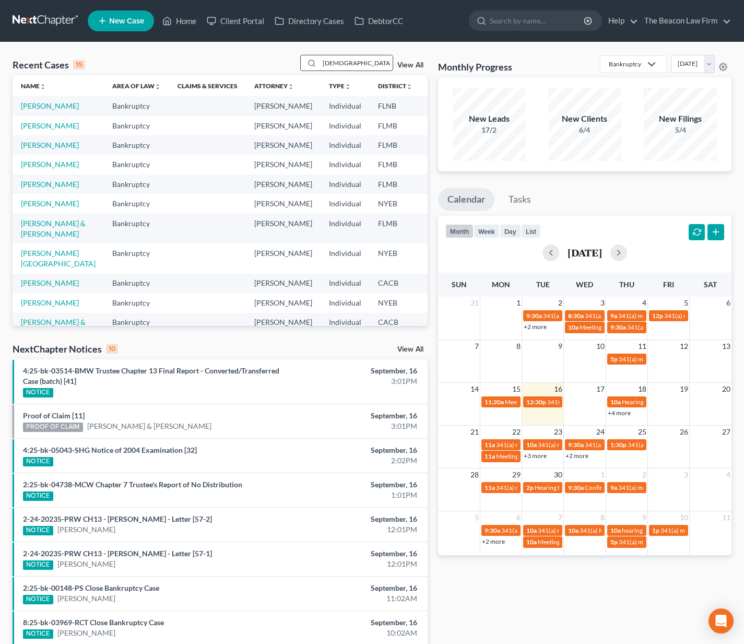
type input "[DEMOGRAPHIC_DATA]"
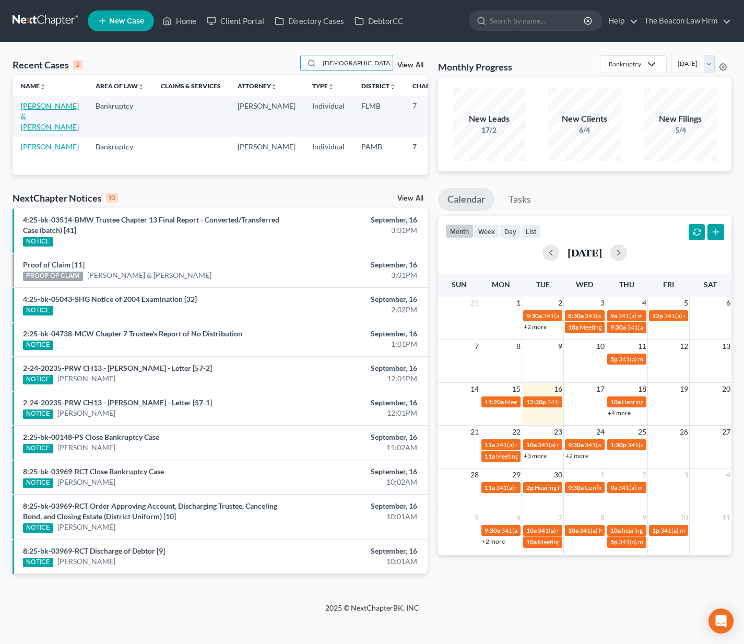
click at [34, 131] on link "[PERSON_NAME] & [PERSON_NAME]" at bounding box center [50, 116] width 58 height 30
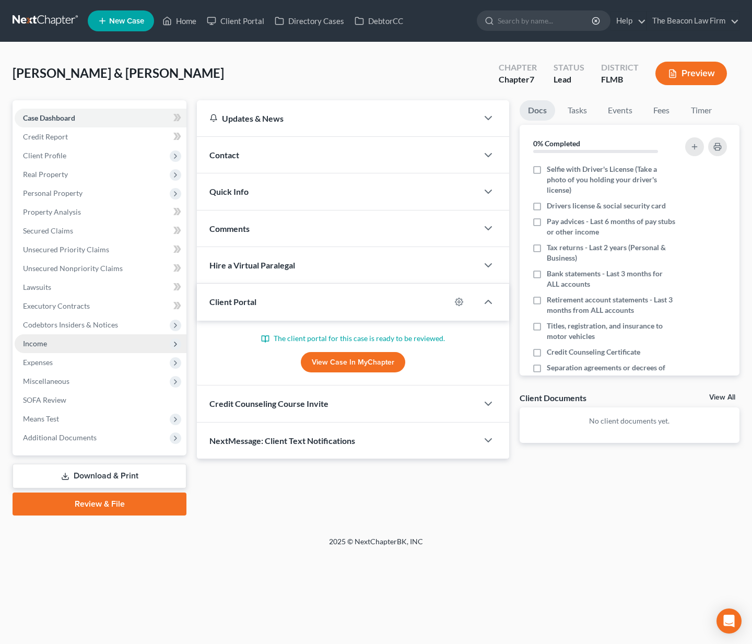
click at [34, 348] on span "Income" at bounding box center [101, 343] width 172 height 19
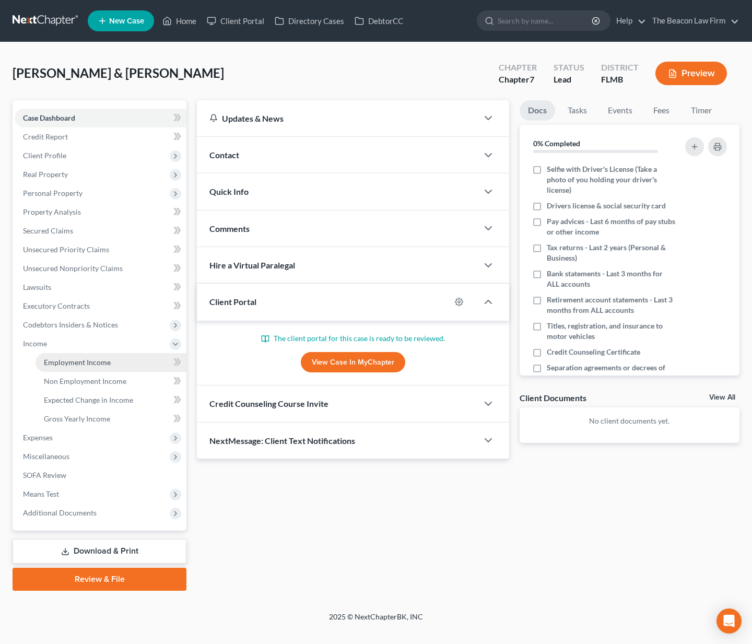
drag, startPoint x: 58, startPoint y: 362, endPoint x: 70, endPoint y: 371, distance: 14.9
click at [58, 362] on span "Employment Income" at bounding box center [77, 362] width 67 height 9
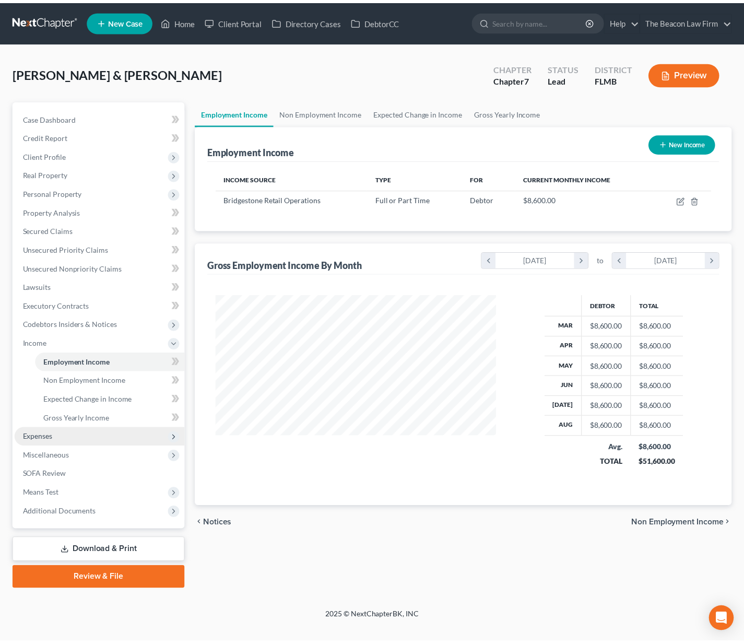
scroll to position [188, 305]
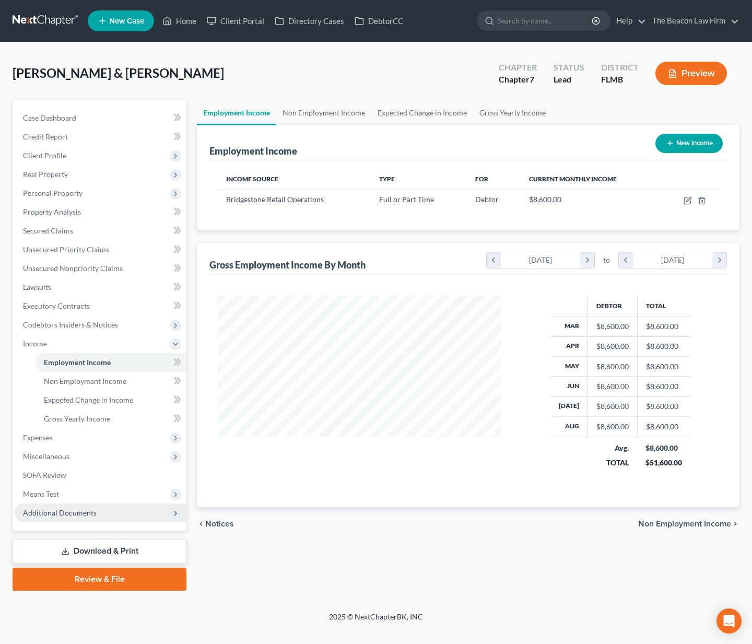
drag, startPoint x: 107, startPoint y: 514, endPoint x: 111, endPoint y: 517, distance: 5.4
click at [108, 514] on span "Additional Documents" at bounding box center [101, 513] width 172 height 19
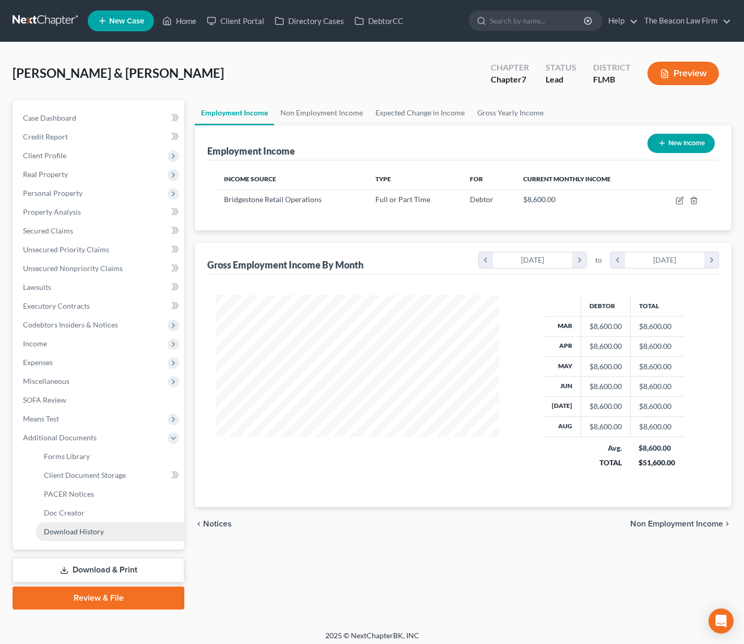
scroll to position [522192, 522078]
drag, startPoint x: 145, startPoint y: 476, endPoint x: 263, endPoint y: 477, distance: 117.5
click at [146, 477] on link "Client Document Storage" at bounding box center [110, 475] width 149 height 19
